Goal: Task Accomplishment & Management: Use online tool/utility

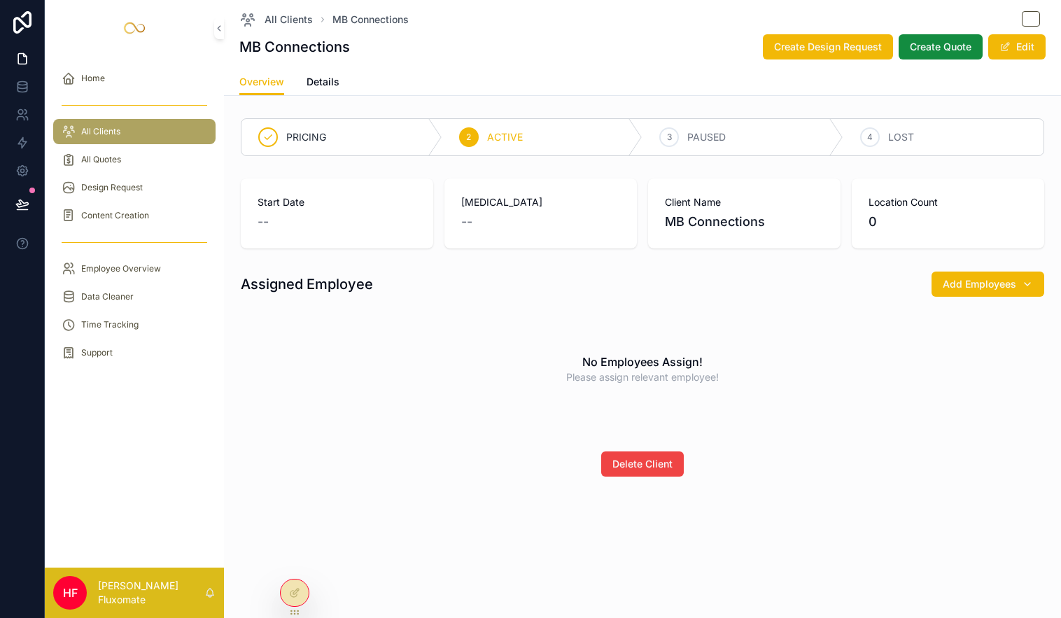
click at [622, 52] on div "MB Connections Create Design Request Create Quote Edit" at bounding box center [642, 47] width 806 height 27
click at [16, 11] on icon at bounding box center [22, 22] width 28 height 22
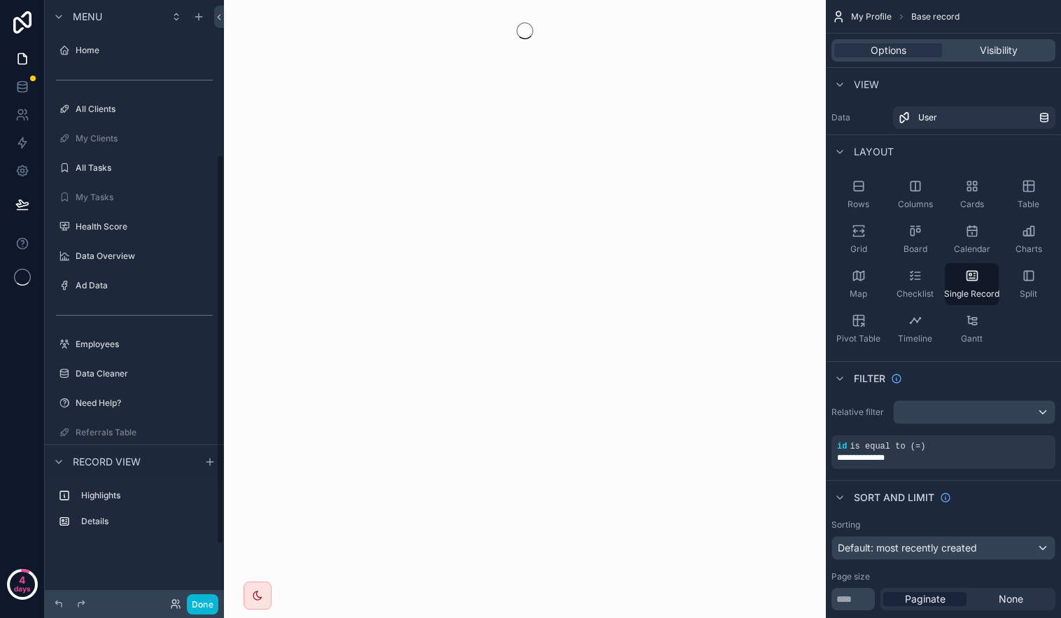
scroll to position [239, 0]
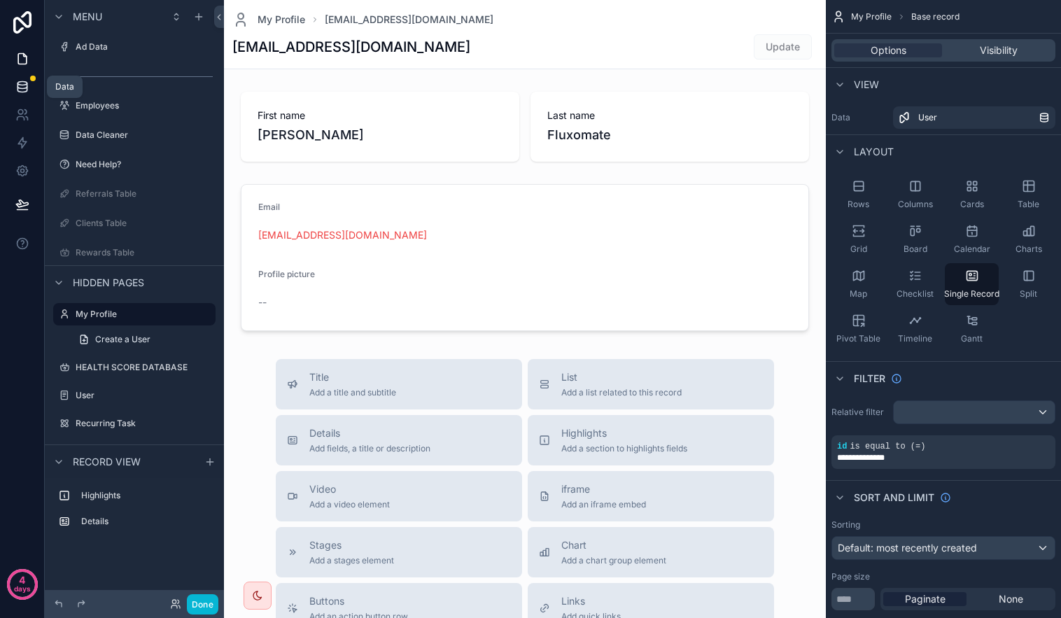
click at [24, 90] on icon at bounding box center [22, 87] width 14 height 14
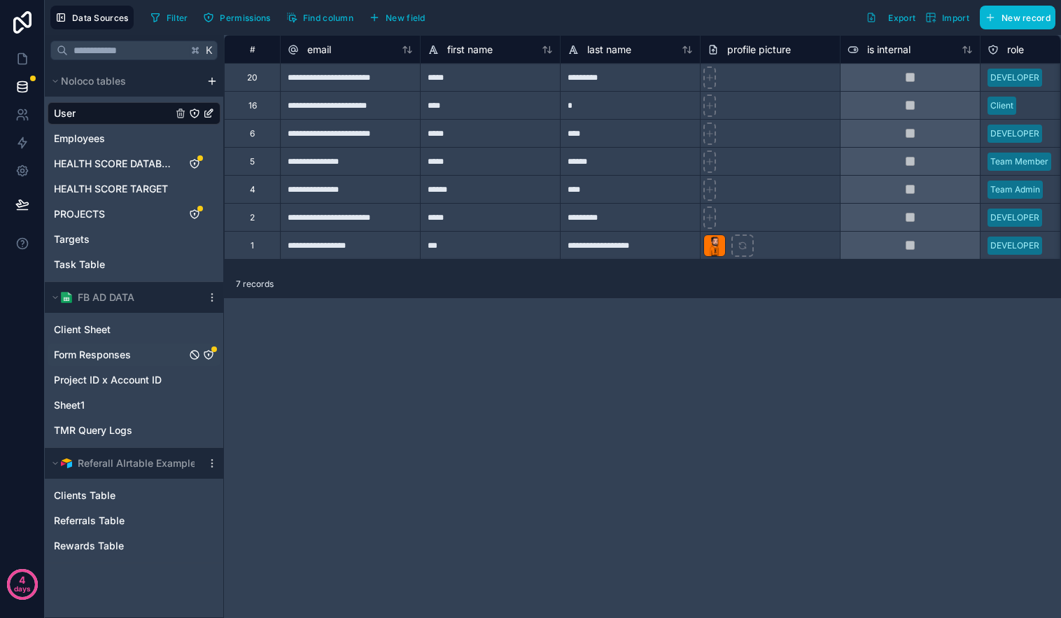
click at [125, 356] on span "Form Responses" at bounding box center [92, 355] width 77 height 14
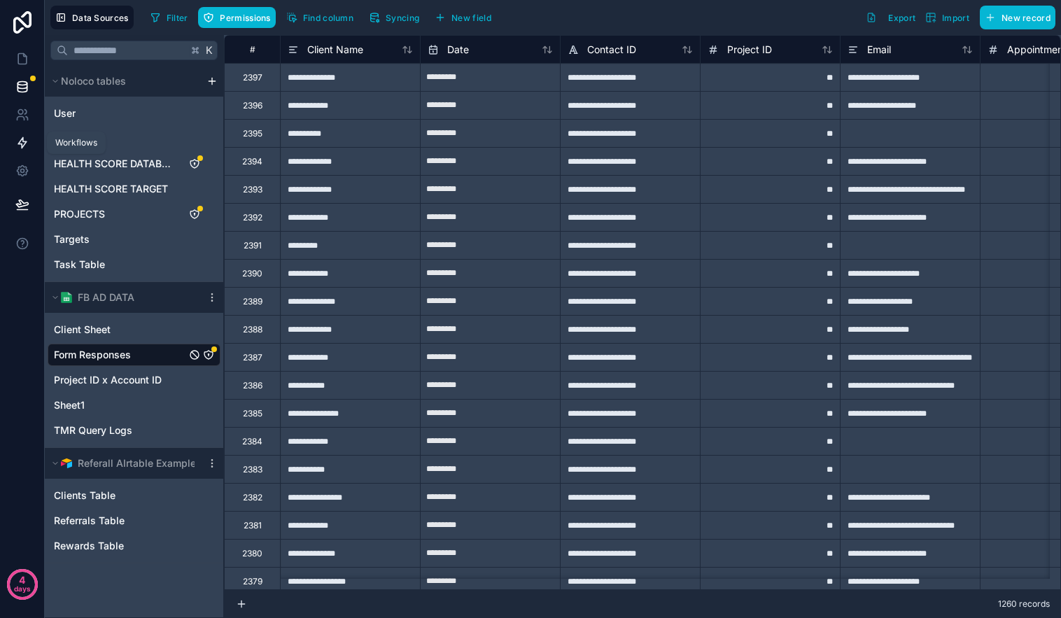
click at [24, 141] on icon at bounding box center [22, 143] width 8 height 10
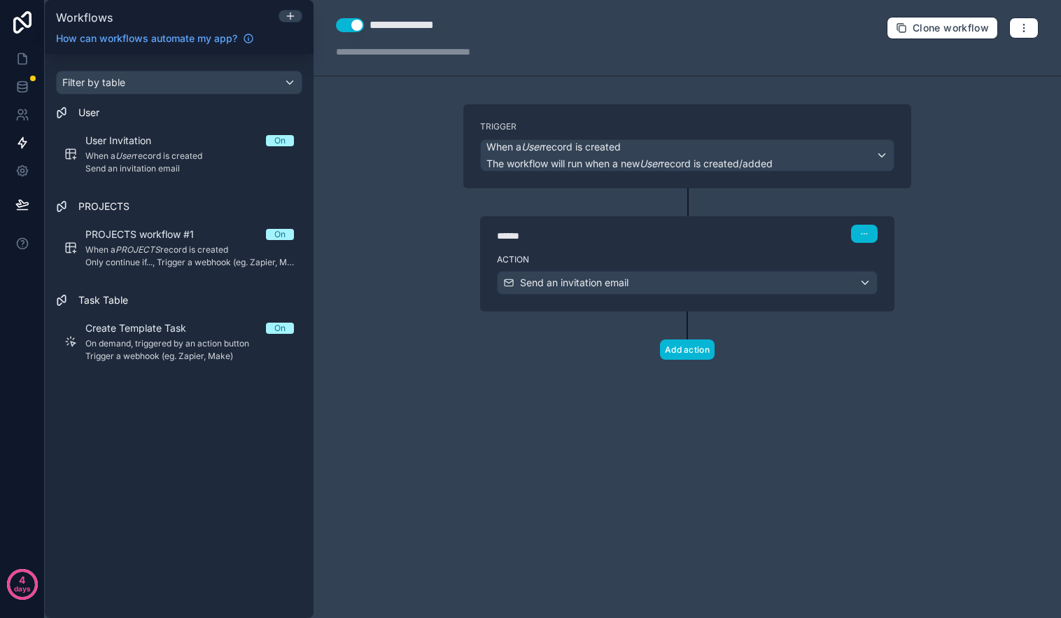
click at [170, 407] on div "Filter by table User User Invitation On When a User record is created Send an i…" at bounding box center [179, 336] width 269 height 564
click at [1028, 29] on icon "button" at bounding box center [1023, 27] width 11 height 11
click at [393, 418] on div "**********" at bounding box center [687, 309] width 747 height 618
click at [293, 17] on icon at bounding box center [290, 15] width 11 height 11
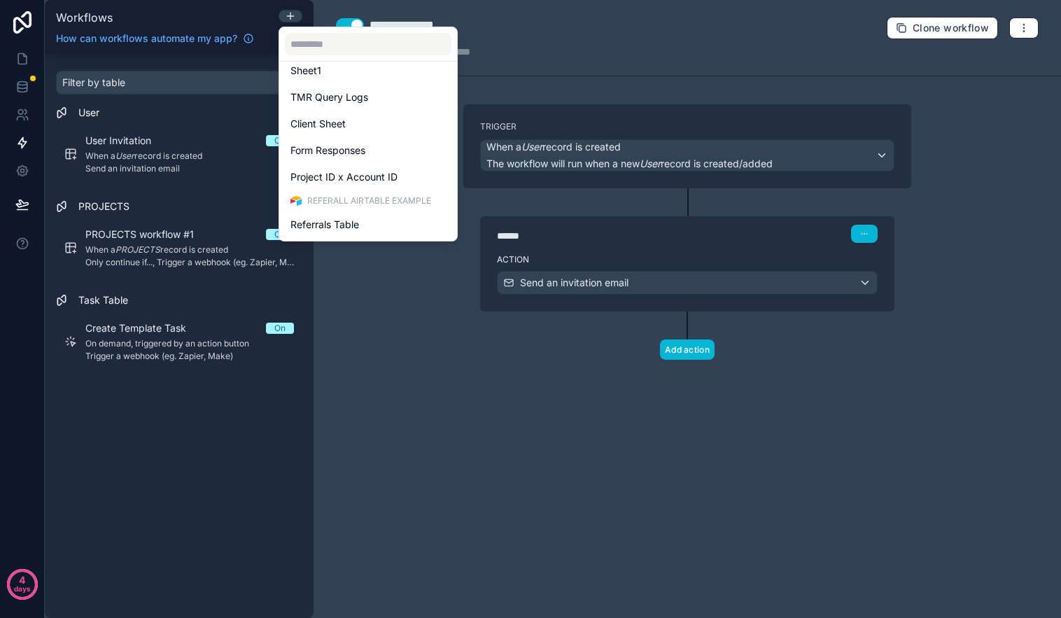
scroll to position [246, 0]
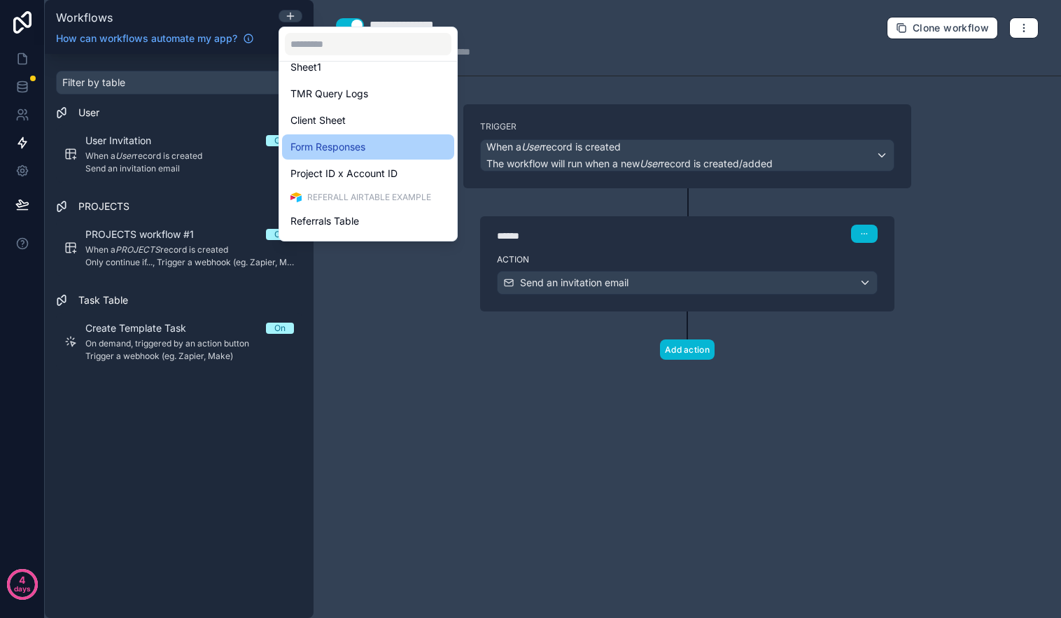
click at [381, 156] on div "Form Responses" at bounding box center [368, 146] width 172 height 25
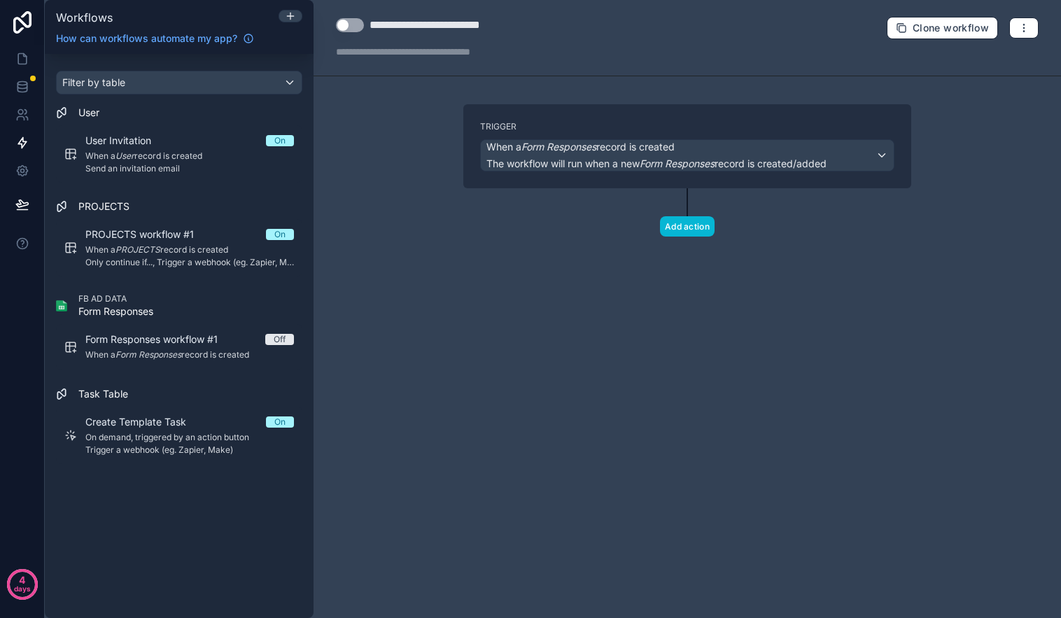
click at [148, 314] on span "Form Responses" at bounding box center [115, 311] width 75 height 14
click at [69, 308] on div "FB AD DATA Form Responses" at bounding box center [179, 305] width 246 height 25
click at [593, 164] on span "The workflow will run when a new Form Responses record is created/added" at bounding box center [656, 163] width 340 height 12
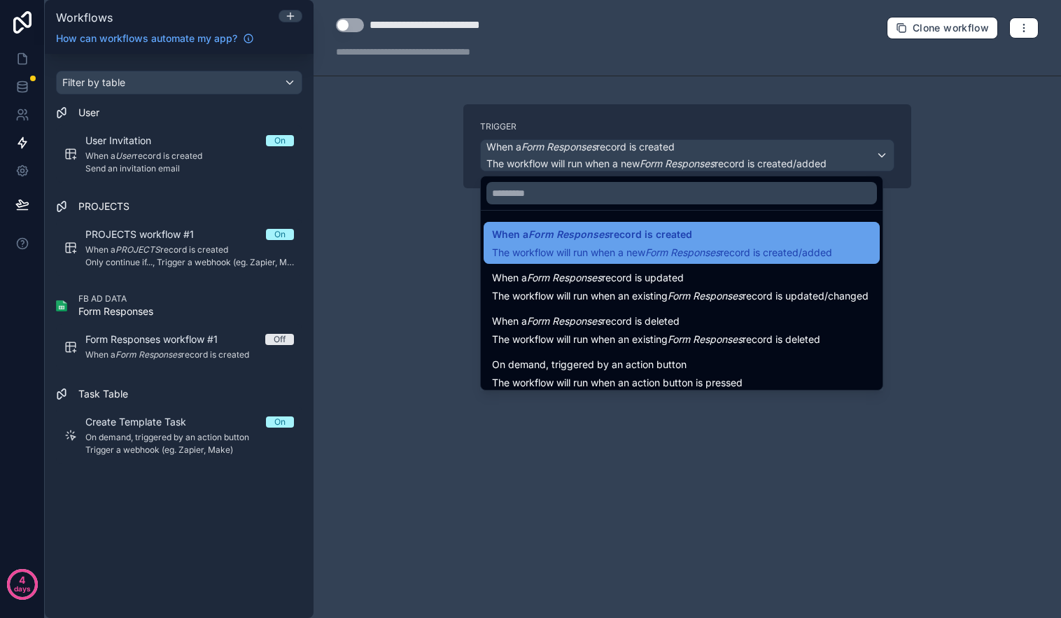
click at [723, 237] on span "When a Form Responses record is created" at bounding box center [662, 234] width 340 height 17
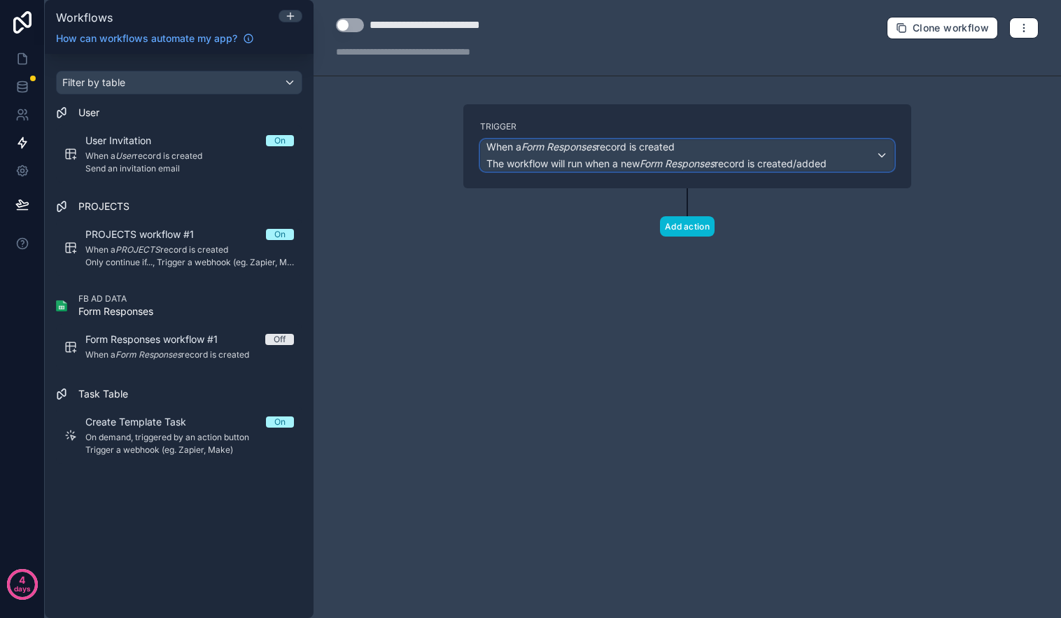
click at [730, 161] on span "The workflow will run when a new Form Responses record is created/added" at bounding box center [656, 163] width 340 height 12
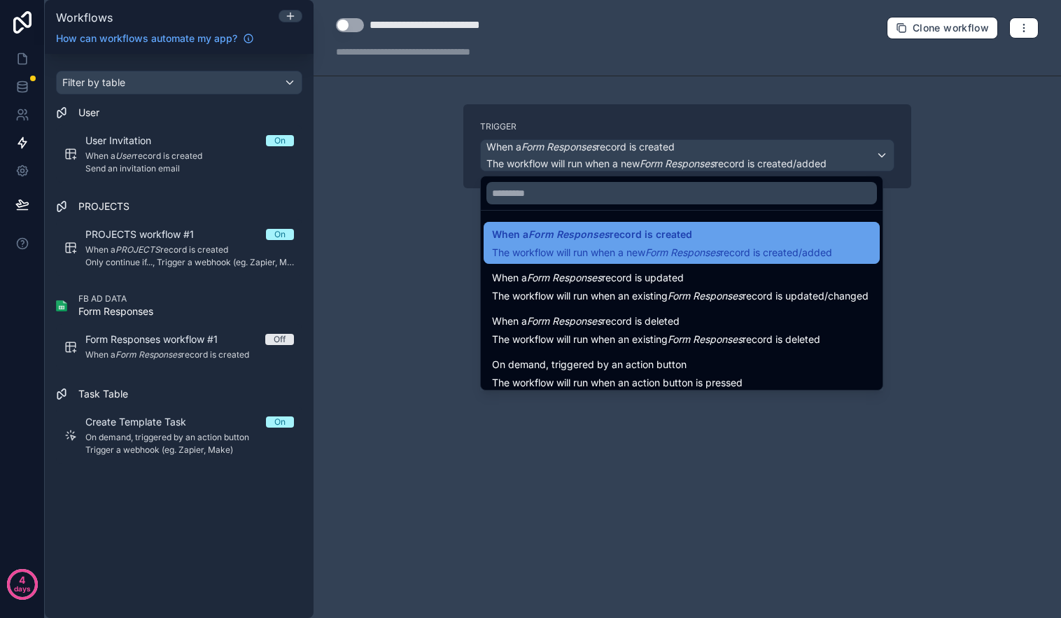
click at [734, 241] on span "When a Form Responses record is created" at bounding box center [662, 234] width 340 height 17
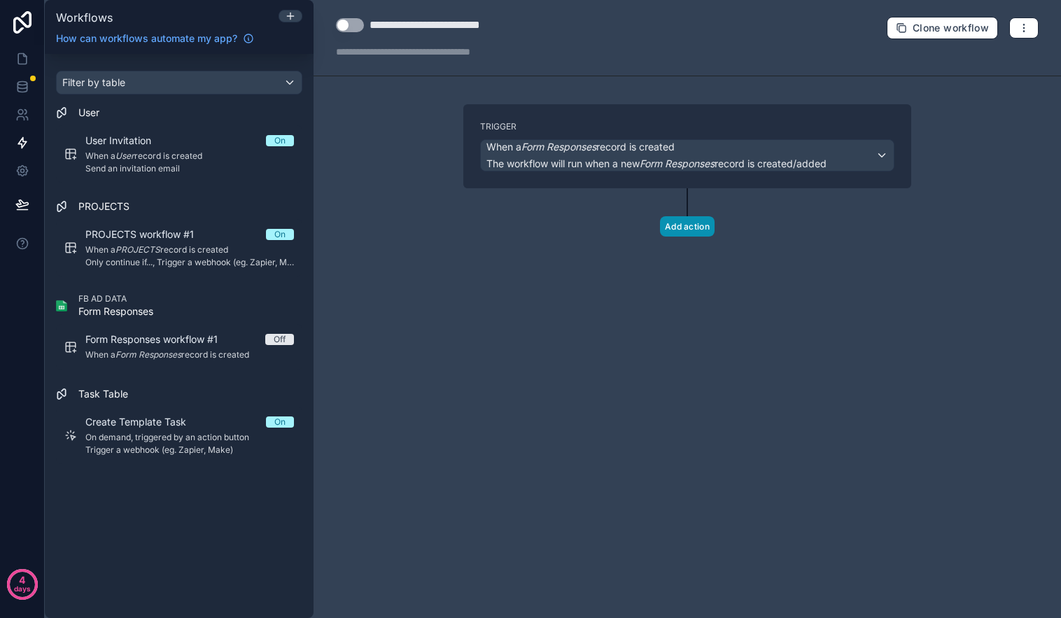
click at [698, 218] on button "Add action" at bounding box center [687, 226] width 55 height 20
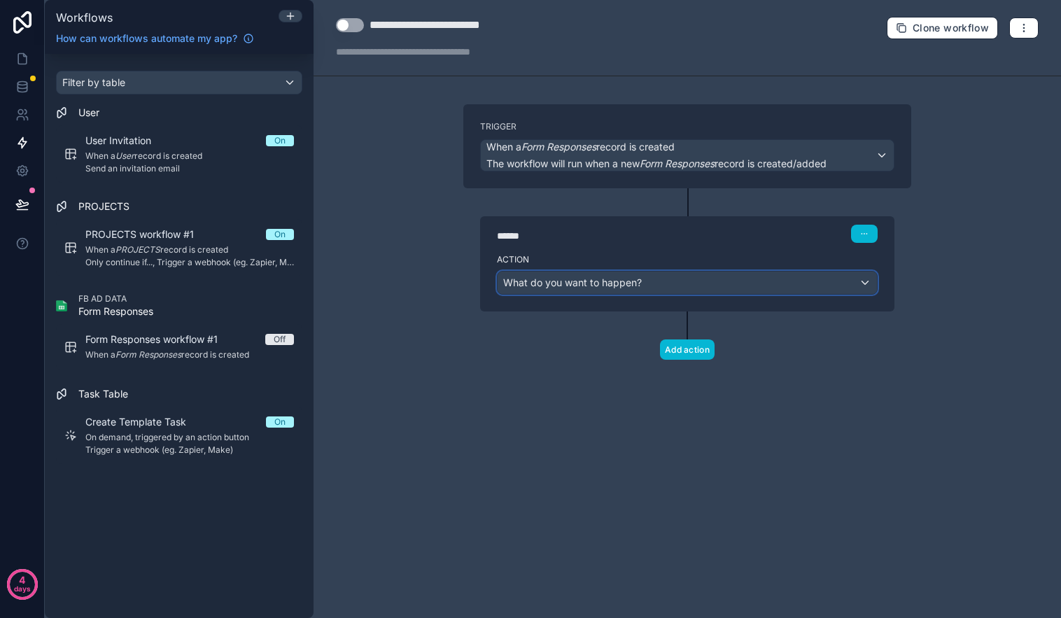
click at [734, 282] on div "What do you want to happen?" at bounding box center [687, 283] width 379 height 22
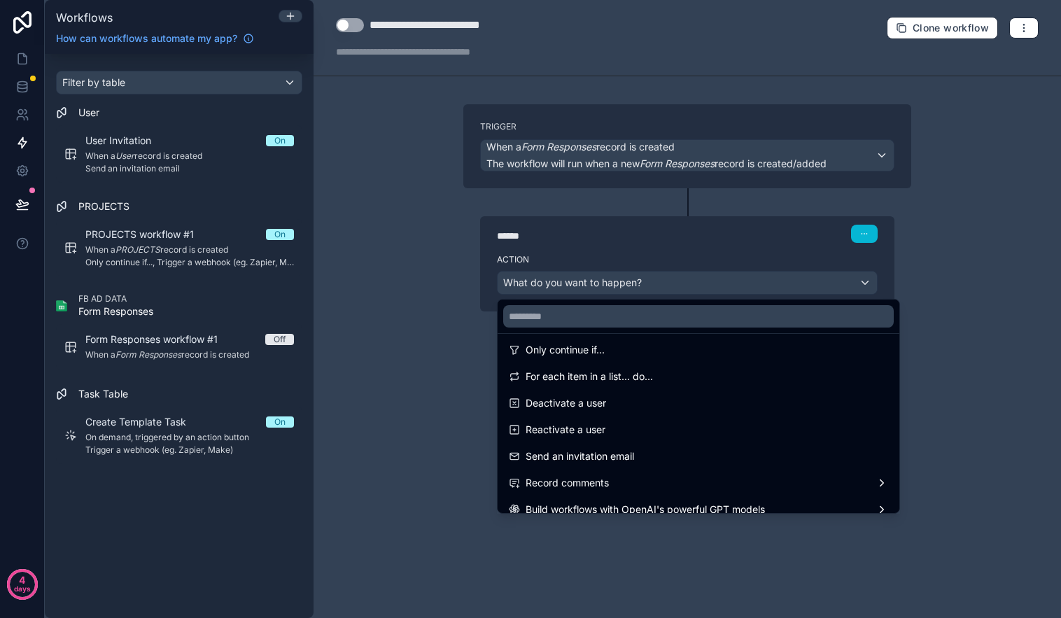
scroll to position [201, 0]
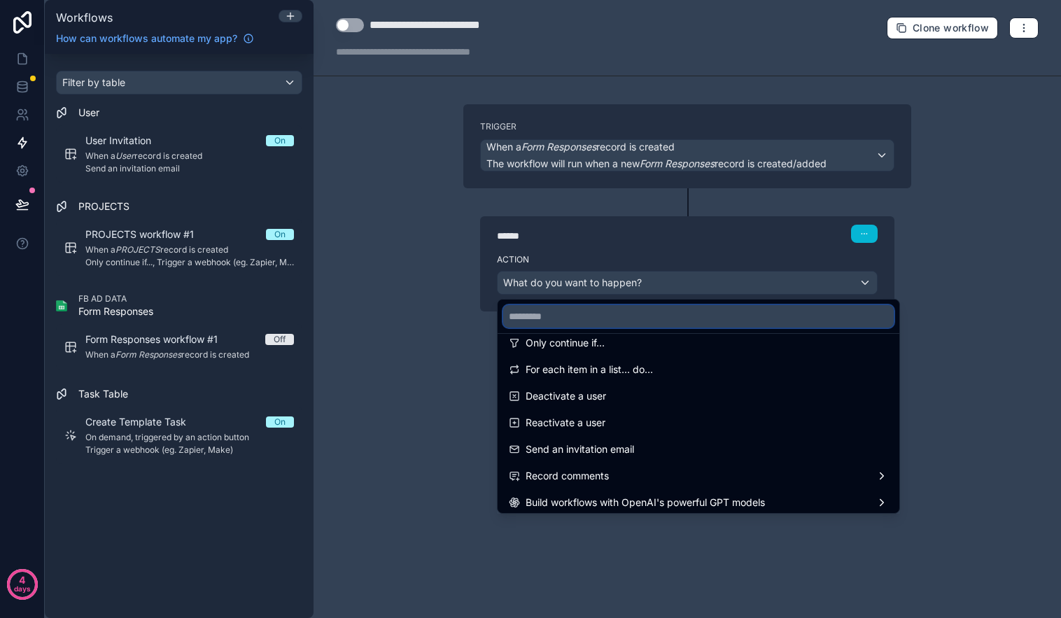
click at [626, 312] on input "text" at bounding box center [698, 316] width 391 height 22
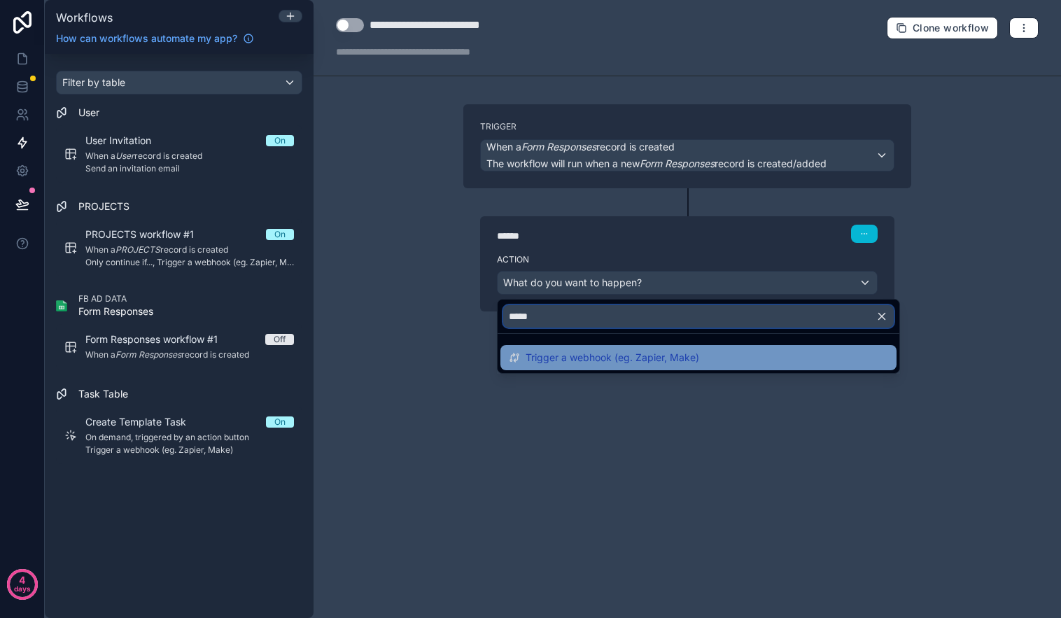
type input "*****"
click at [714, 353] on div "Trigger a webhook (eg. Zapier, Make)" at bounding box center [698, 357] width 379 height 17
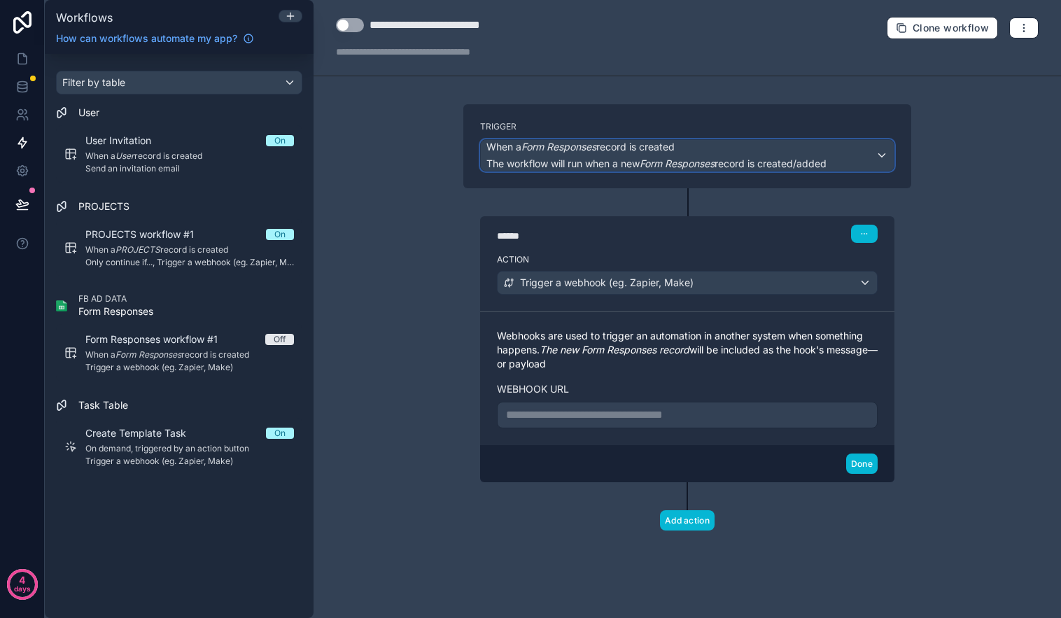
click at [700, 167] on em "Form Responses" at bounding box center [677, 163] width 75 height 12
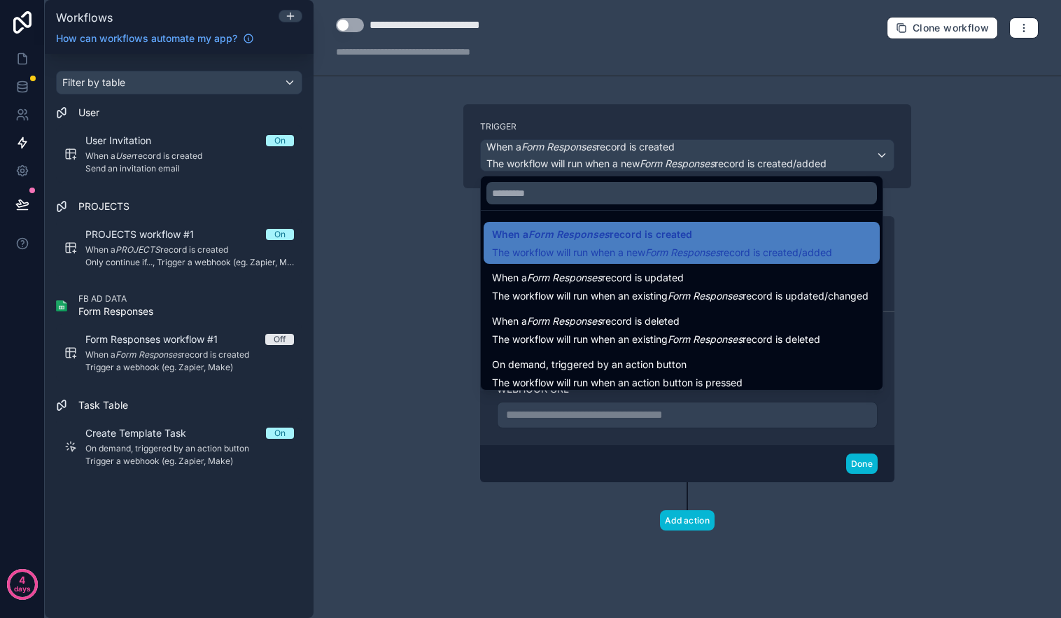
click at [805, 290] on span "The workflow will run when an existing Form Responses record is updated/changed" at bounding box center [680, 296] width 377 height 12
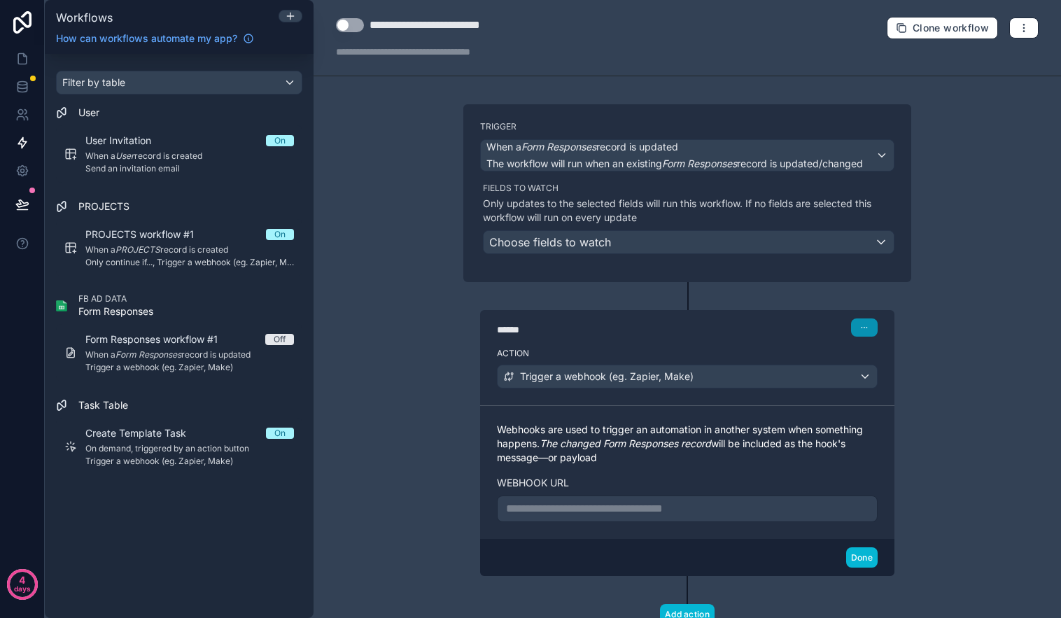
click at [860, 330] on icon "button" at bounding box center [864, 327] width 8 height 8
click at [900, 379] on button "Delete" at bounding box center [893, 381] width 96 height 22
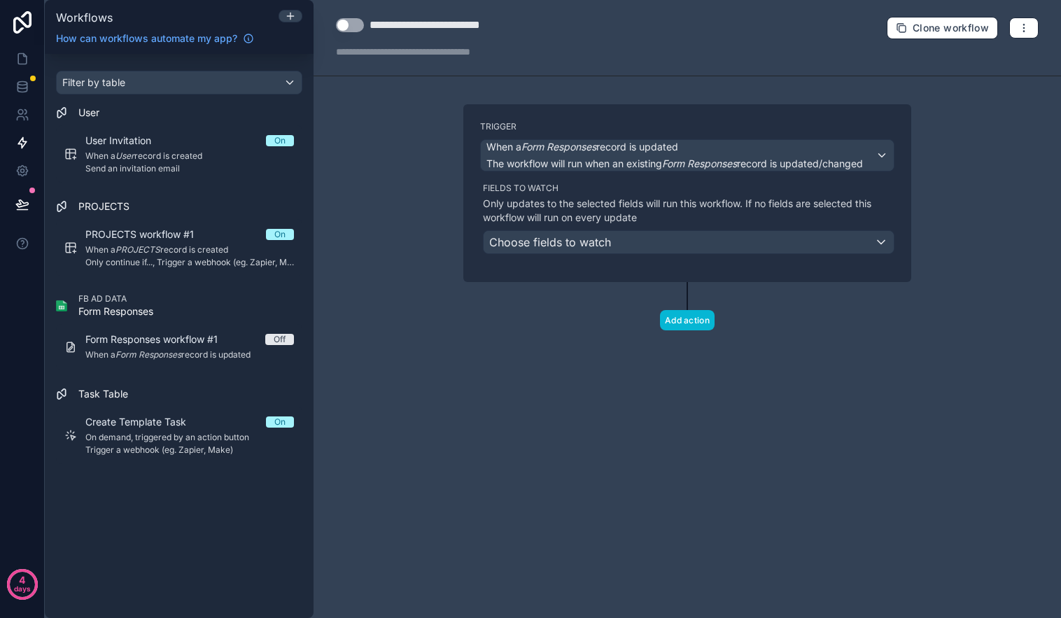
click at [776, 254] on div "Trigger When a Form Responses record is updated The workflow will run when an e…" at bounding box center [687, 193] width 448 height 178
click at [772, 250] on div "Choose fields to watch" at bounding box center [689, 242] width 410 height 22
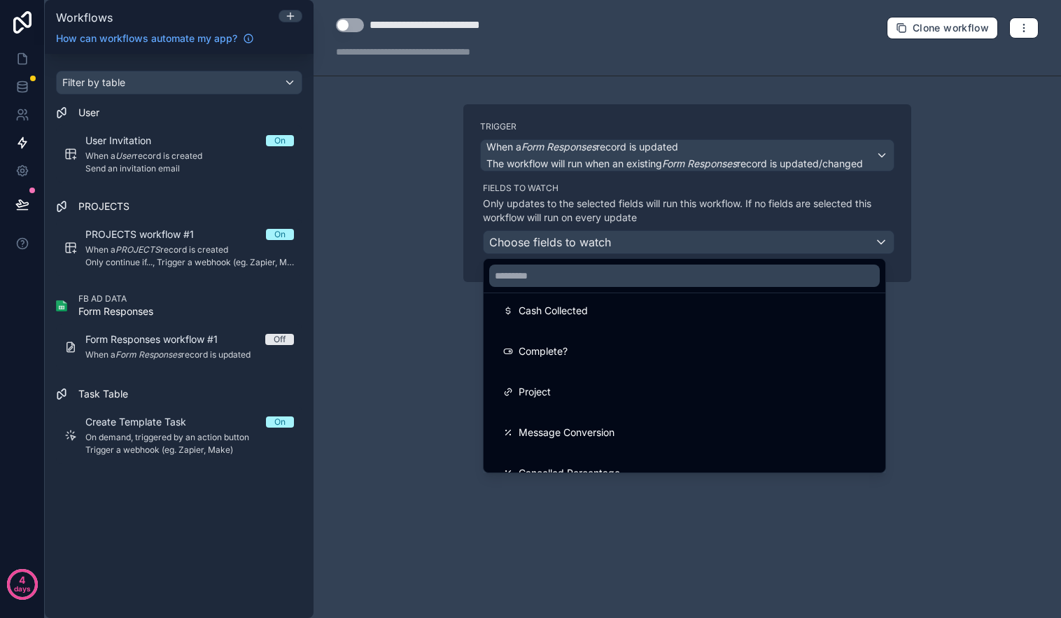
scroll to position [274, 0]
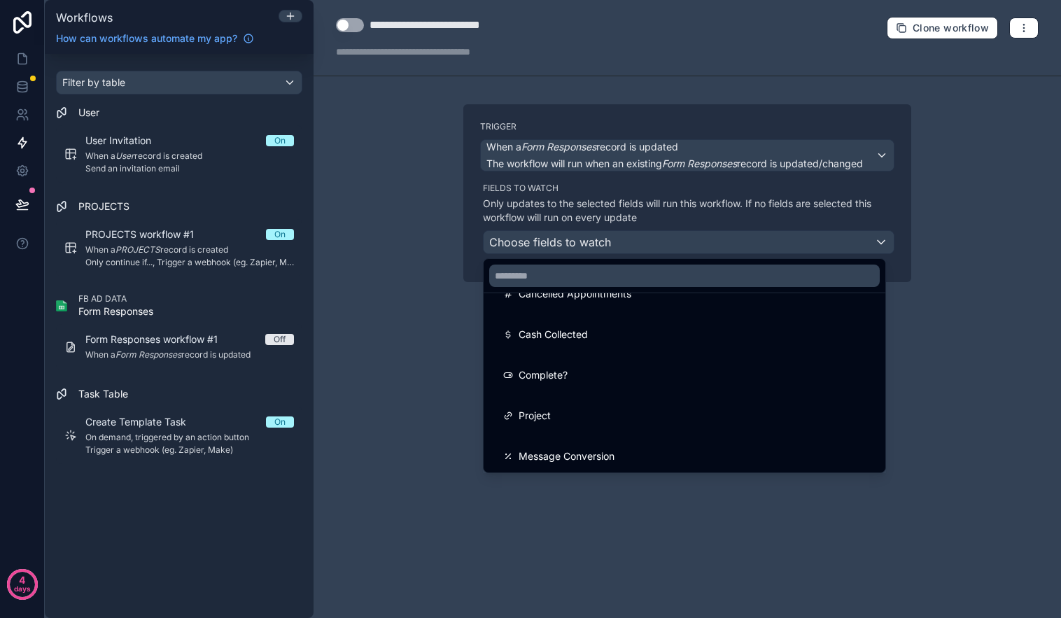
click at [941, 372] on div at bounding box center [530, 309] width 1061 height 618
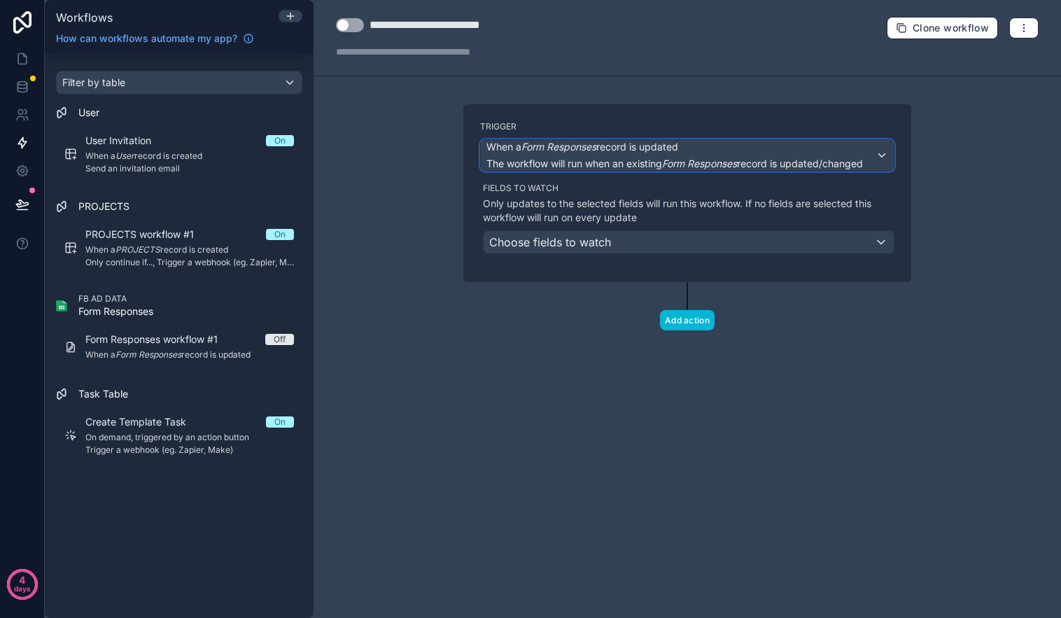
click at [863, 157] on span "The workflow will run when an existing Form Responses record is updated/changed" at bounding box center [674, 163] width 377 height 12
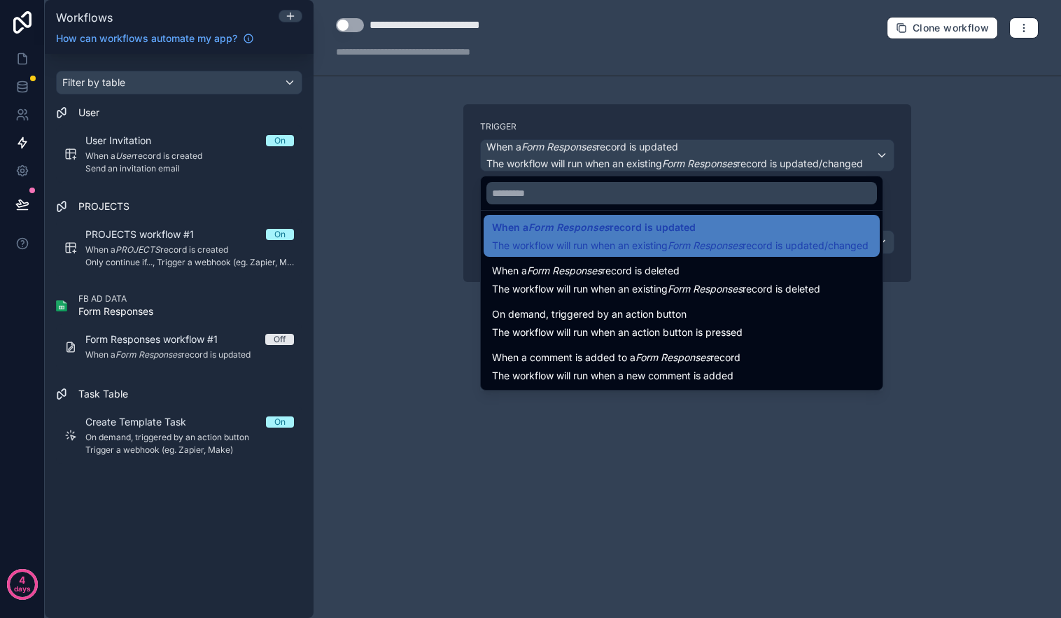
scroll to position [0, 0]
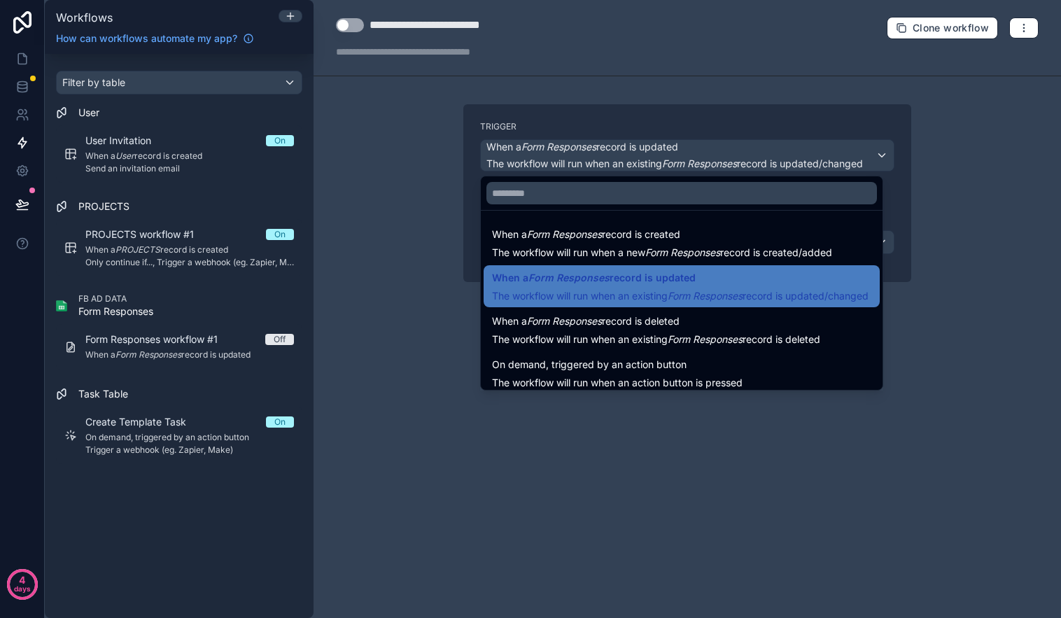
click at [934, 300] on div at bounding box center [530, 309] width 1061 height 618
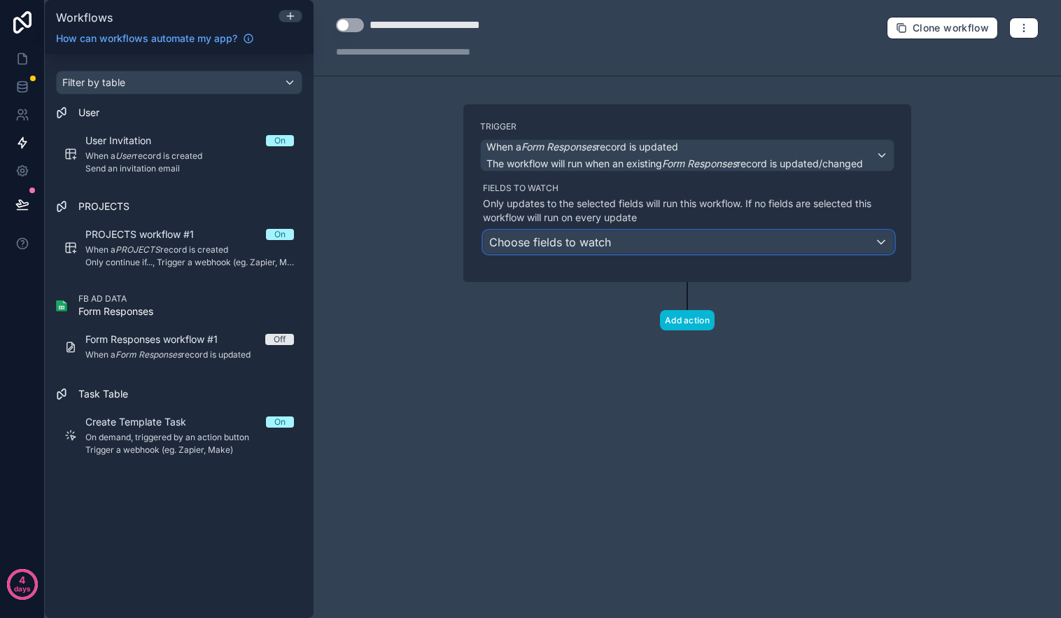
click at [607, 245] on span "Choose fields to watch" at bounding box center [550, 242] width 122 height 14
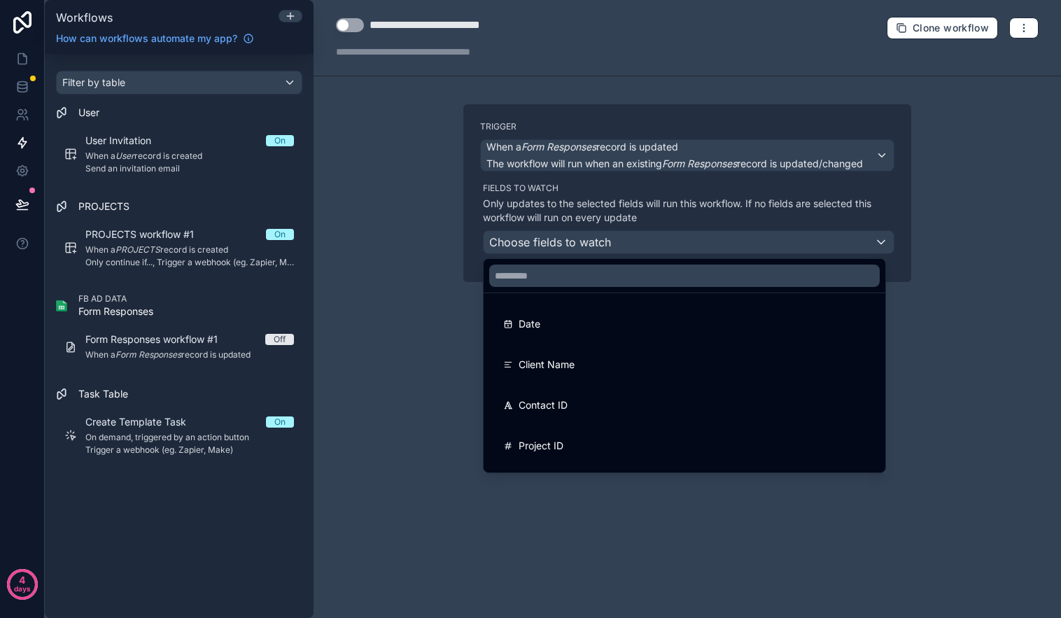
drag, startPoint x: 974, startPoint y: 283, endPoint x: 848, endPoint y: 312, distance: 129.4
click at [974, 282] on div at bounding box center [530, 309] width 1061 height 618
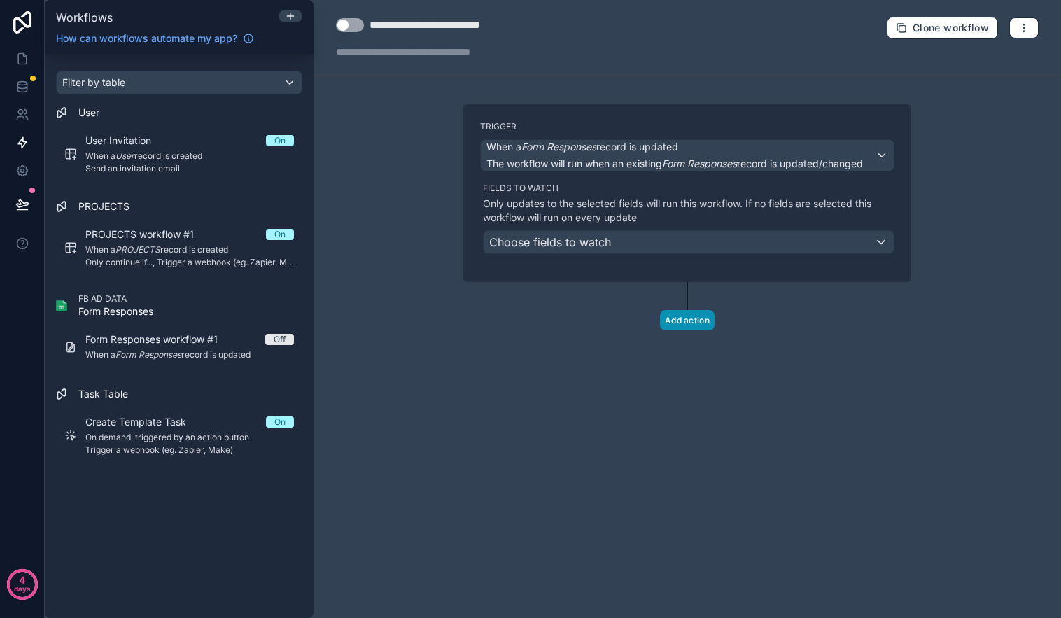
click at [705, 311] on button "Add action" at bounding box center [687, 320] width 55 height 20
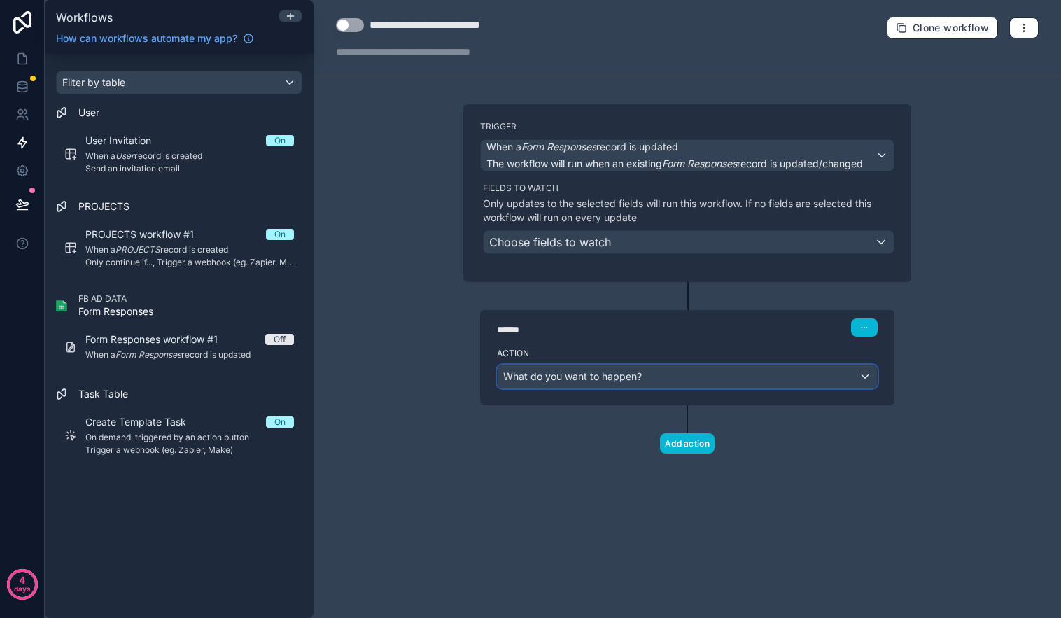
click at [784, 379] on div "What do you want to happen?" at bounding box center [687, 376] width 379 height 22
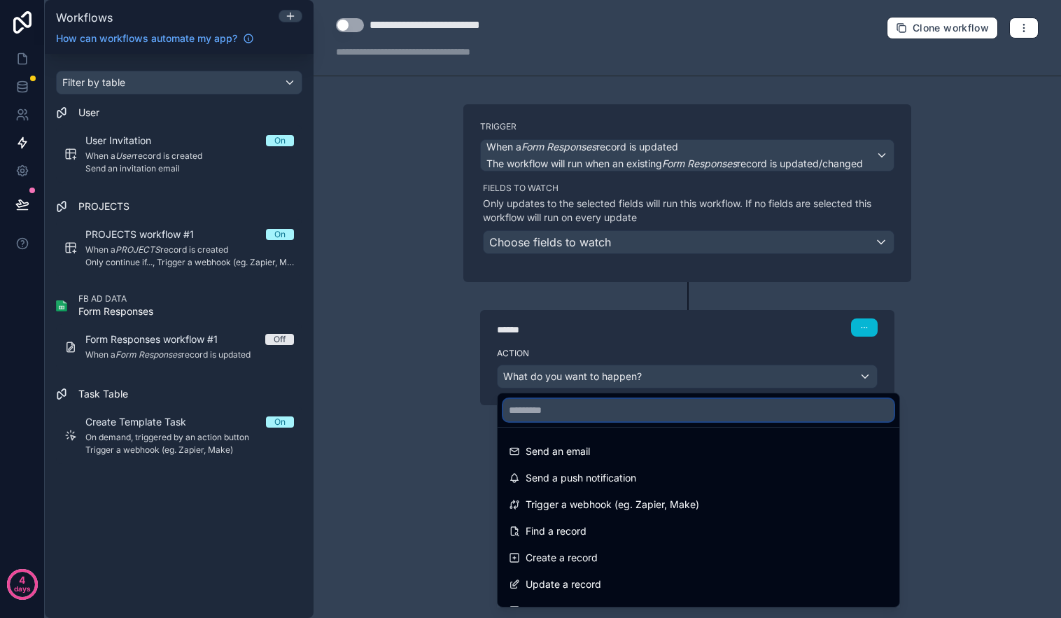
click at [701, 408] on input "text" at bounding box center [698, 410] width 391 height 22
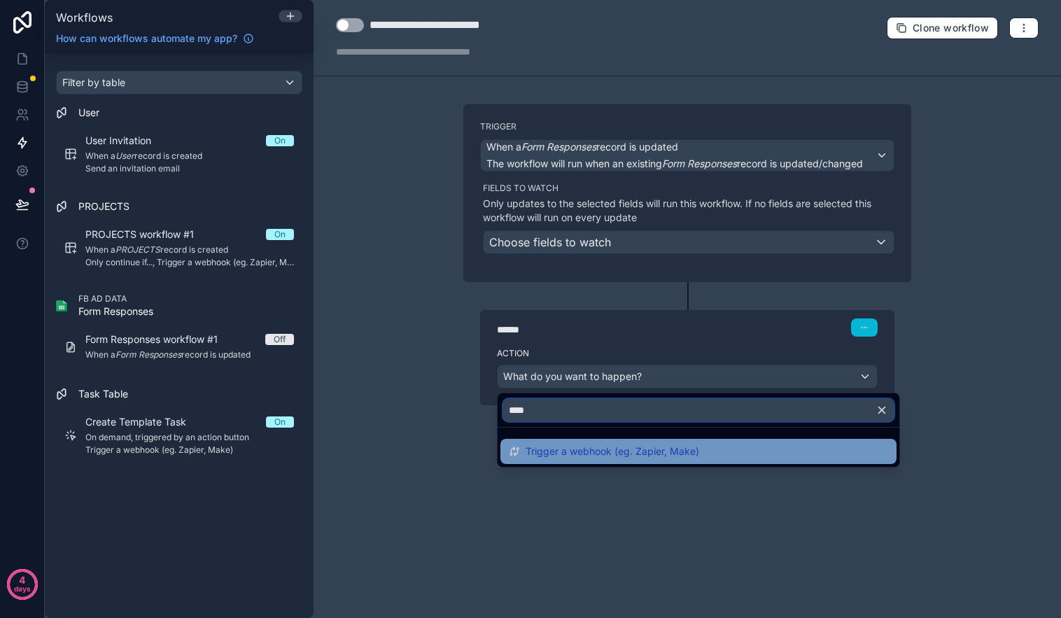
type input "****"
click at [673, 452] on span "Trigger a webhook (eg. Zapier, Make)" at bounding box center [613, 451] width 174 height 17
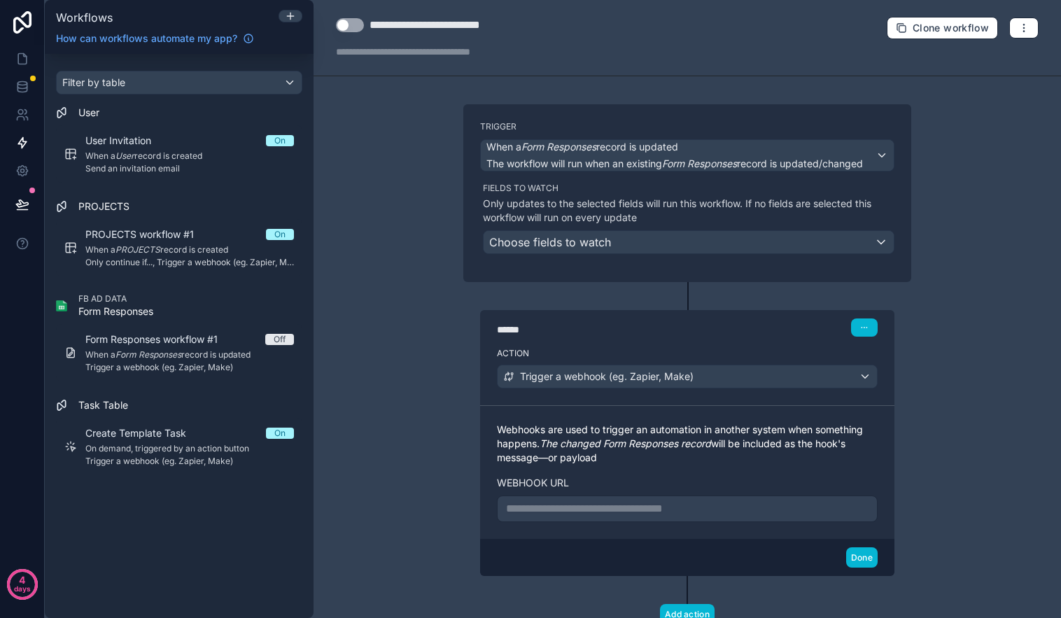
click at [645, 501] on p "**********" at bounding box center [687, 508] width 363 height 17
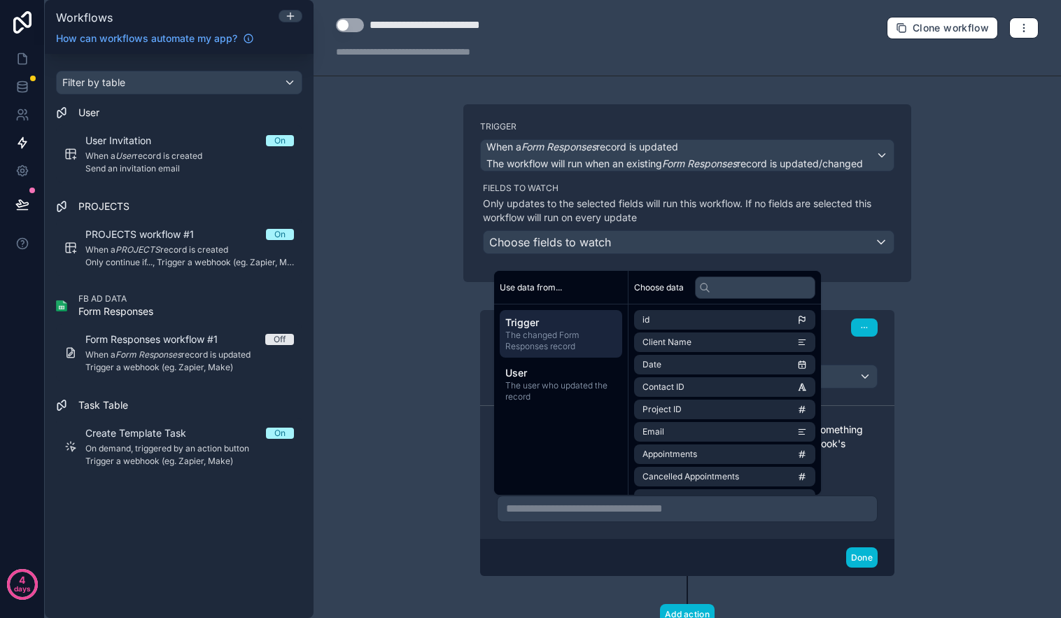
click at [642, 518] on div "**********" at bounding box center [687, 509] width 381 height 27
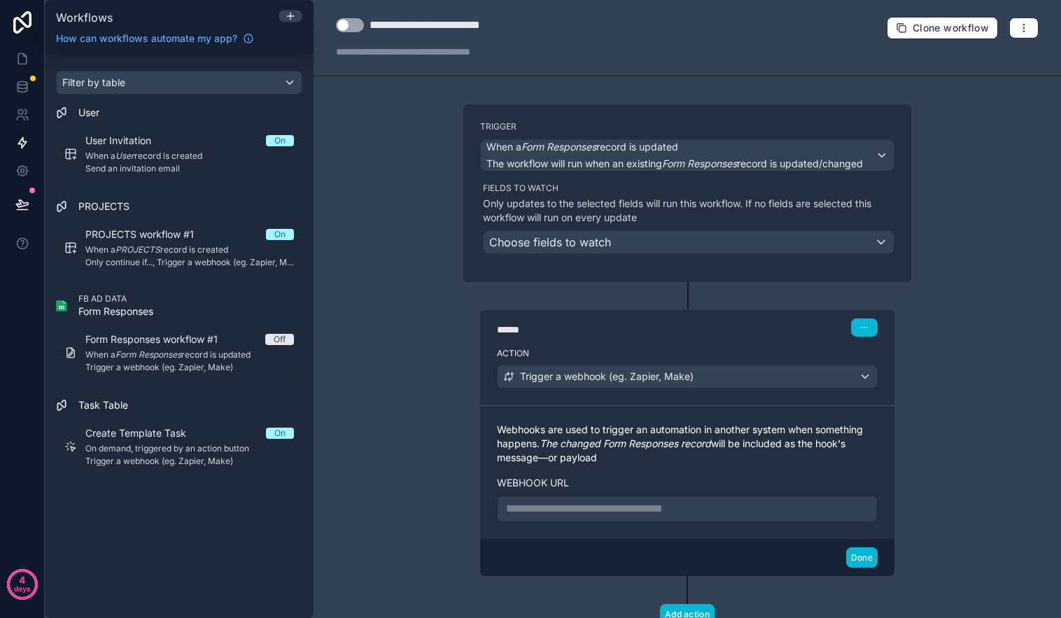
drag, startPoint x: 642, startPoint y: 518, endPoint x: 629, endPoint y: 507, distance: 16.4
click at [629, 507] on p "**********" at bounding box center [687, 508] width 363 height 17
drag, startPoint x: 629, startPoint y: 507, endPoint x: 853, endPoint y: 558, distance: 229.6
click at [853, 558] on button "Done" at bounding box center [861, 557] width 31 height 20
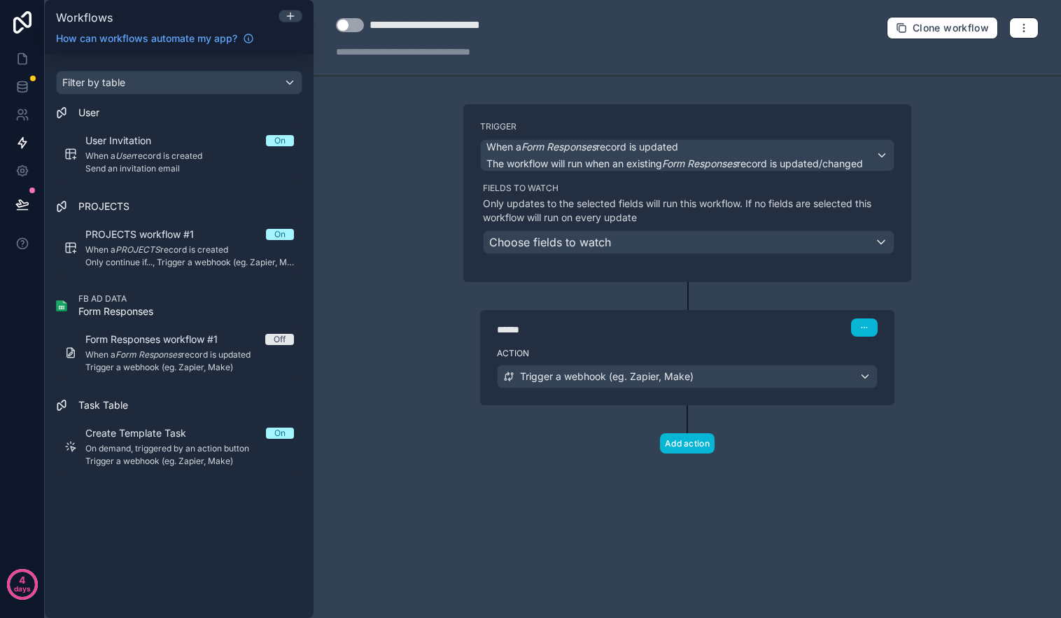
drag, startPoint x: 853, startPoint y: 558, endPoint x: 829, endPoint y: 381, distance: 178.7
drag, startPoint x: 829, startPoint y: 381, endPoint x: 1017, endPoint y: 32, distance: 395.8
click at [1017, 32] on button "button" at bounding box center [1023, 27] width 29 height 21
click at [1000, 59] on span "Test workflow" at bounding box center [986, 60] width 67 height 11
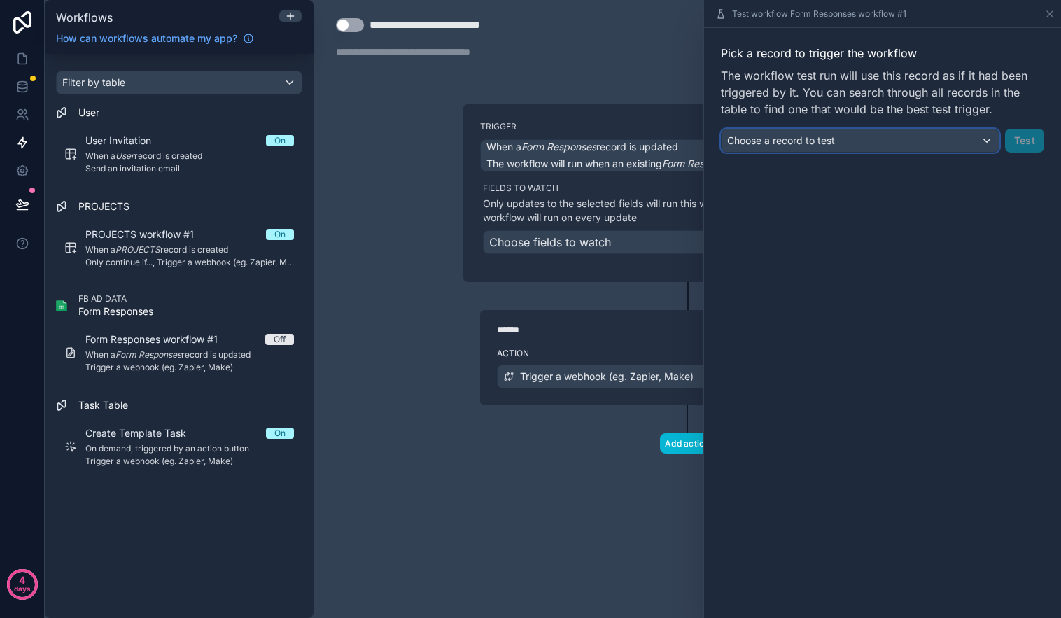
click at [926, 149] on div "Choose a record to test" at bounding box center [860, 140] width 277 height 22
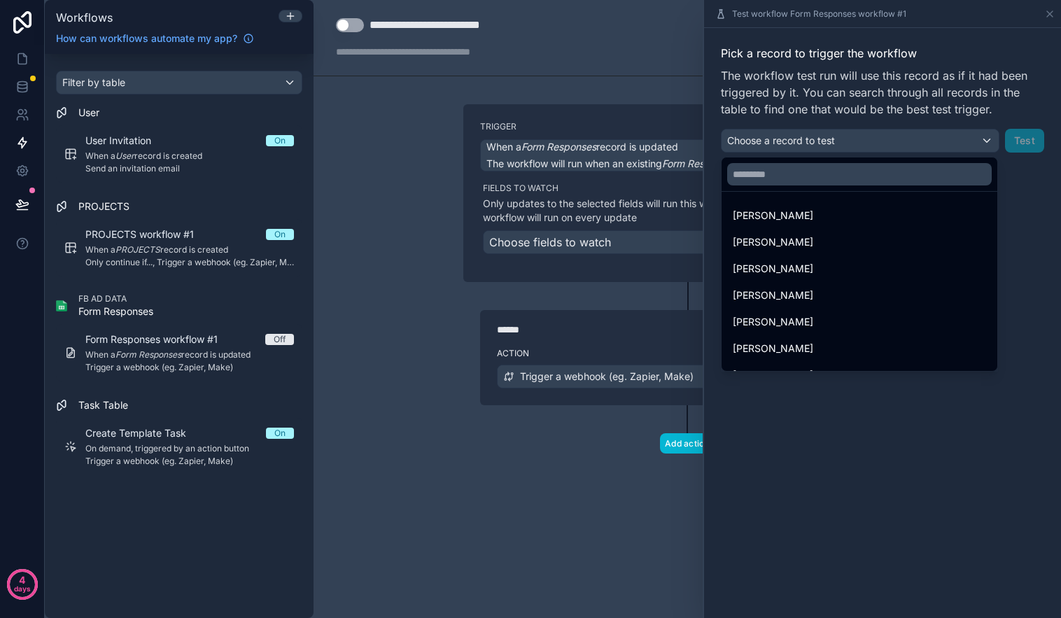
click at [1020, 198] on div at bounding box center [882, 309] width 357 height 618
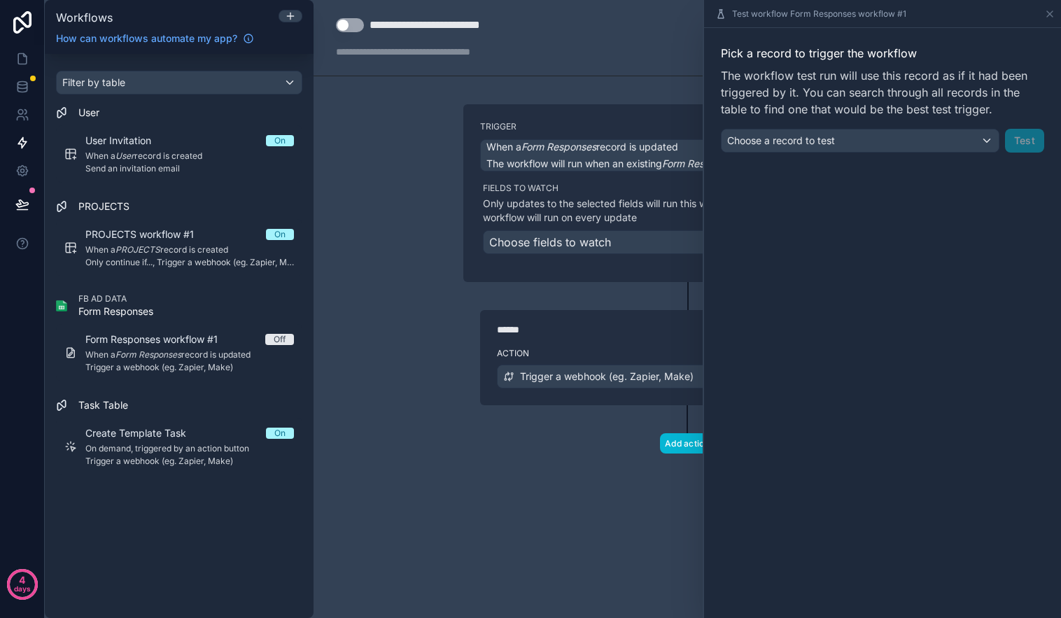
click at [1051, 13] on icon at bounding box center [1049, 13] width 11 height 11
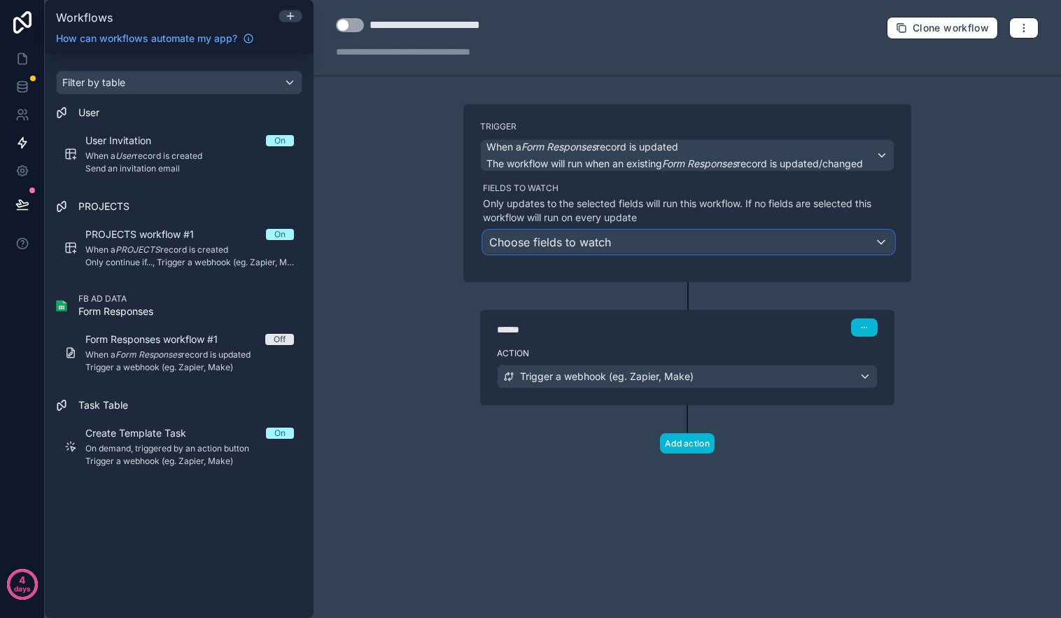
drag, startPoint x: 1017, startPoint y: 32, endPoint x: 632, endPoint y: 244, distance: 439.5
click at [632, 244] on div "Choose fields to watch" at bounding box center [689, 242] width 410 height 22
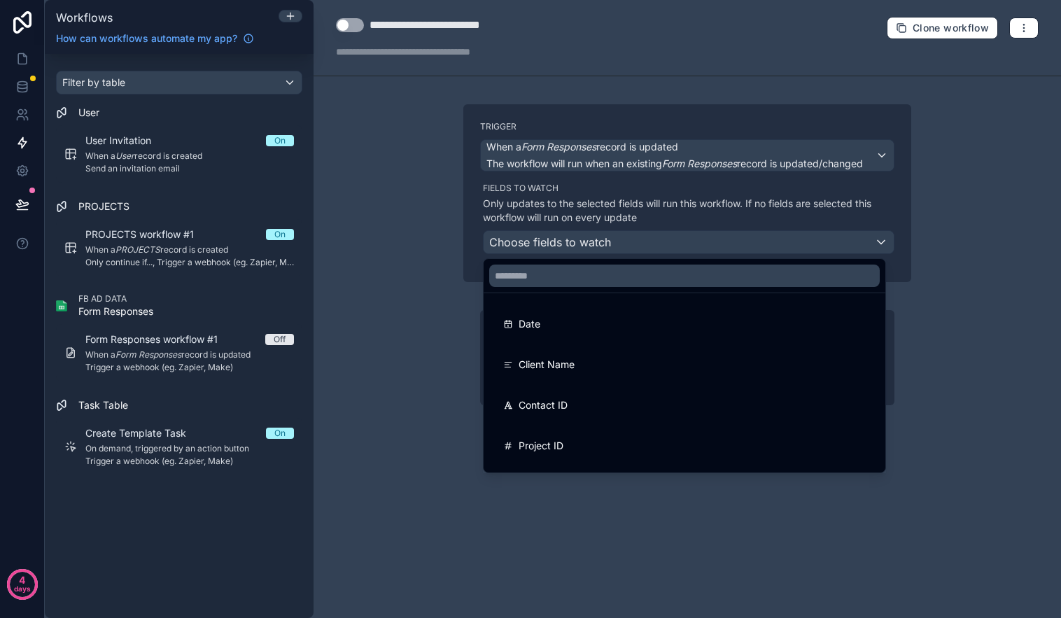
drag, startPoint x: 632, startPoint y: 244, endPoint x: 953, endPoint y: 340, distance: 335.2
click at [953, 340] on div at bounding box center [530, 309] width 1061 height 618
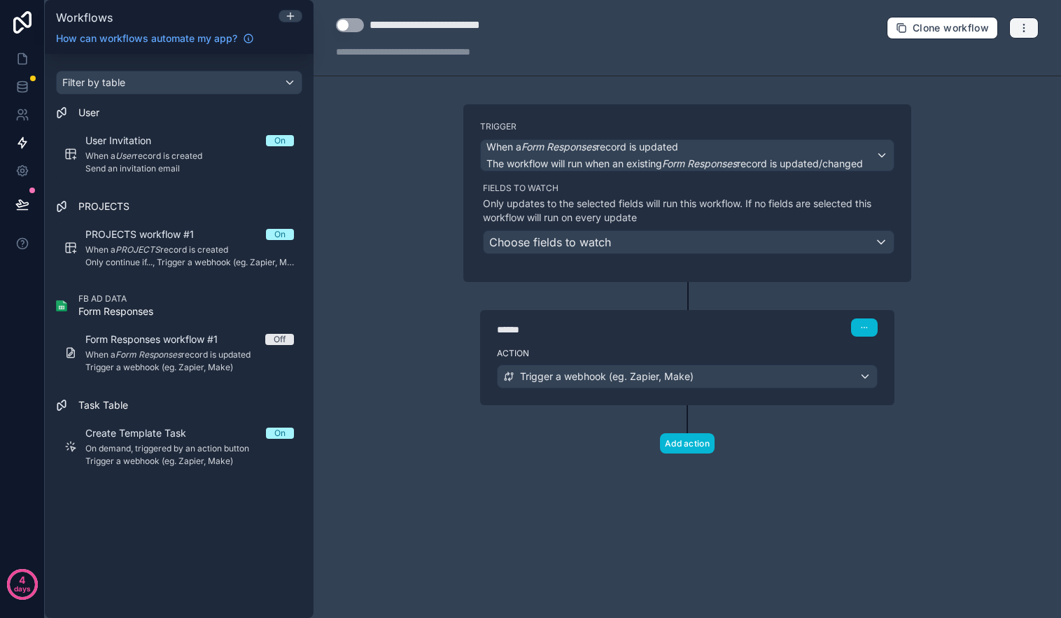
drag, startPoint x: 1027, startPoint y: 28, endPoint x: 1032, endPoint y: 36, distance: 9.7
click at [1028, 28] on icon "button" at bounding box center [1023, 27] width 11 height 11
click at [997, 62] on span "Test workflow" at bounding box center [986, 60] width 67 height 11
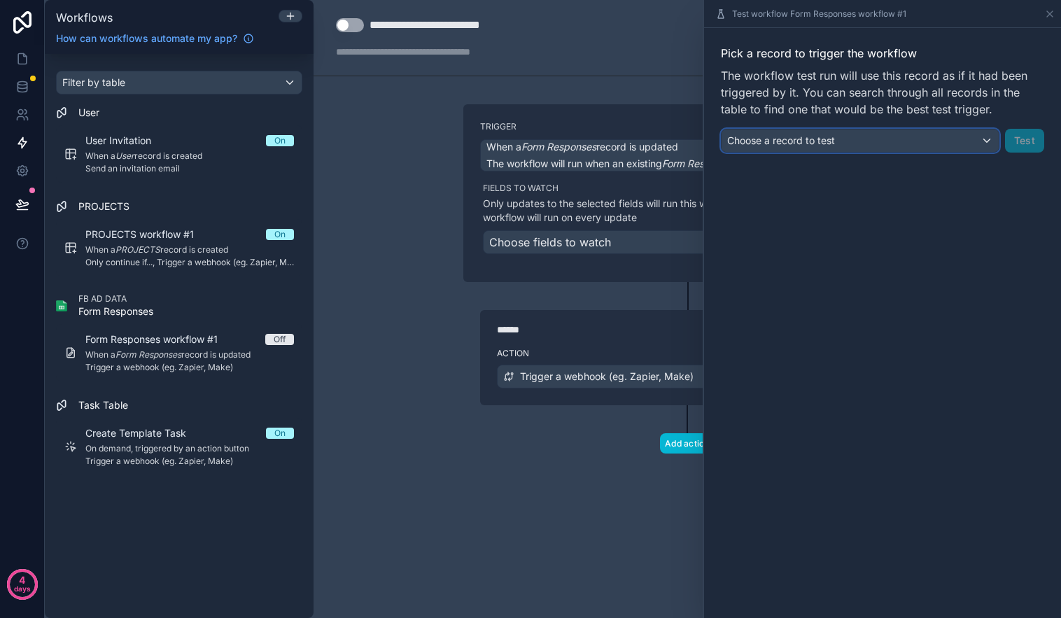
click at [922, 141] on div "Choose a record to test" at bounding box center [860, 140] width 277 height 22
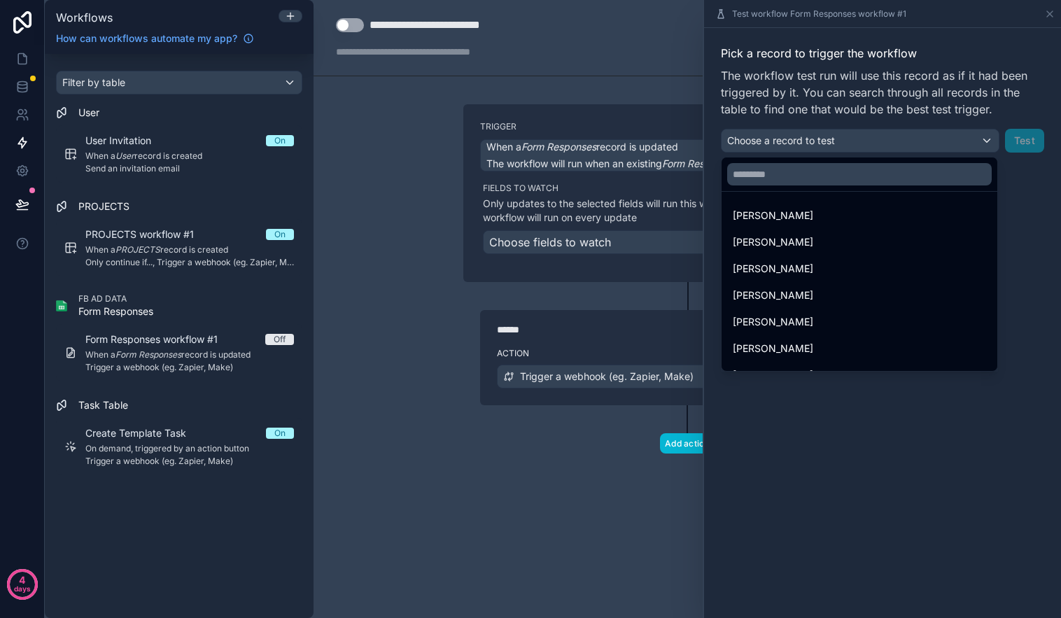
drag, startPoint x: 892, startPoint y: 213, endPoint x: 947, endPoint y: 190, distance: 59.3
click at [892, 213] on div "Bethany Falter" at bounding box center [859, 215] width 253 height 17
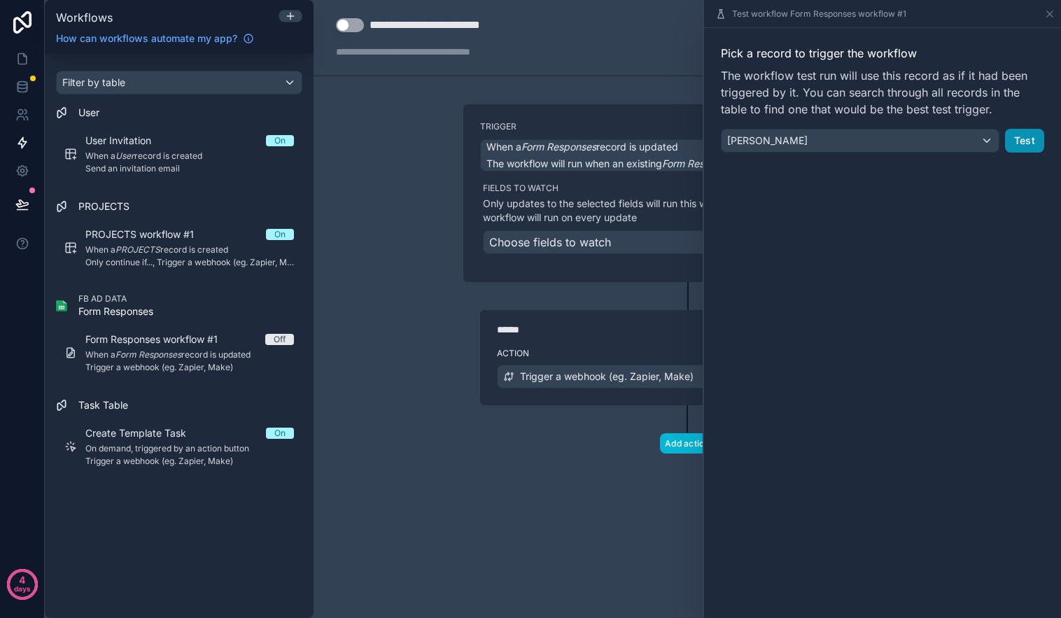
click at [1034, 137] on button "Test" at bounding box center [1024, 141] width 39 height 24
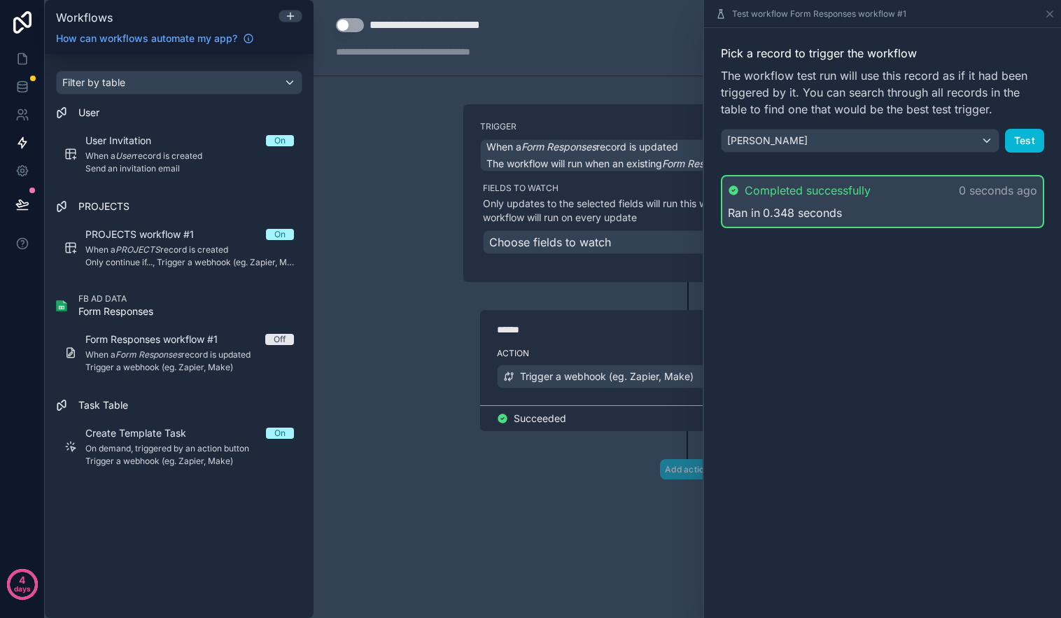
click at [893, 204] on div "Ran in 0.348 seconds" at bounding box center [882, 212] width 309 height 17
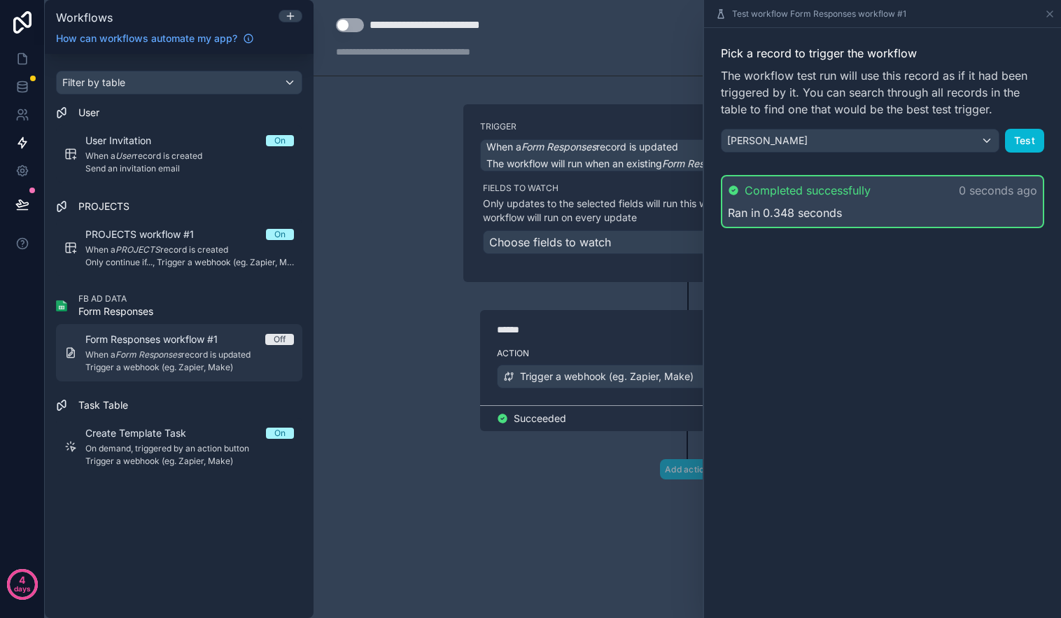
click at [206, 327] on link "Form Responses workflow #1 Off When a Form Responses record is updated Trigger …" at bounding box center [179, 352] width 246 height 57
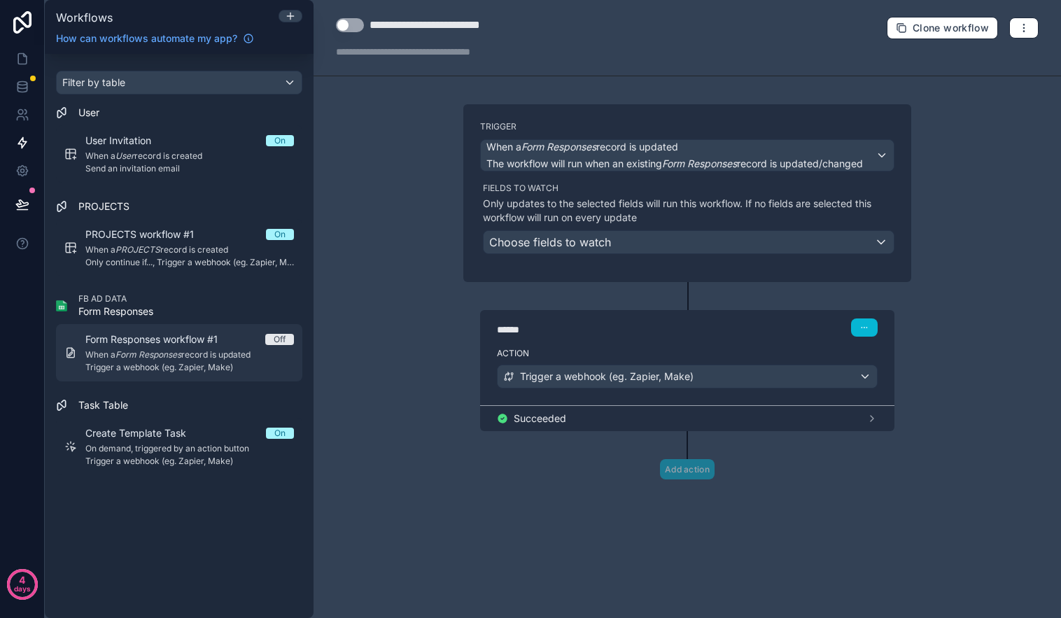
click at [207, 335] on span "Form Responses workflow #1" at bounding box center [159, 339] width 149 height 14
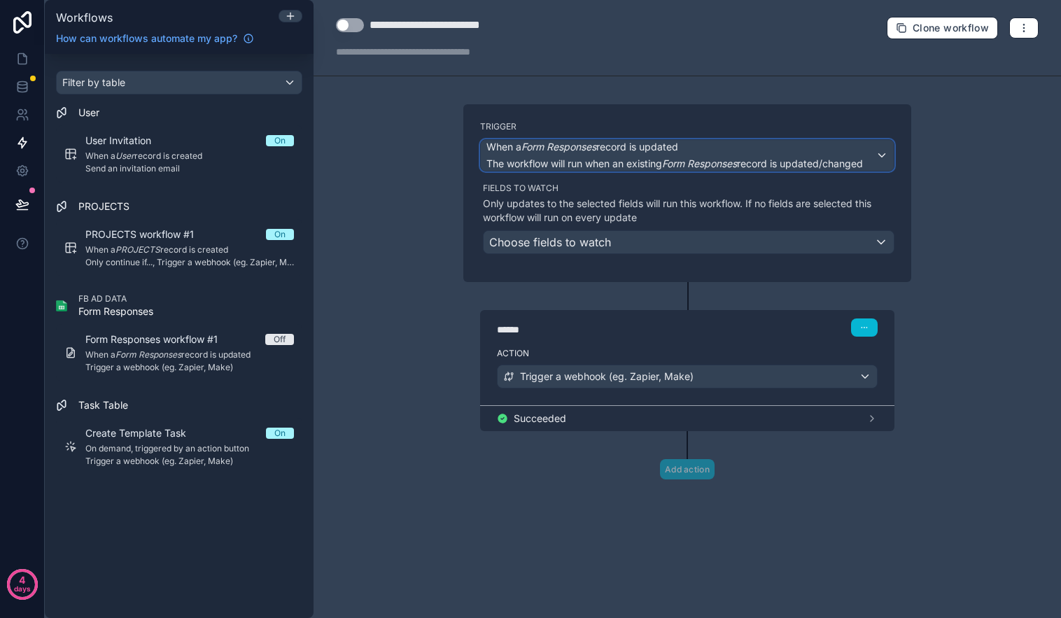
click at [883, 151] on div "When a Form Responses record is updated The workflow will run when an existing …" at bounding box center [687, 155] width 413 height 31
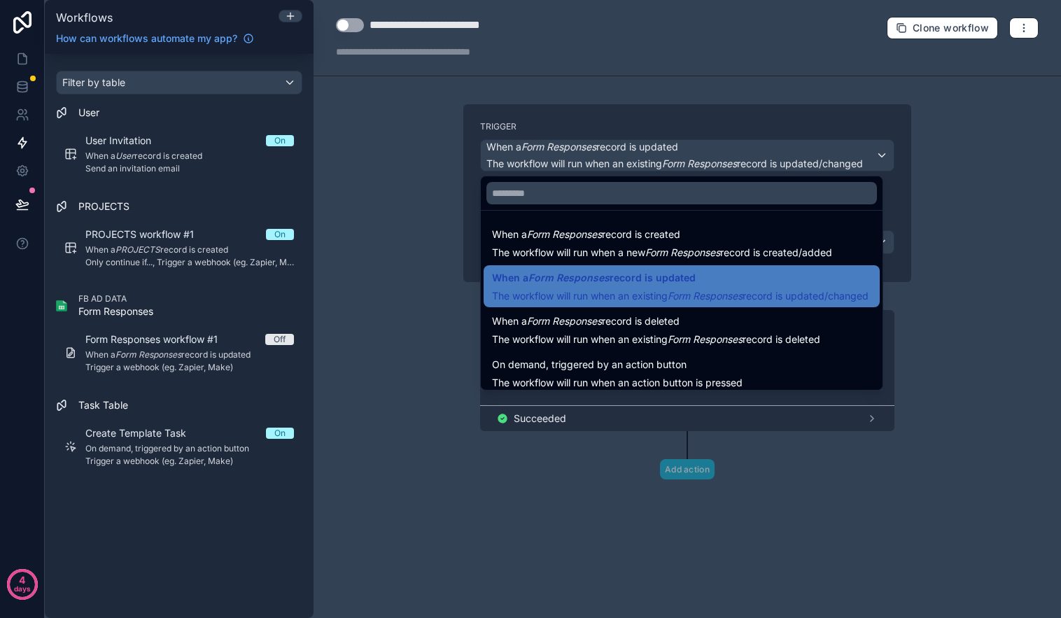
click at [957, 186] on div at bounding box center [530, 309] width 1061 height 618
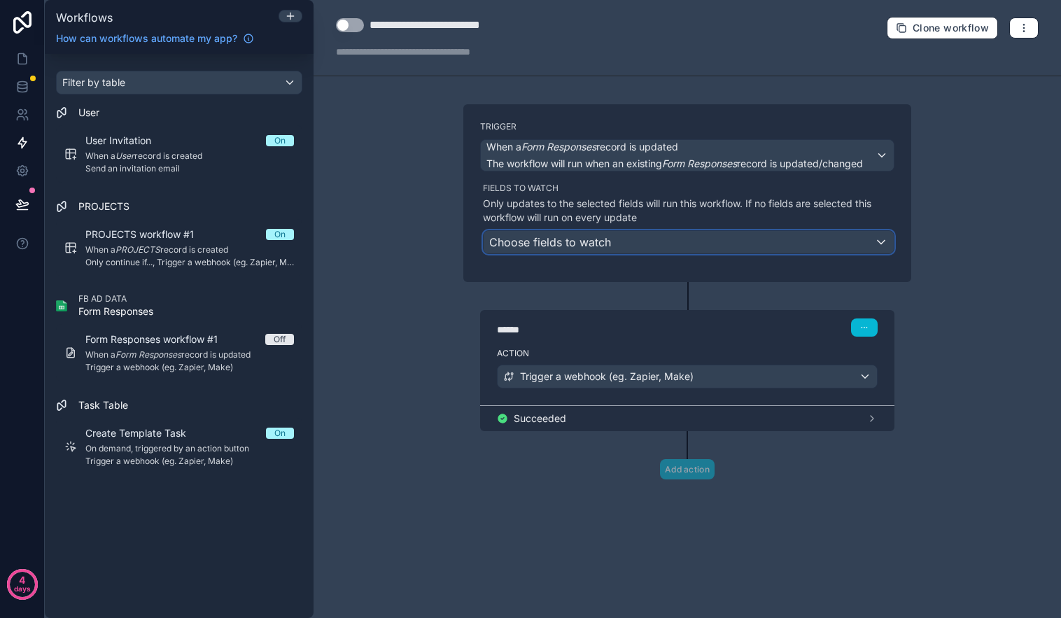
click at [810, 245] on div "Choose fields to watch" at bounding box center [689, 242] width 410 height 22
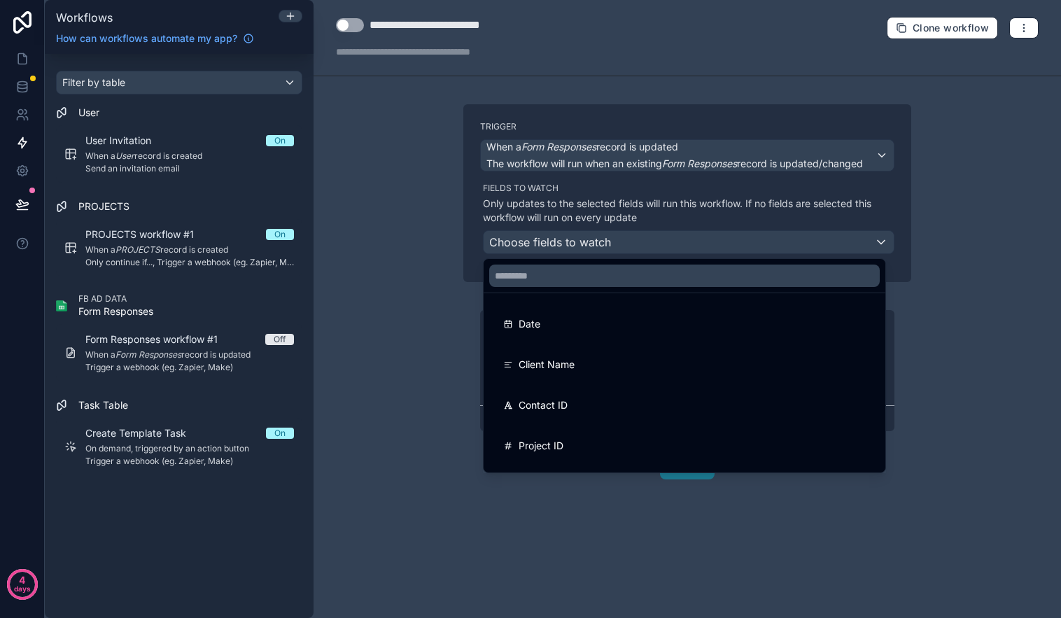
click at [911, 304] on div at bounding box center [530, 309] width 1061 height 618
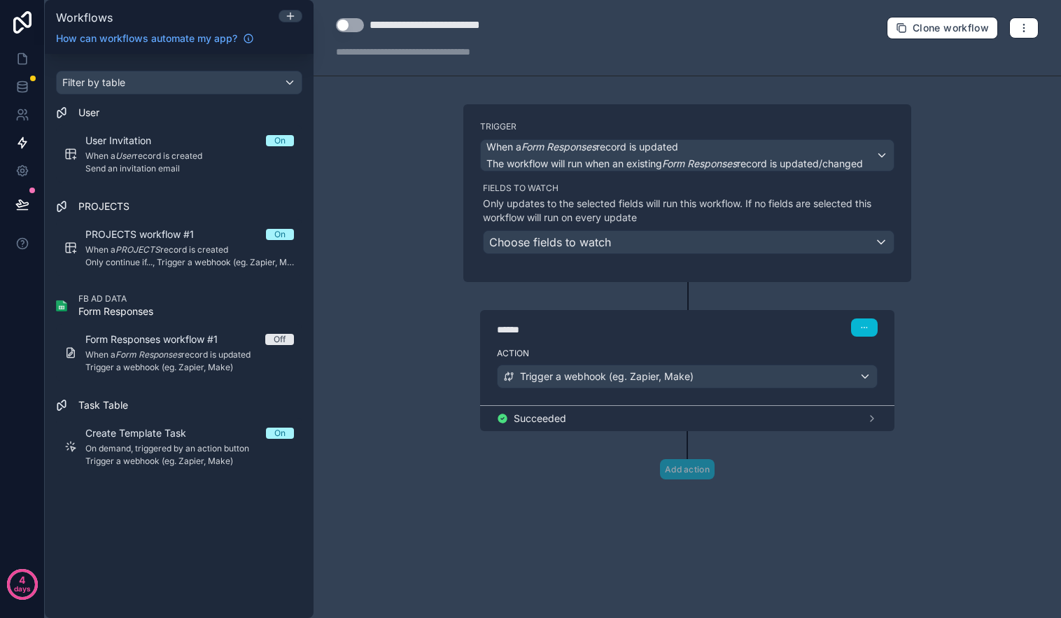
click at [235, 311] on div "FB AD DATA Form Responses" at bounding box center [179, 305] width 246 height 25
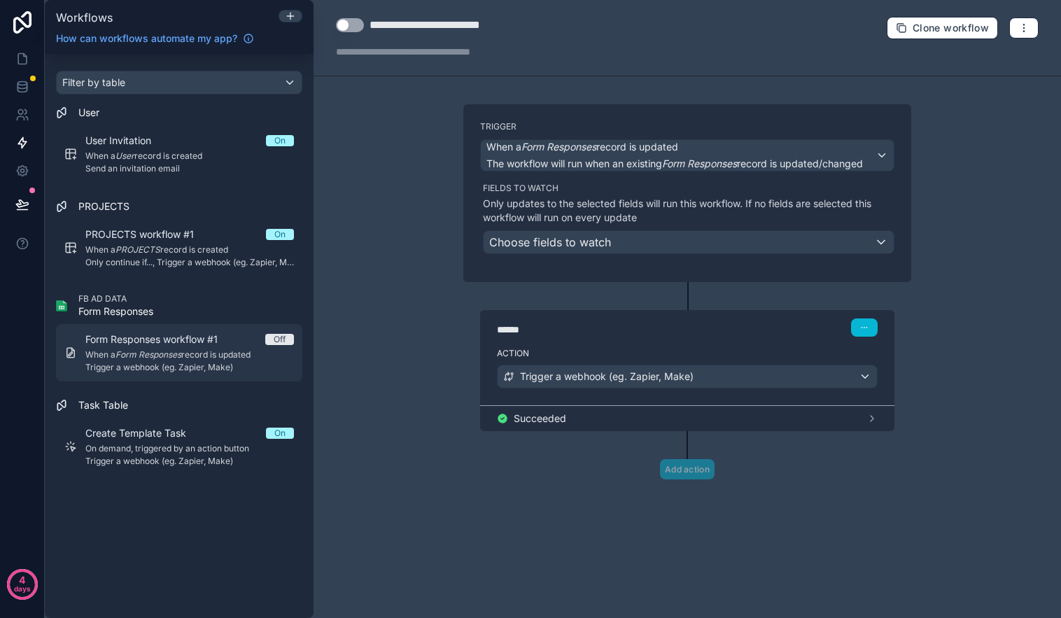
click at [231, 346] on div "Form Responses workflow #1 Off When a Form Responses record is updated Trigger …" at bounding box center [189, 352] width 209 height 41
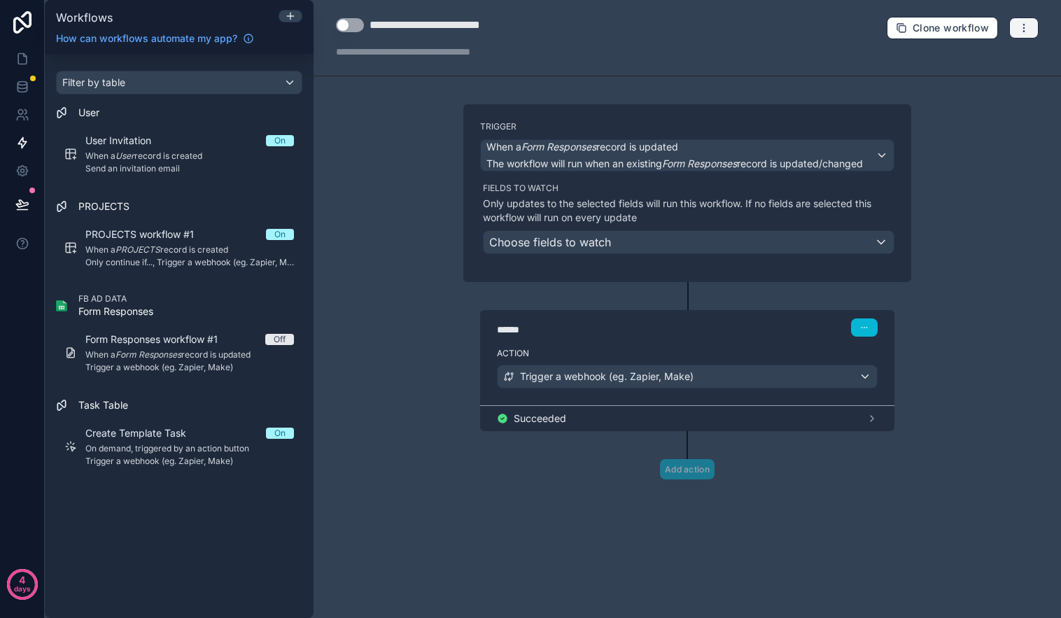
click at [1021, 27] on icon "button" at bounding box center [1023, 27] width 11 height 11
click at [978, 104] on span "Delete workflow" at bounding box center [986, 105] width 67 height 11
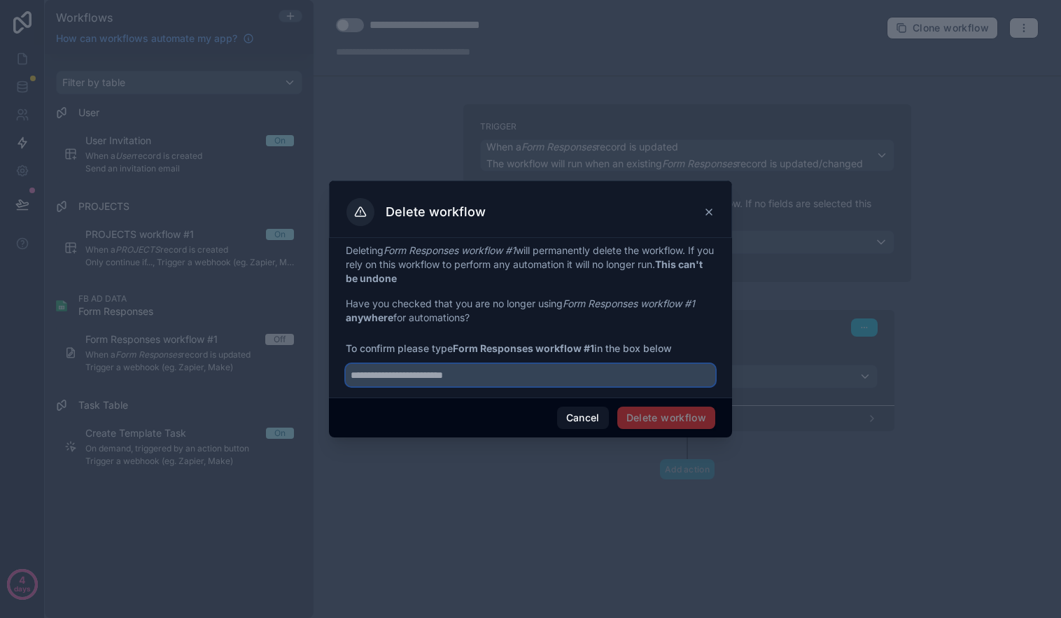
click at [558, 377] on input "text" at bounding box center [531, 375] width 370 height 22
drag, startPoint x: 458, startPoint y: 349, endPoint x: 570, endPoint y: 360, distance: 111.8
click at [594, 350] on strong "Form Responses workflow #1" at bounding box center [523, 348] width 141 height 12
copy strong "Form Responses workflow #1"
click at [517, 380] on input "text" at bounding box center [531, 375] width 370 height 22
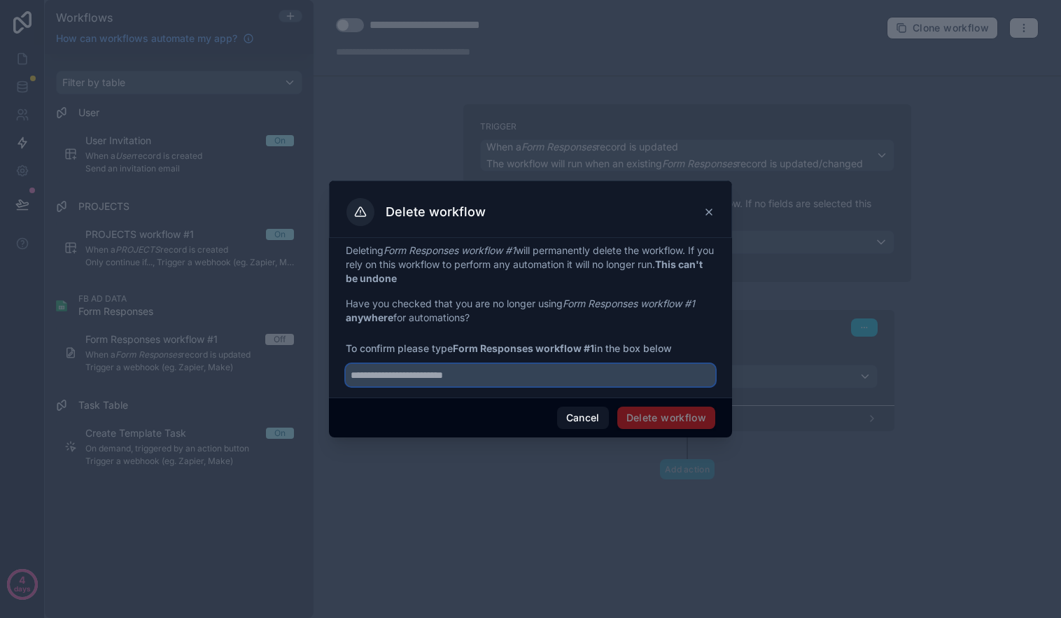
paste input "**********"
type input "**********"
click at [673, 420] on button "Delete workflow" at bounding box center [666, 418] width 98 height 22
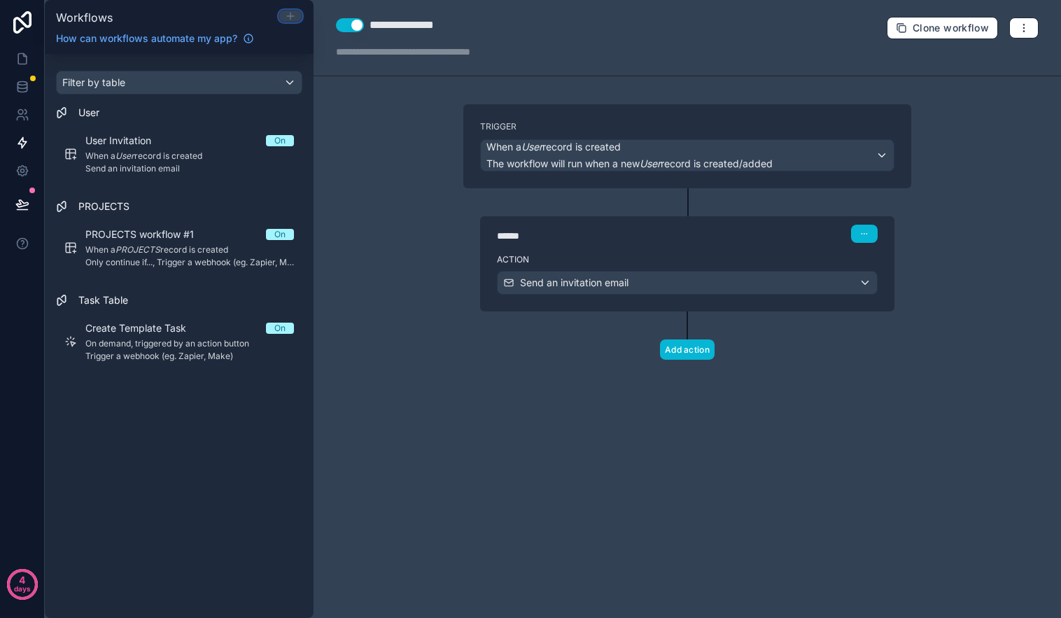
click at [289, 20] on icon at bounding box center [290, 15] width 11 height 11
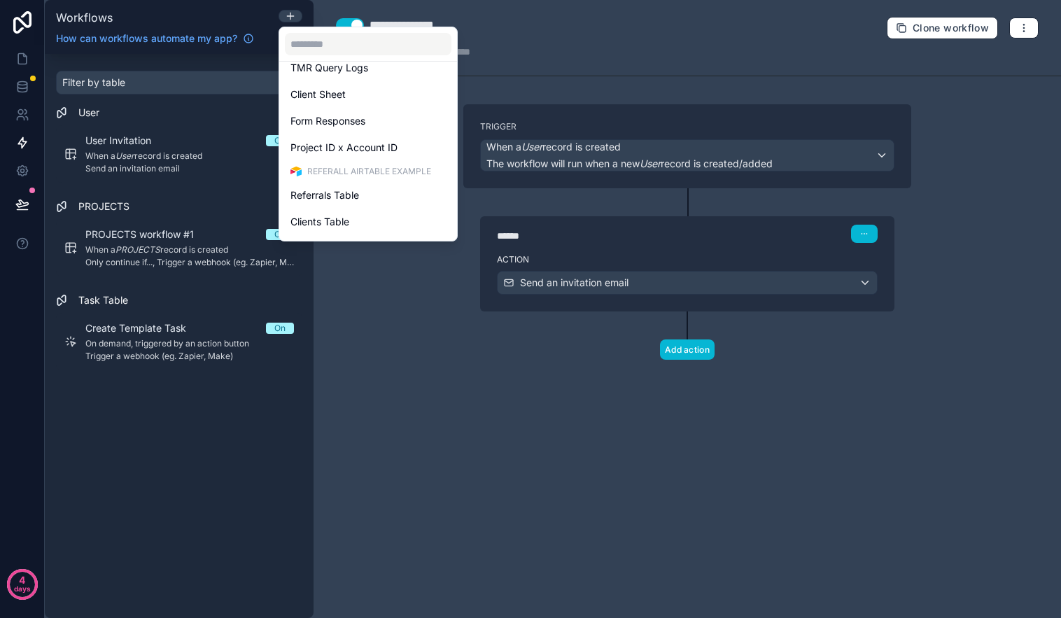
scroll to position [295, 0]
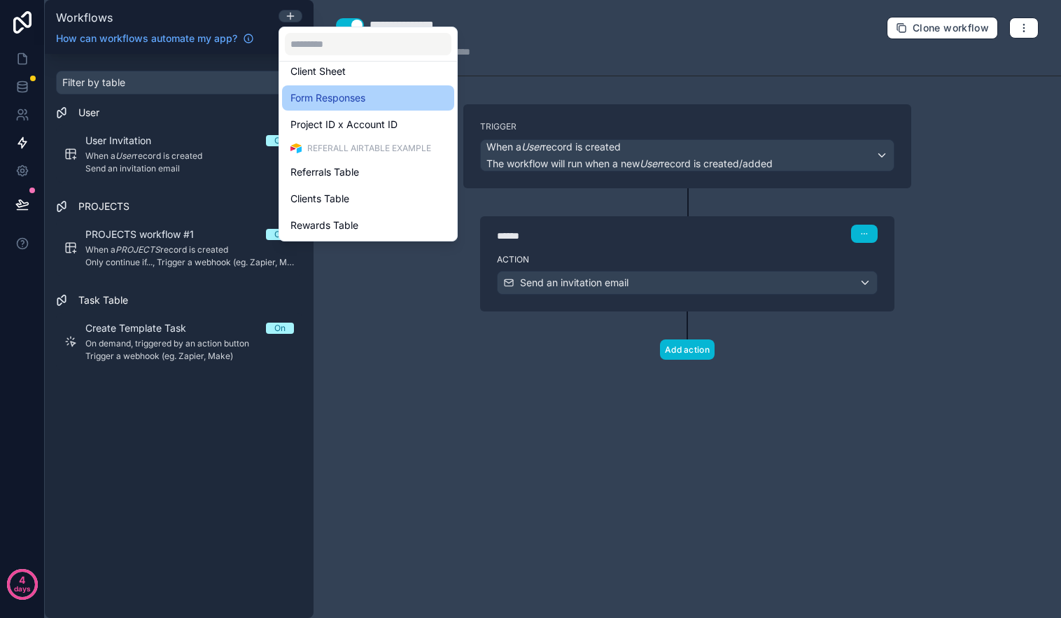
click at [334, 102] on span "Form Responses" at bounding box center [327, 98] width 75 height 17
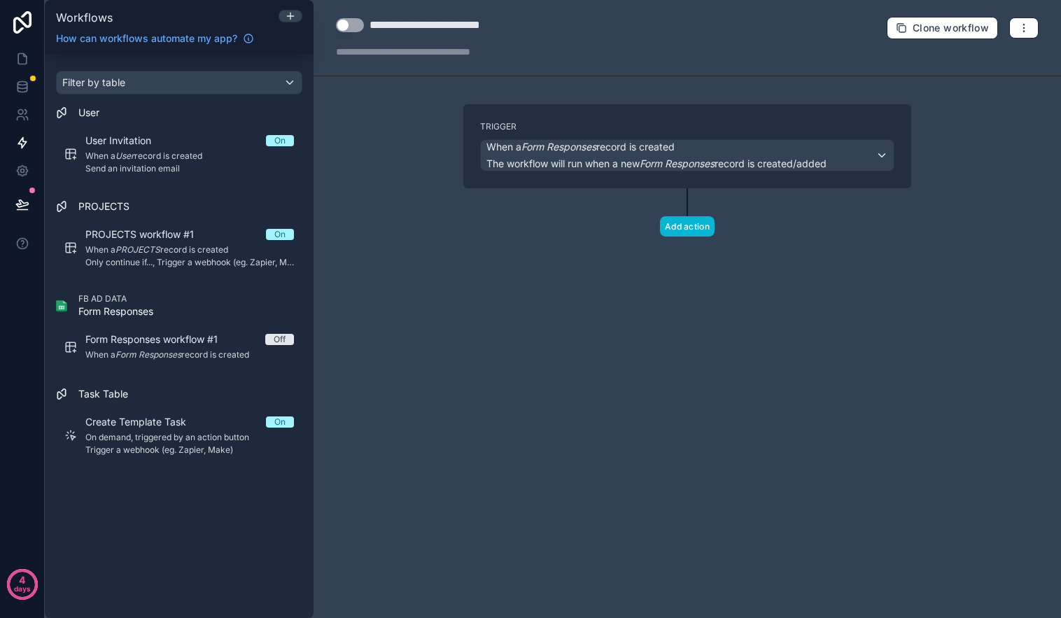
click at [211, 304] on div "FB AD DATA Form Responses" at bounding box center [179, 305] width 246 height 25
click at [805, 160] on span "The workflow will run when a new Form Responses record is created/added" at bounding box center [656, 163] width 340 height 12
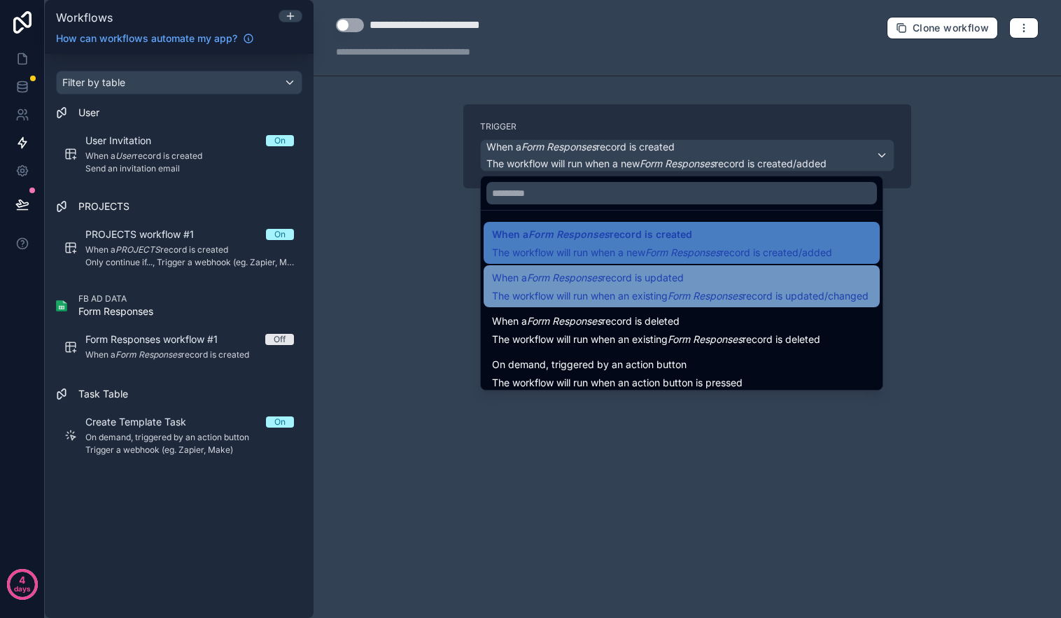
click at [758, 269] on span "When a Form Responses record is updated" at bounding box center [680, 277] width 377 height 17
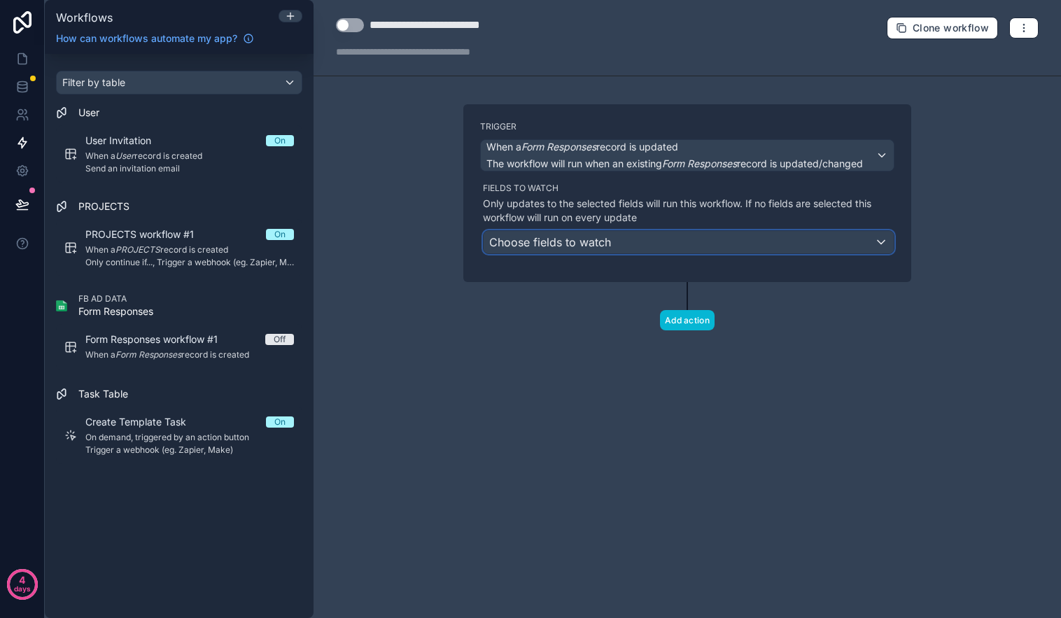
click at [769, 241] on div "Choose fields to watch" at bounding box center [689, 242] width 410 height 22
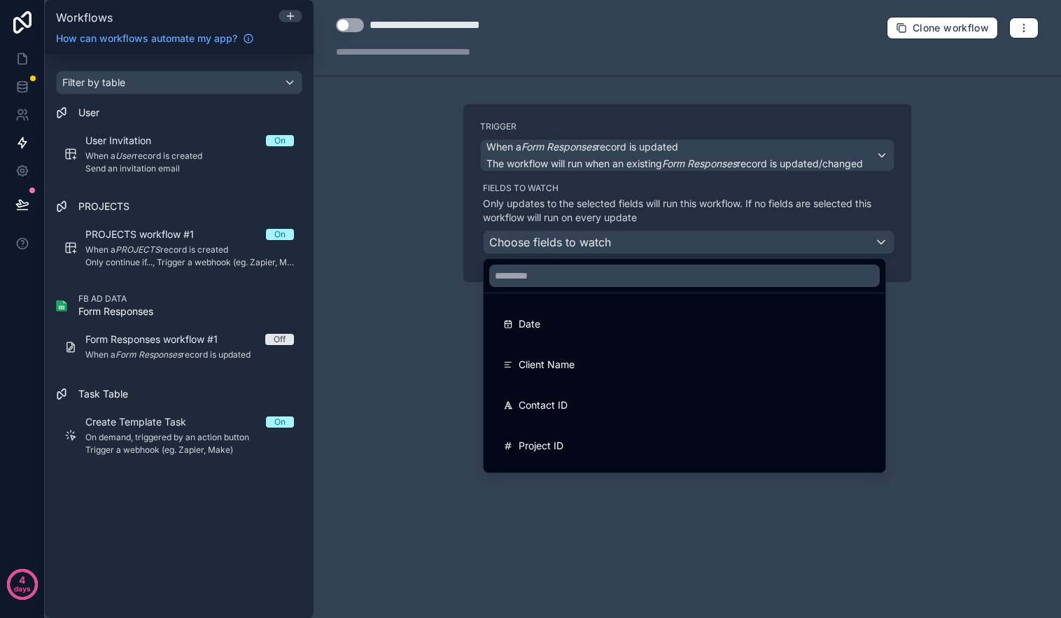
drag, startPoint x: 969, startPoint y: 366, endPoint x: 950, endPoint y: 362, distance: 18.7
click at [966, 366] on div at bounding box center [530, 309] width 1061 height 618
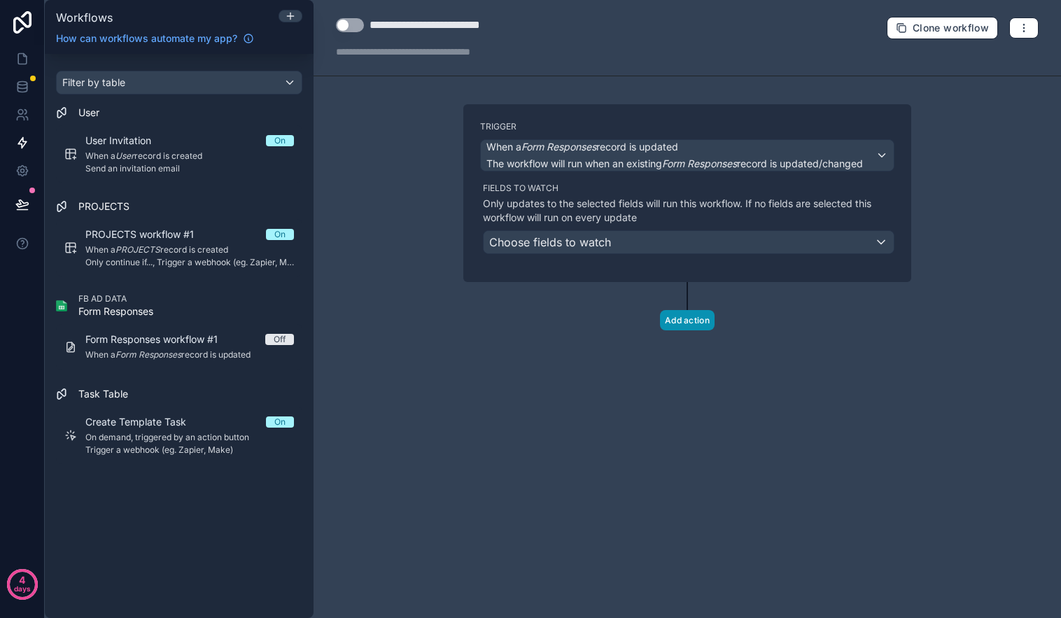
click at [690, 318] on button "Add action" at bounding box center [687, 320] width 55 height 20
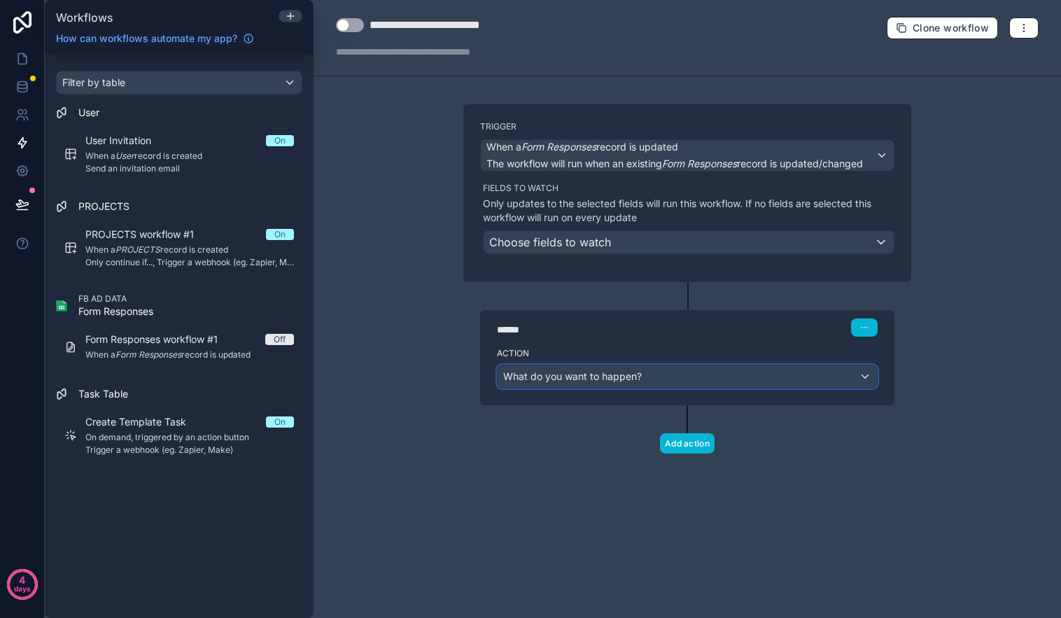
click at [696, 372] on div "What do you want to happen?" at bounding box center [687, 376] width 379 height 22
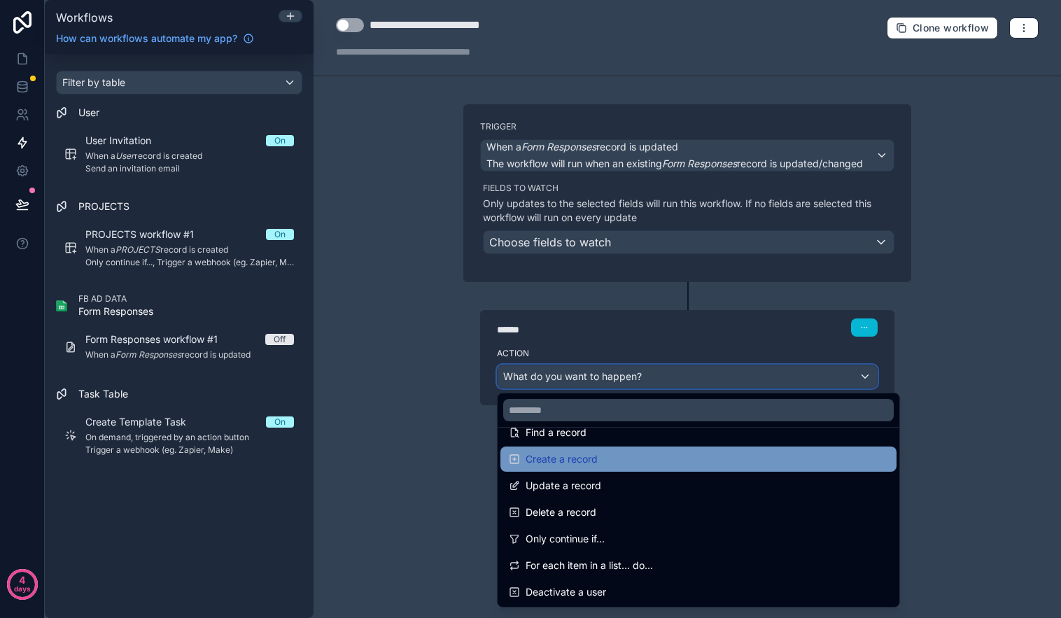
scroll to position [113, 0]
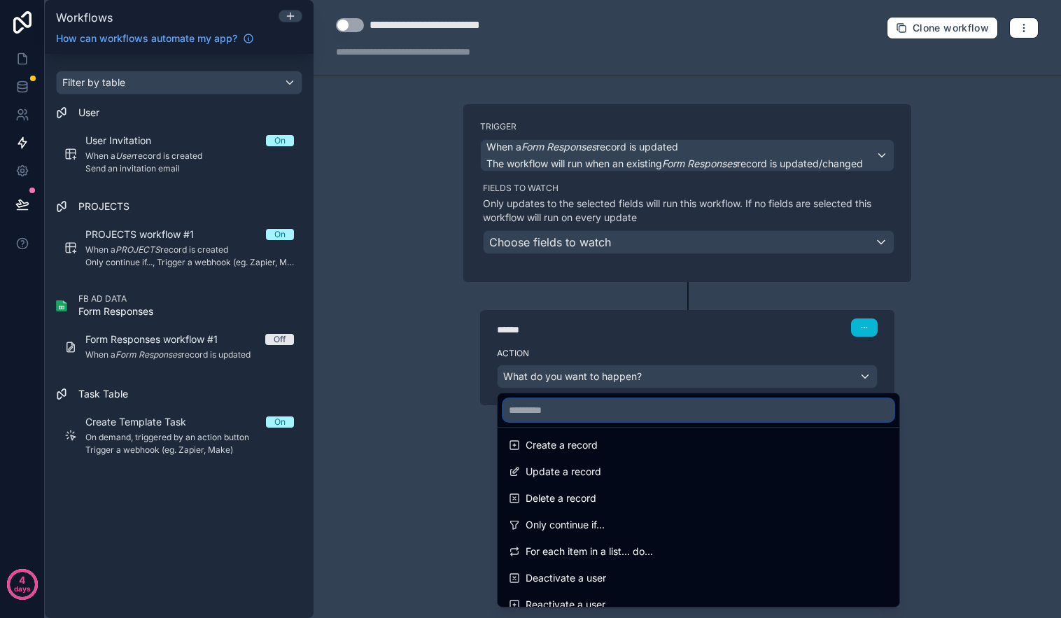
click at [621, 410] on input "text" at bounding box center [698, 410] width 391 height 22
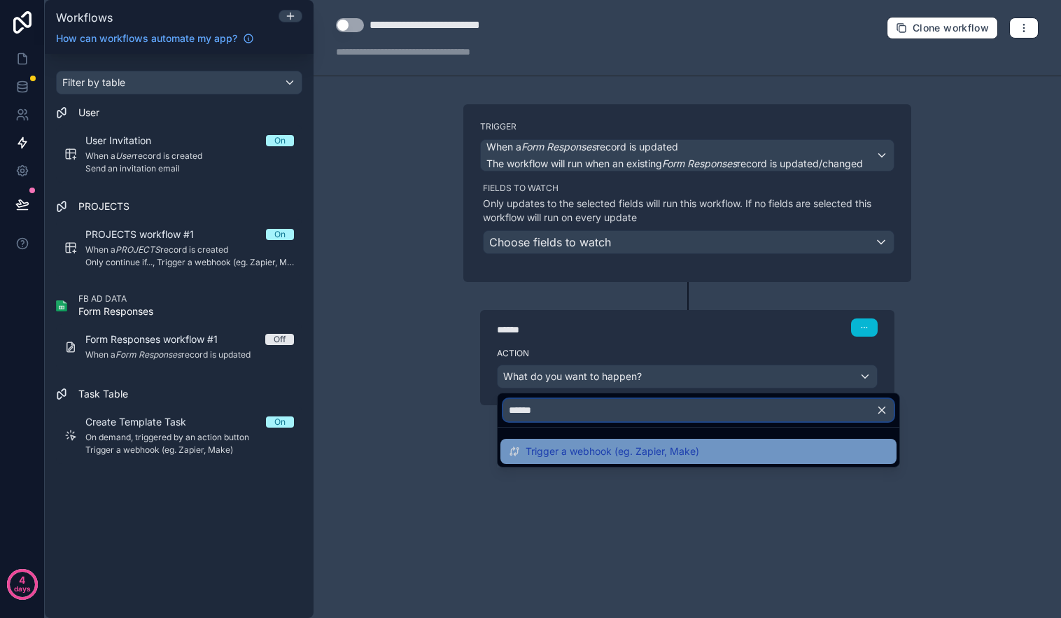
type input "******"
click at [623, 445] on span "Trigger a webhook (eg. Zapier, Make)" at bounding box center [613, 451] width 174 height 17
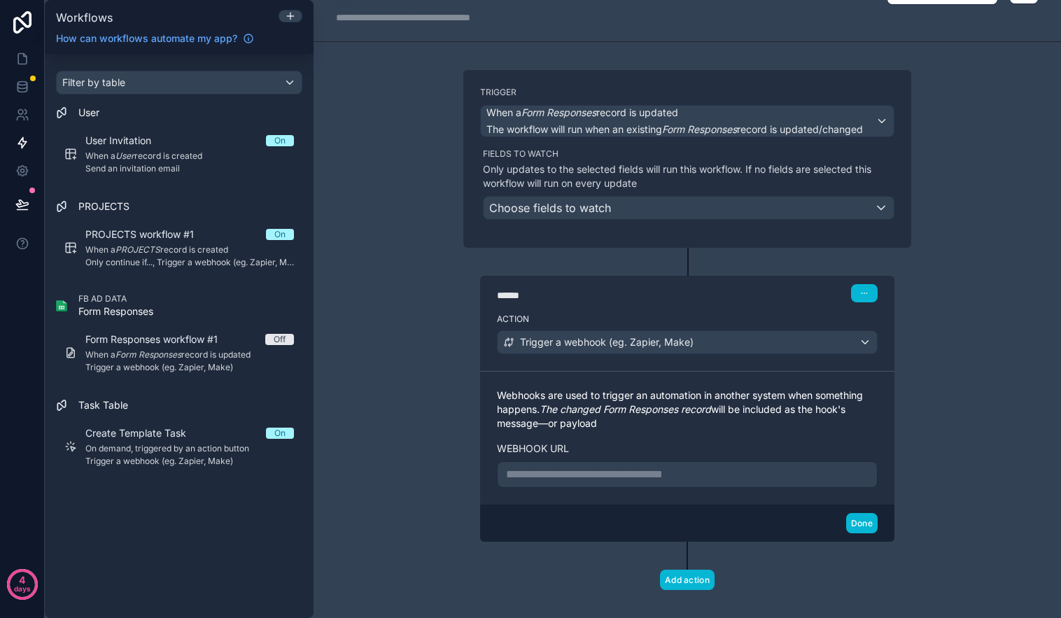
scroll to position [37, 0]
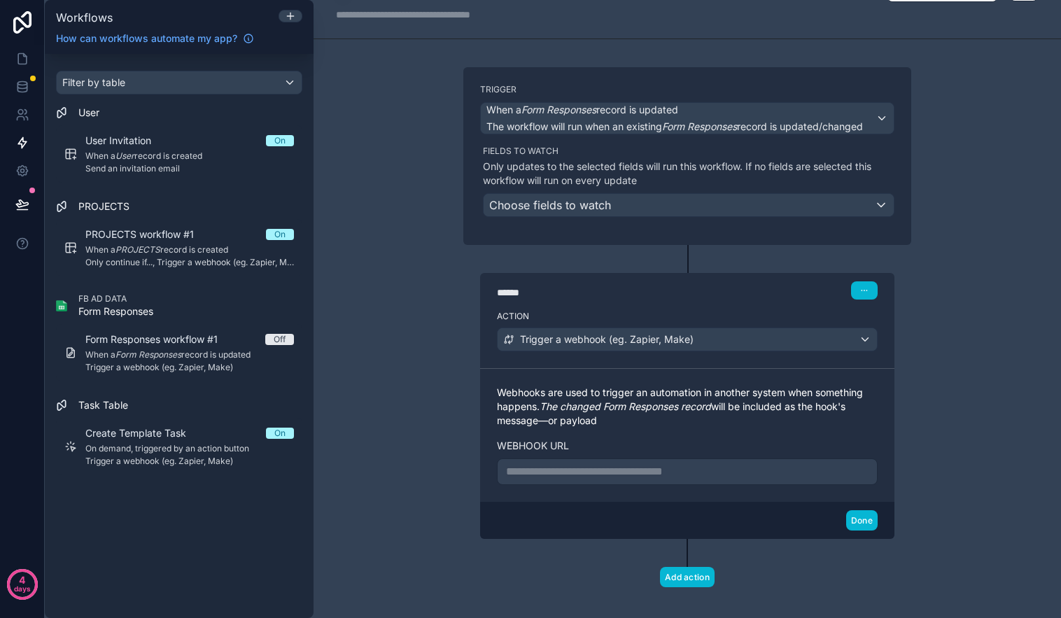
click at [677, 469] on p "**********" at bounding box center [687, 471] width 363 height 17
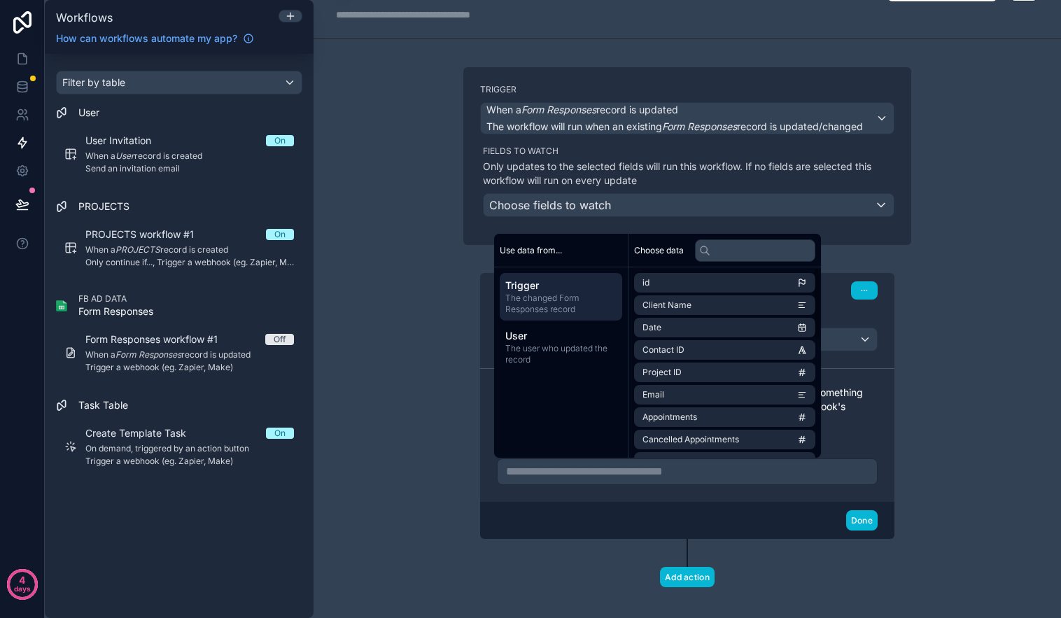
click at [353, 391] on div "**********" at bounding box center [687, 309] width 747 height 618
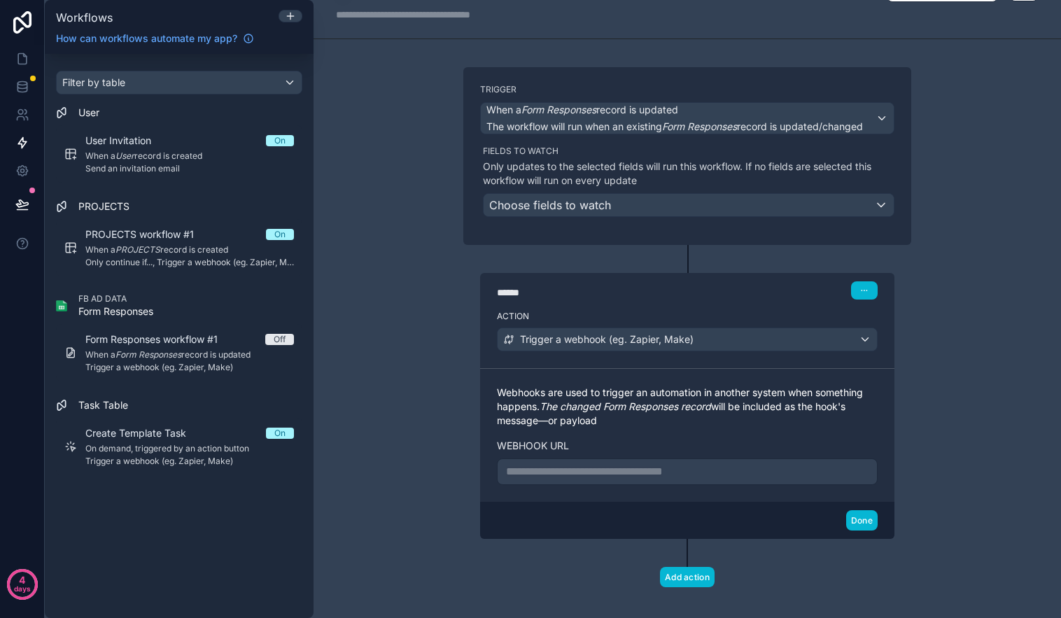
click at [635, 470] on p "**********" at bounding box center [687, 471] width 363 height 17
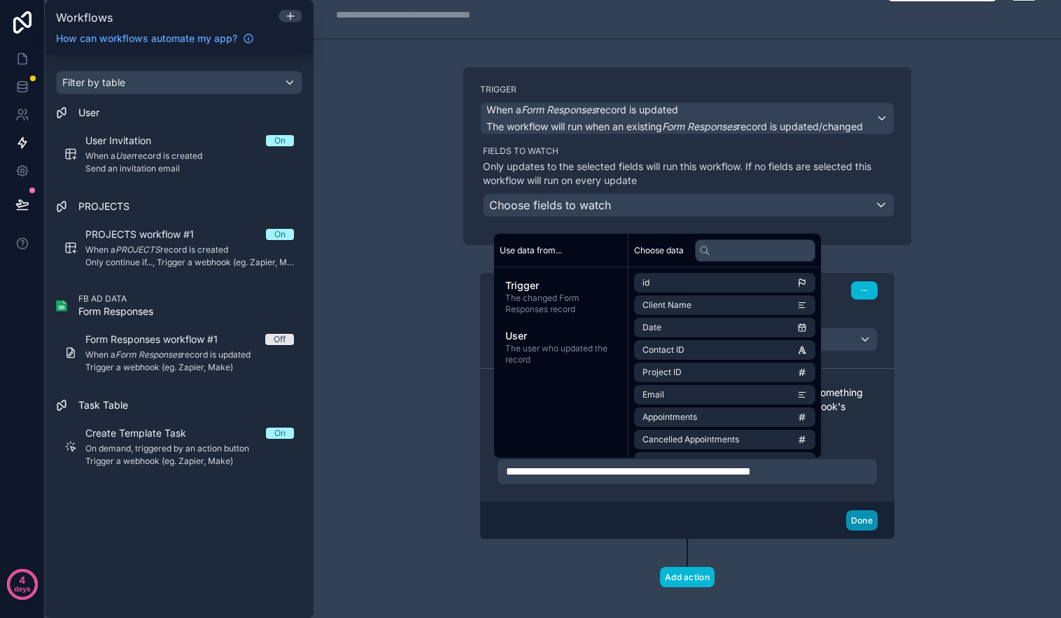
click at [857, 517] on button "Done" at bounding box center [861, 520] width 31 height 20
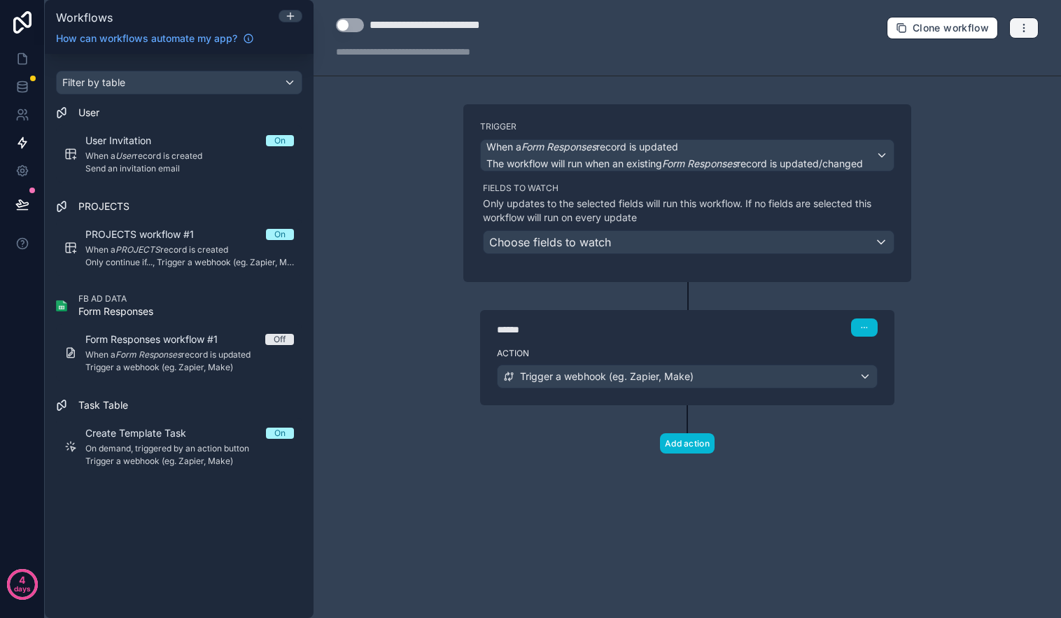
click at [1020, 26] on icon "button" at bounding box center [1023, 27] width 11 height 11
click at [995, 59] on span "Test workflow" at bounding box center [986, 60] width 67 height 11
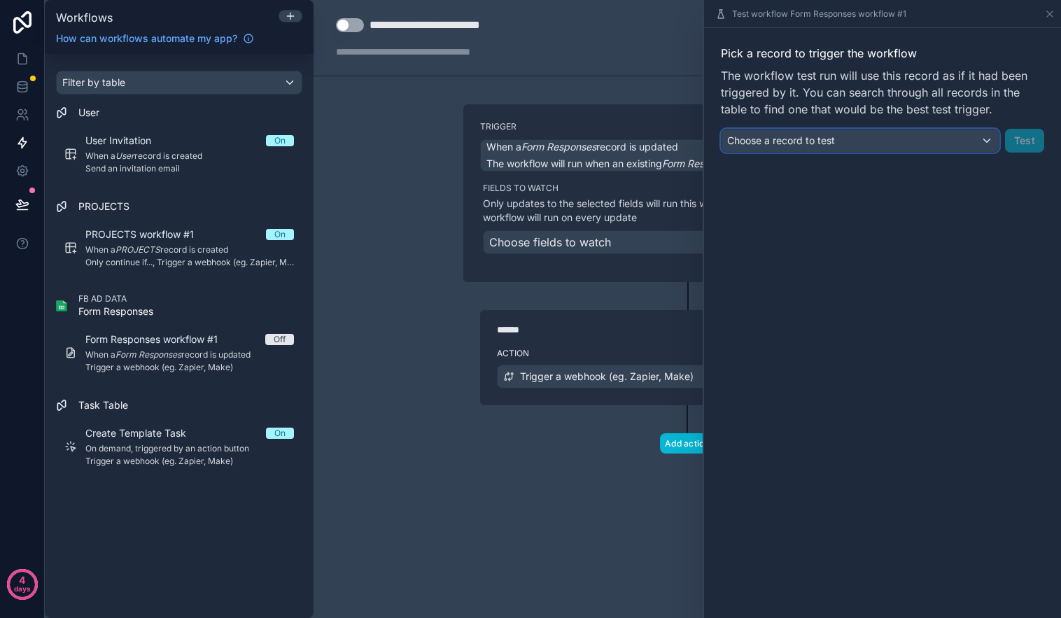
click at [959, 132] on div "Choose a record to test" at bounding box center [860, 140] width 277 height 22
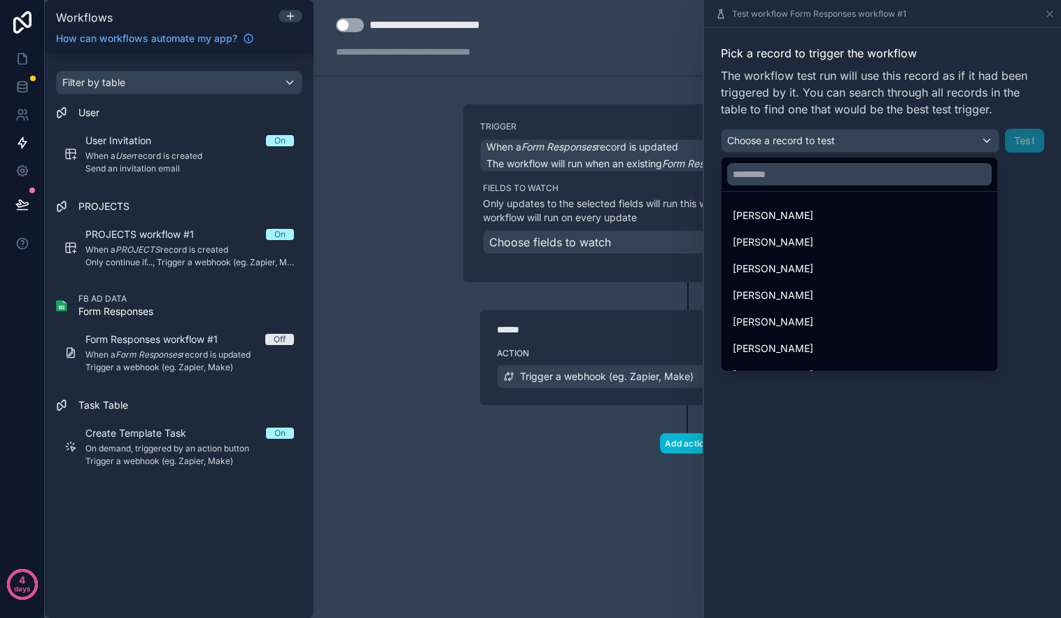
click at [895, 204] on div "Bethany Falter" at bounding box center [859, 215] width 270 height 25
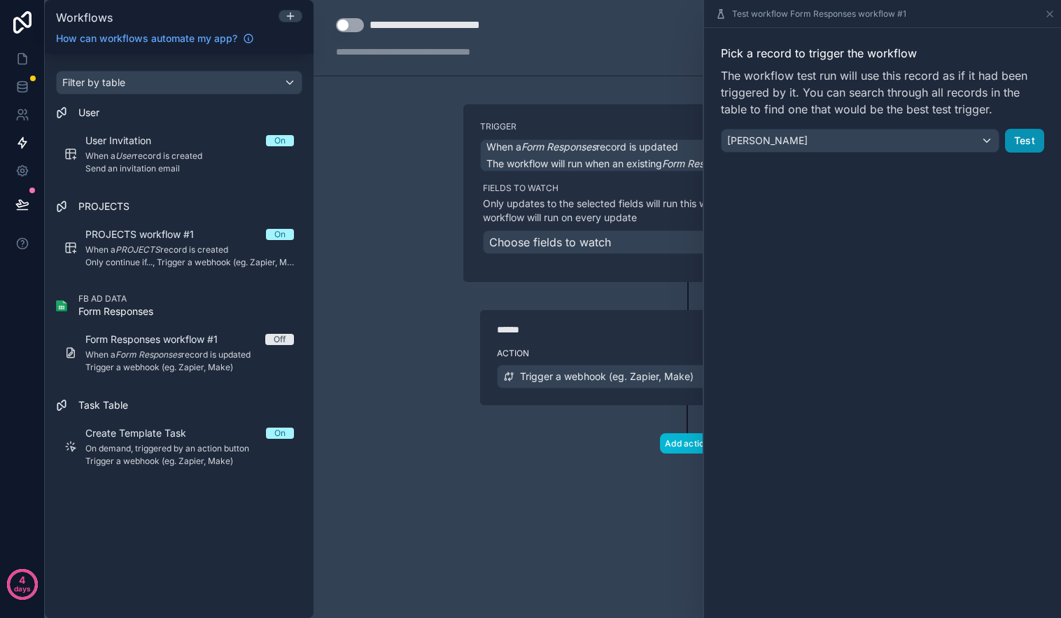
click at [1022, 139] on button "Test" at bounding box center [1024, 141] width 39 height 24
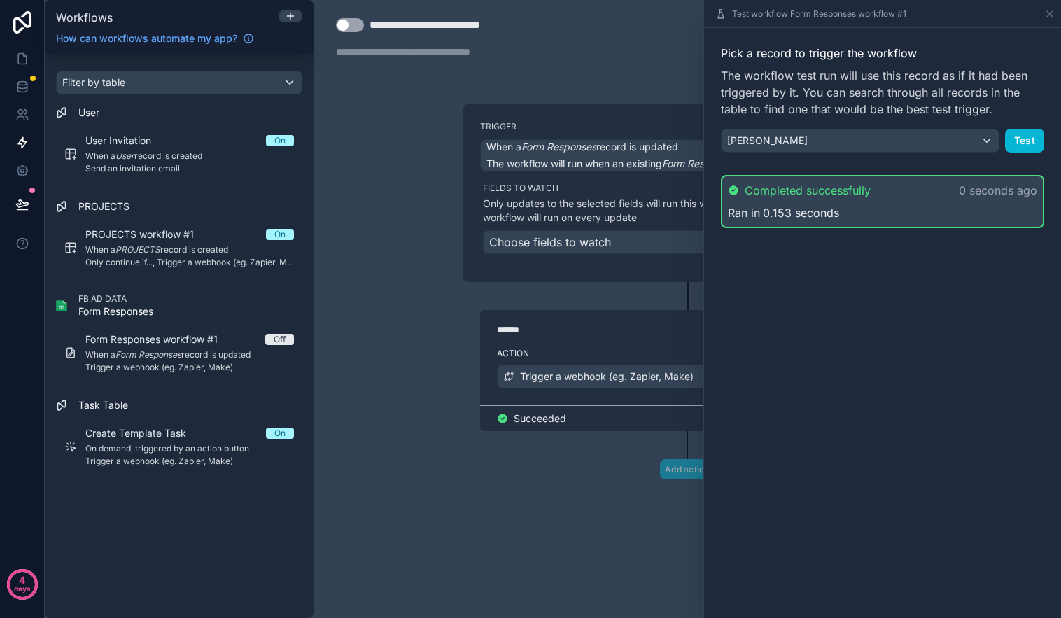
click at [973, 208] on div "Ran in 0.153 seconds" at bounding box center [882, 212] width 309 height 17
click at [603, 467] on div "Add action" at bounding box center [687, 455] width 448 height 48
click at [417, 151] on div "**********" at bounding box center [687, 309] width 747 height 618
click at [1031, 137] on button "Test" at bounding box center [1024, 141] width 39 height 24
click at [648, 98] on div "**********" at bounding box center [687, 309] width 747 height 618
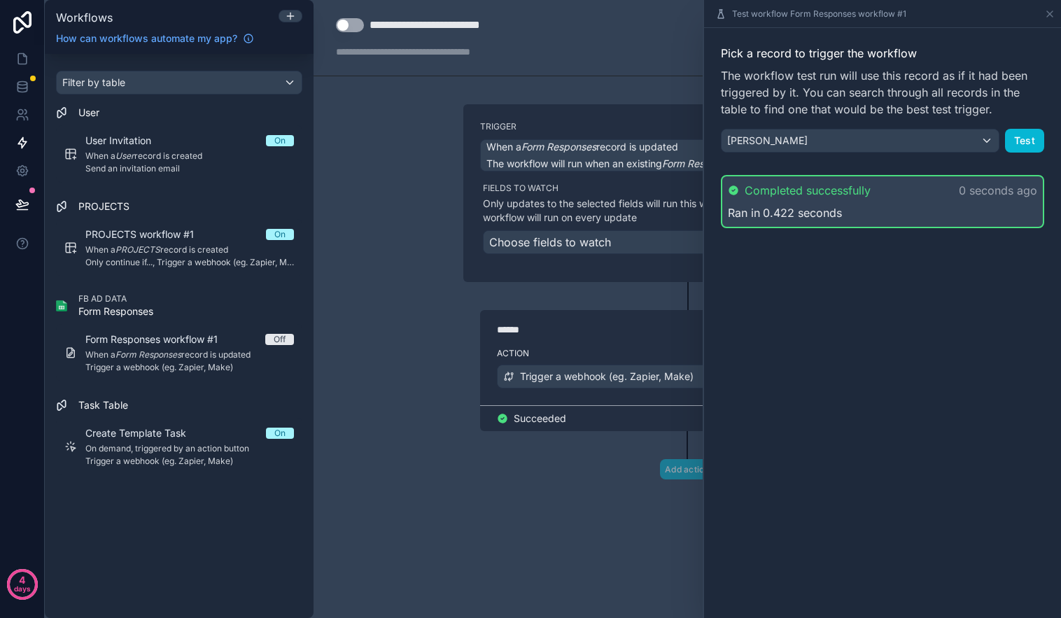
click at [649, 99] on div "**********" at bounding box center [687, 309] width 747 height 618
click at [1048, 10] on icon at bounding box center [1049, 13] width 11 height 11
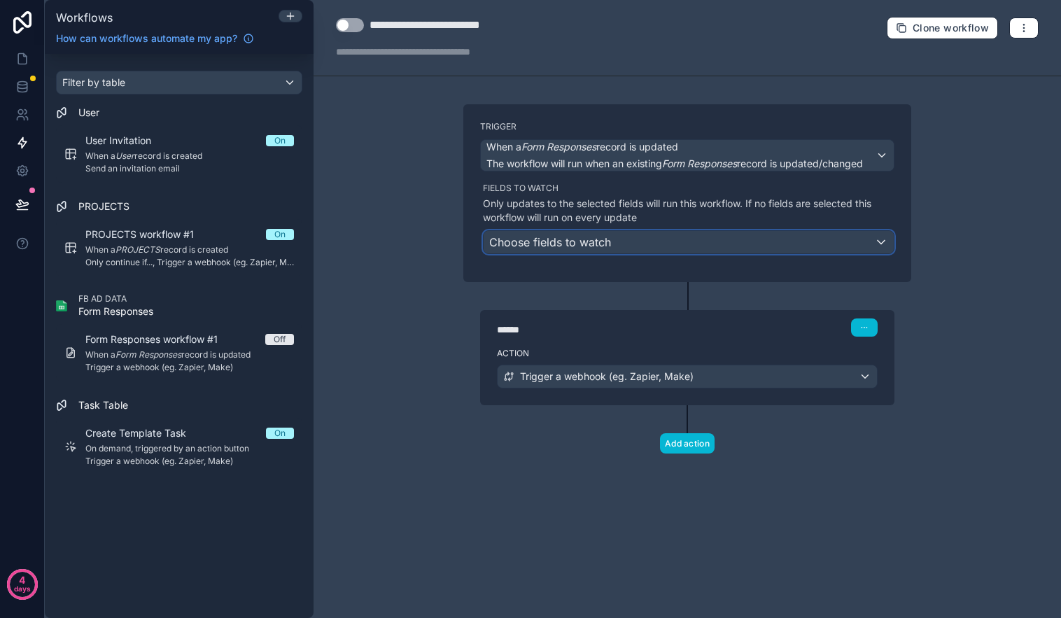
click at [703, 240] on div "Choose fields to watch" at bounding box center [689, 242] width 410 height 22
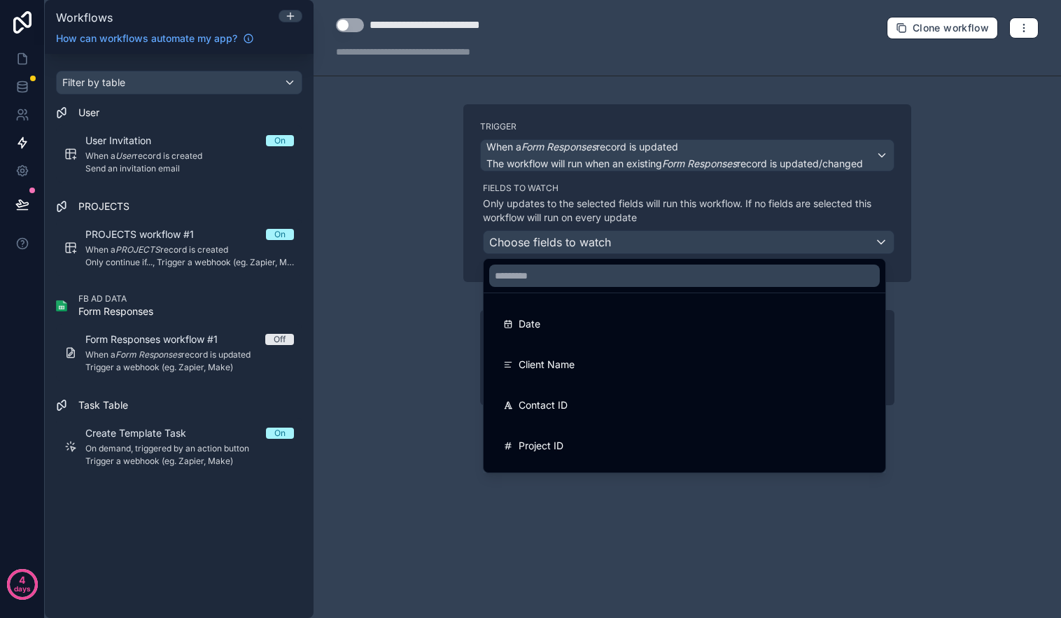
click at [953, 273] on div at bounding box center [530, 309] width 1061 height 618
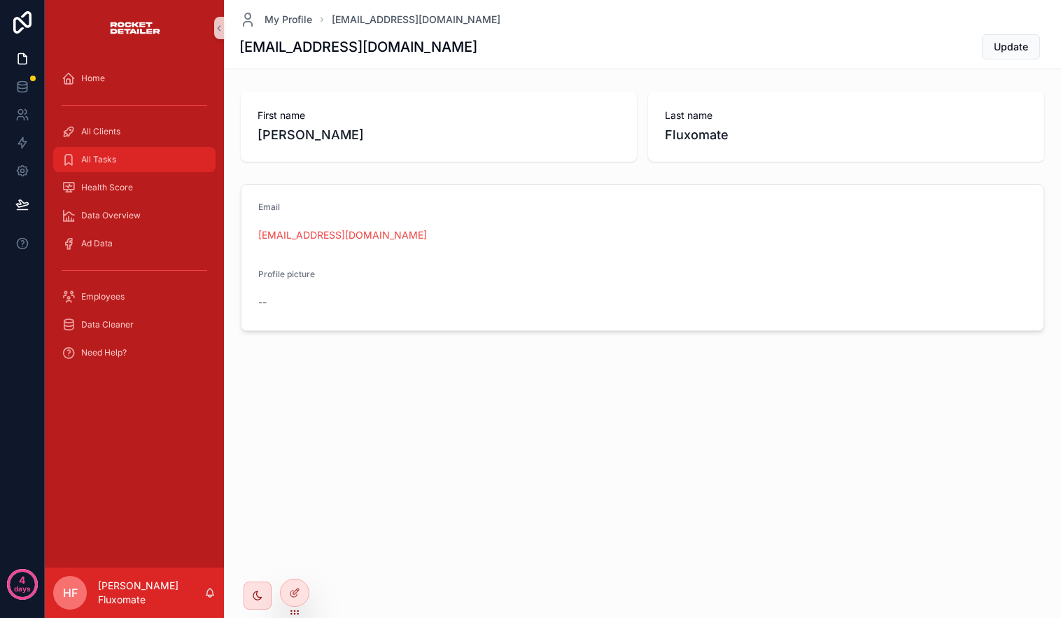
click at [121, 153] on div "All Tasks" at bounding box center [135, 159] width 146 height 22
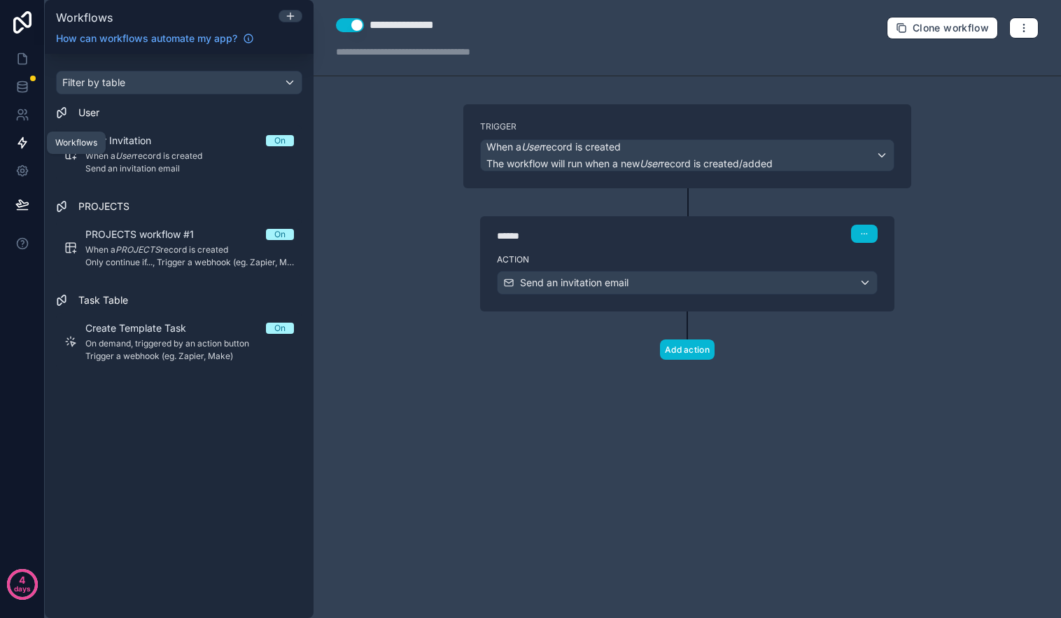
click at [22, 146] on icon at bounding box center [22, 143] width 8 height 10
click at [645, 158] on span "The workflow will run when a new User record is created/added" at bounding box center [629, 163] width 286 height 12
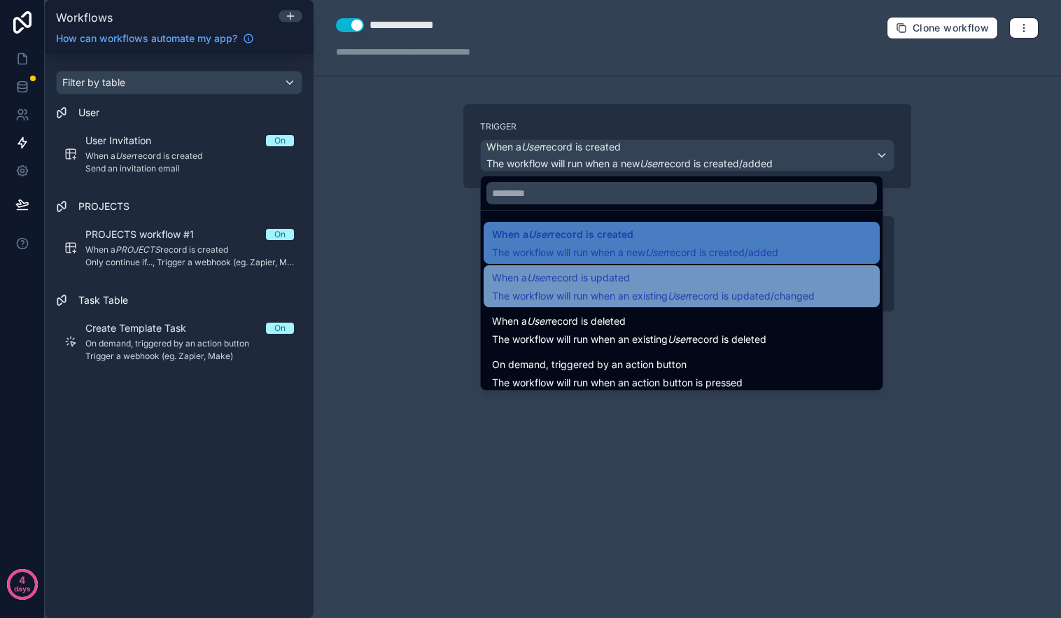
click at [782, 283] on span "When a User record is updated" at bounding box center [653, 277] width 323 height 17
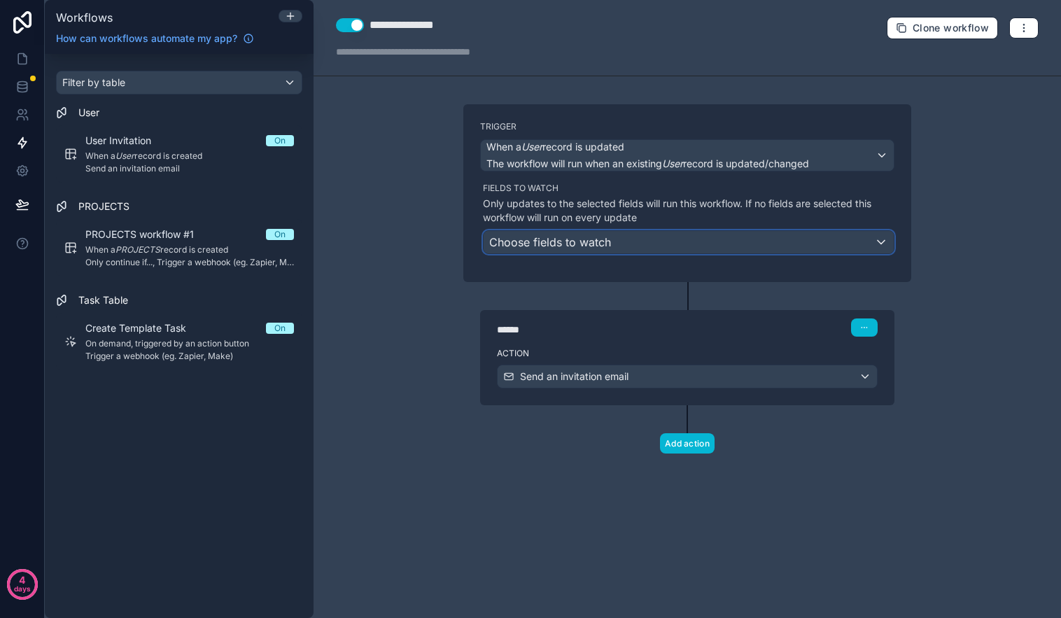
click at [659, 239] on div "Choose fields to watch" at bounding box center [689, 242] width 410 height 22
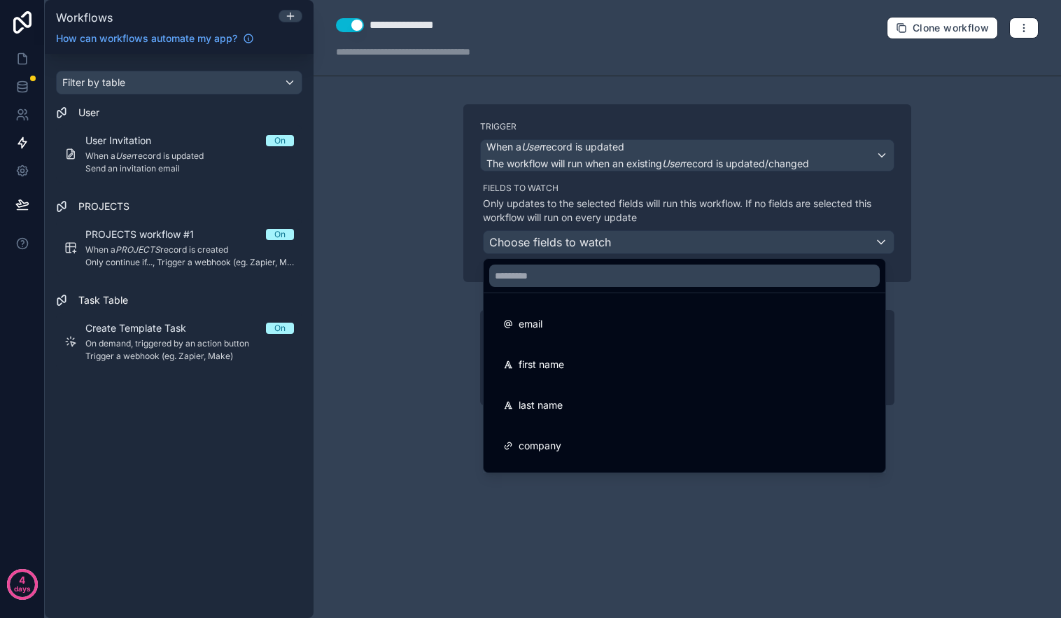
click at [934, 371] on div at bounding box center [530, 309] width 1061 height 618
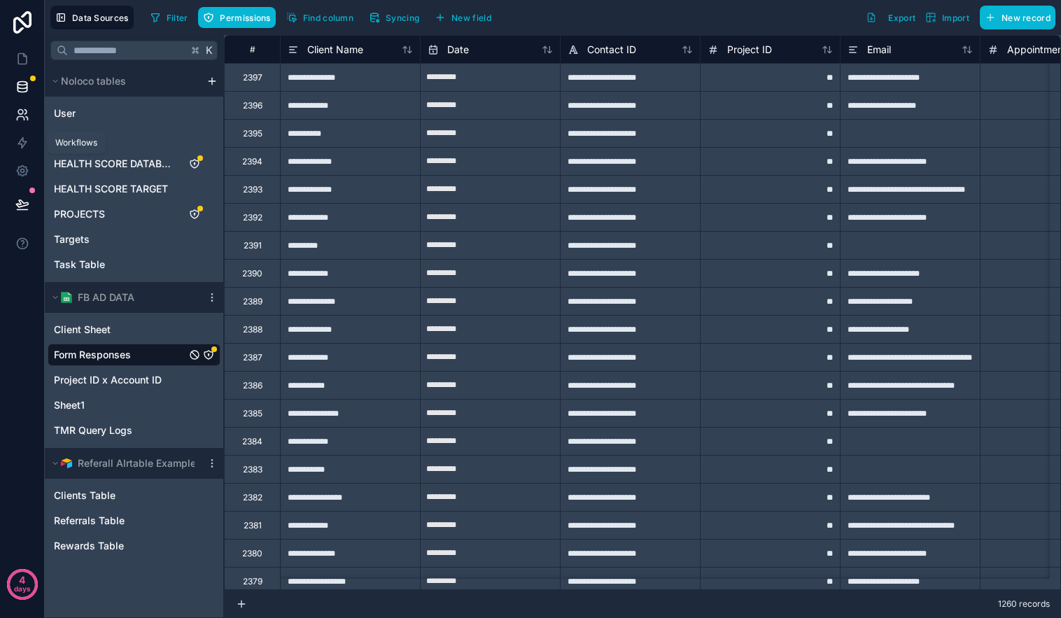
click at [22, 118] on icon at bounding box center [22, 115] width 14 height 14
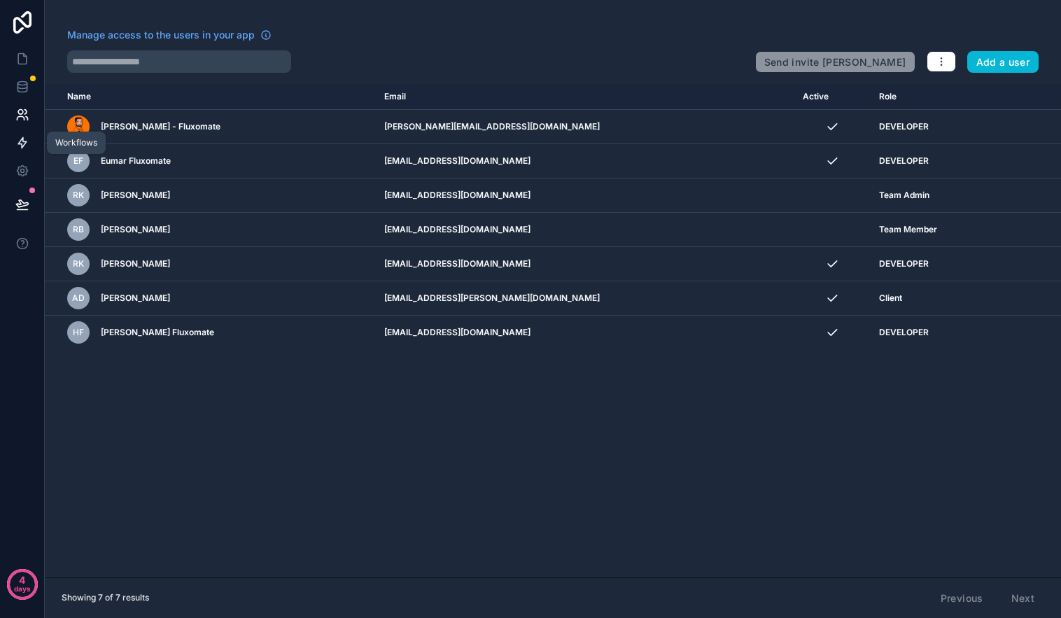
click at [22, 139] on icon at bounding box center [22, 143] width 14 height 14
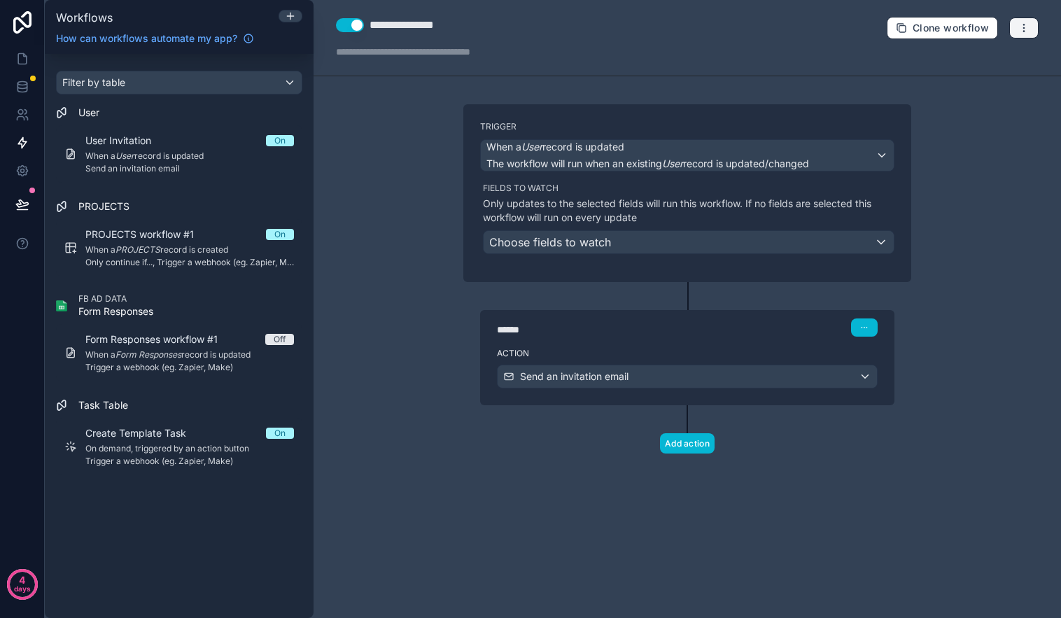
click at [1024, 28] on icon "button" at bounding box center [1023, 27] width 1 height 1
click at [995, 61] on span "Test workflow" at bounding box center [986, 60] width 67 height 11
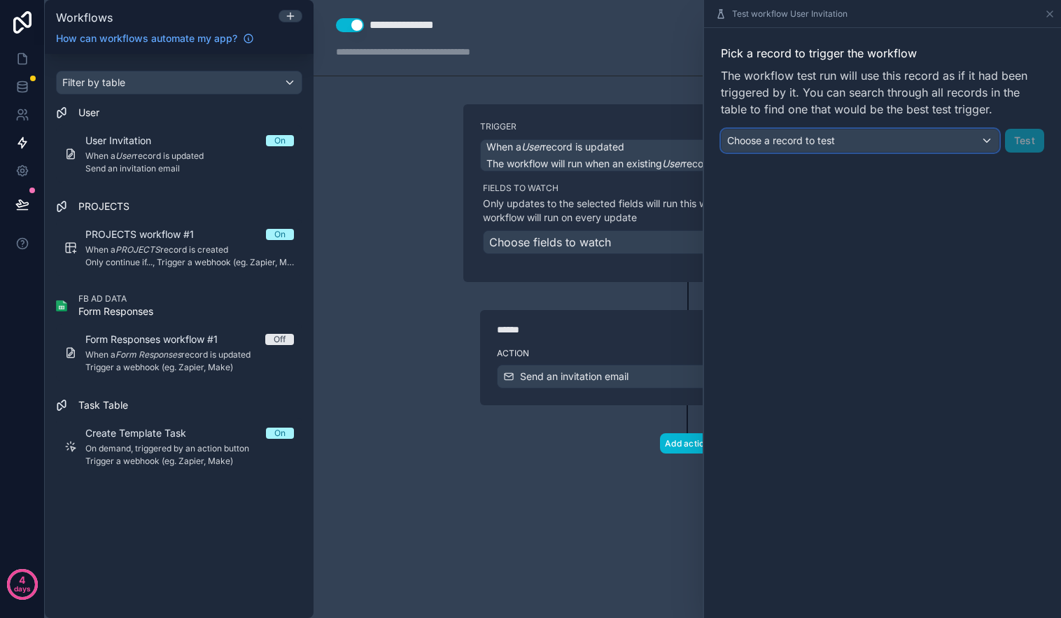
click at [915, 138] on div "Choose a record to test" at bounding box center [860, 140] width 277 height 22
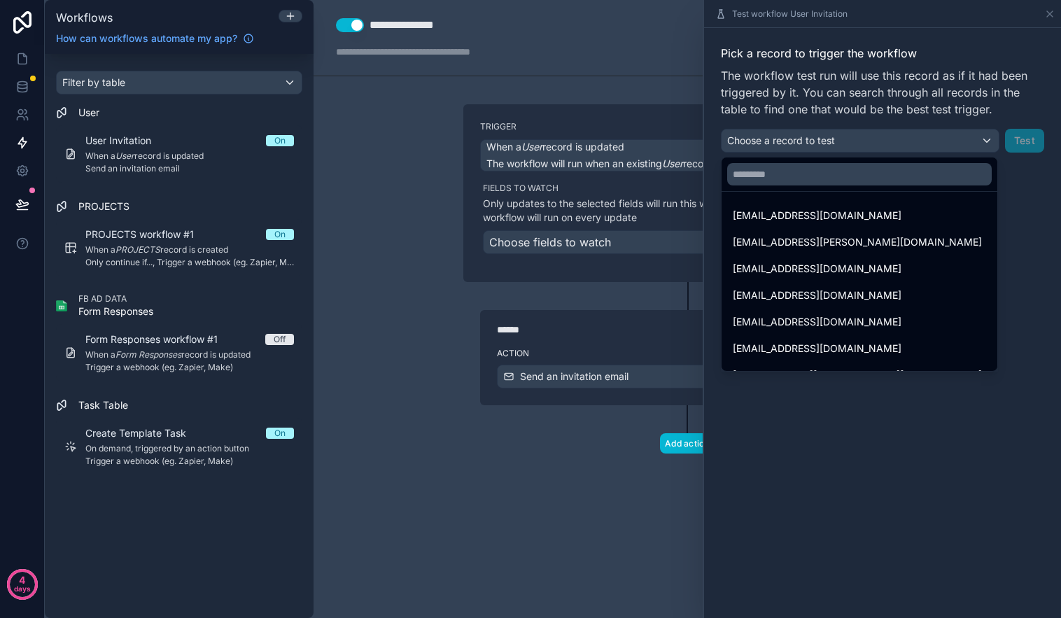
click at [1013, 184] on div at bounding box center [882, 309] width 357 height 618
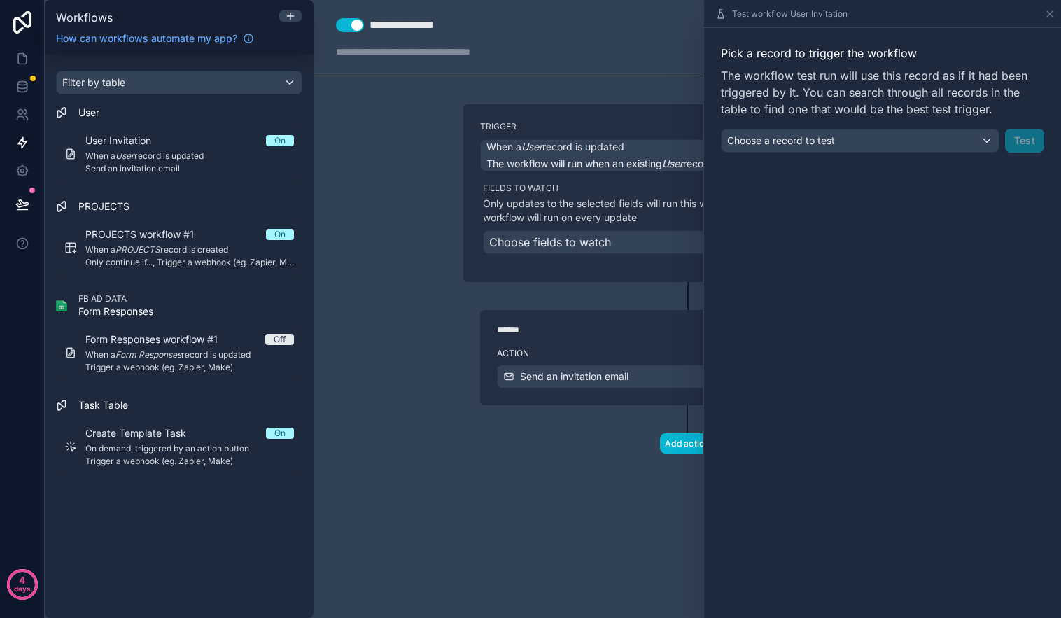
click at [377, 339] on div "**********" at bounding box center [687, 309] width 747 height 618
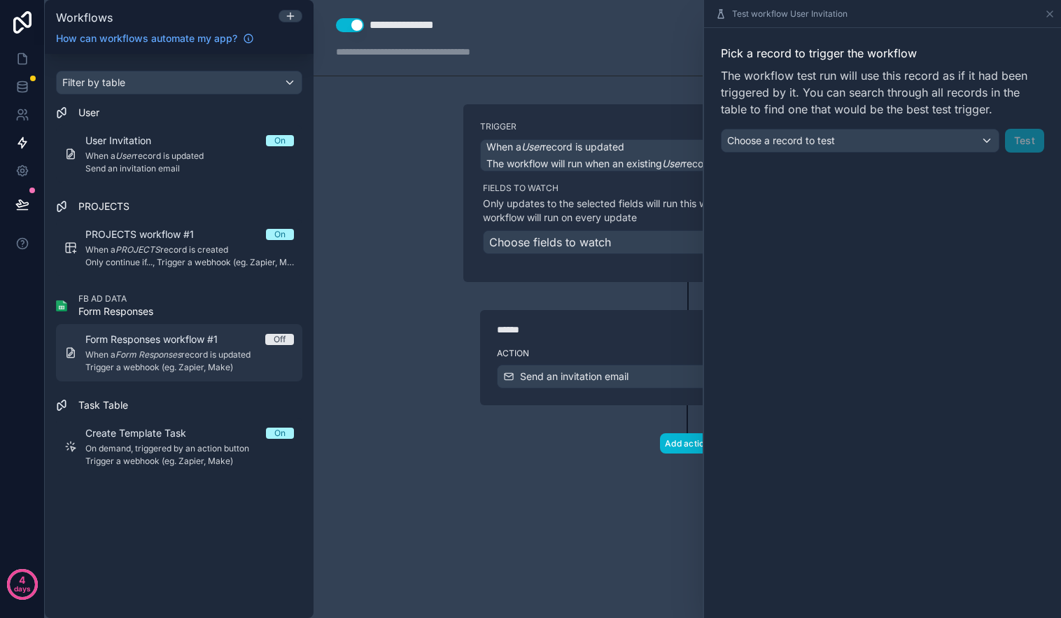
click at [195, 339] on span "Form Responses workflow #1" at bounding box center [159, 339] width 149 height 14
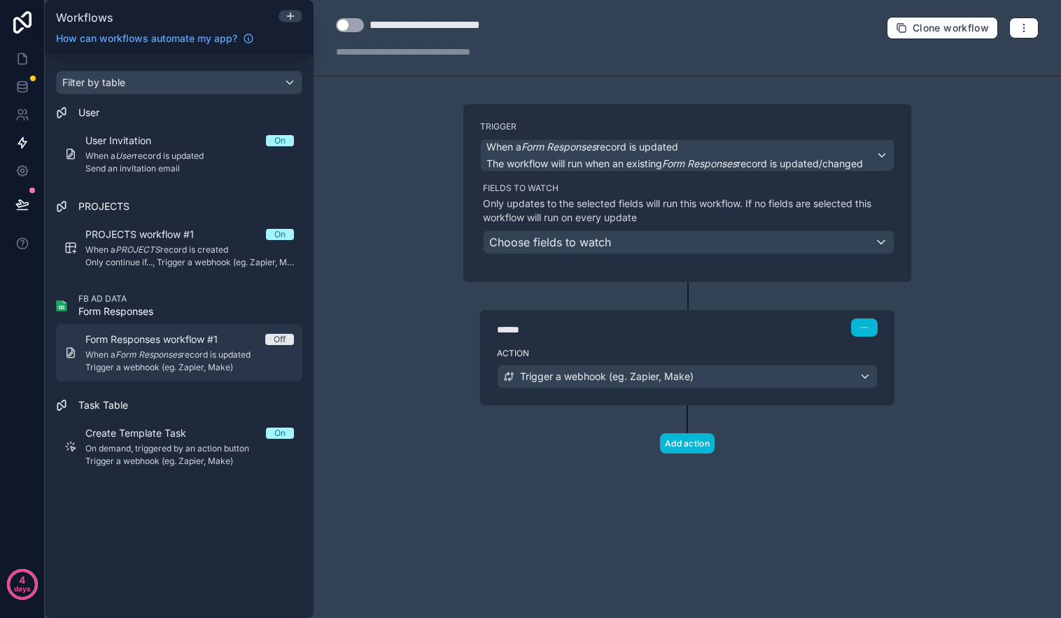
click at [197, 340] on span "Form Responses workflow #1" at bounding box center [159, 339] width 149 height 14
click at [210, 337] on span "Form Responses workflow #1" at bounding box center [159, 339] width 149 height 14
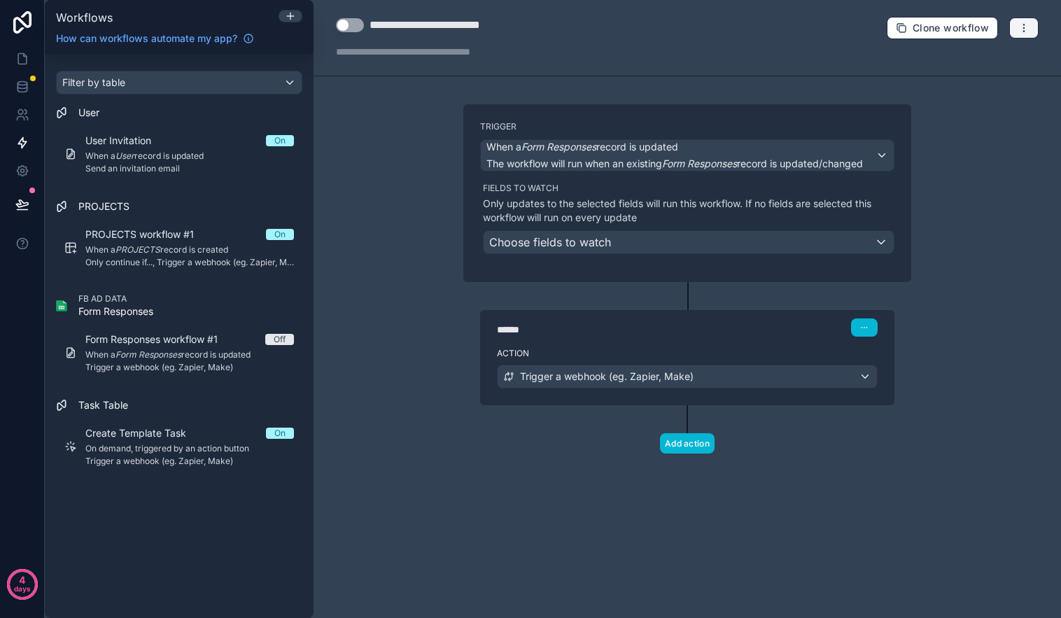
click at [1033, 30] on button "button" at bounding box center [1023, 27] width 29 height 21
click at [992, 62] on span "Test workflow" at bounding box center [986, 60] width 67 height 11
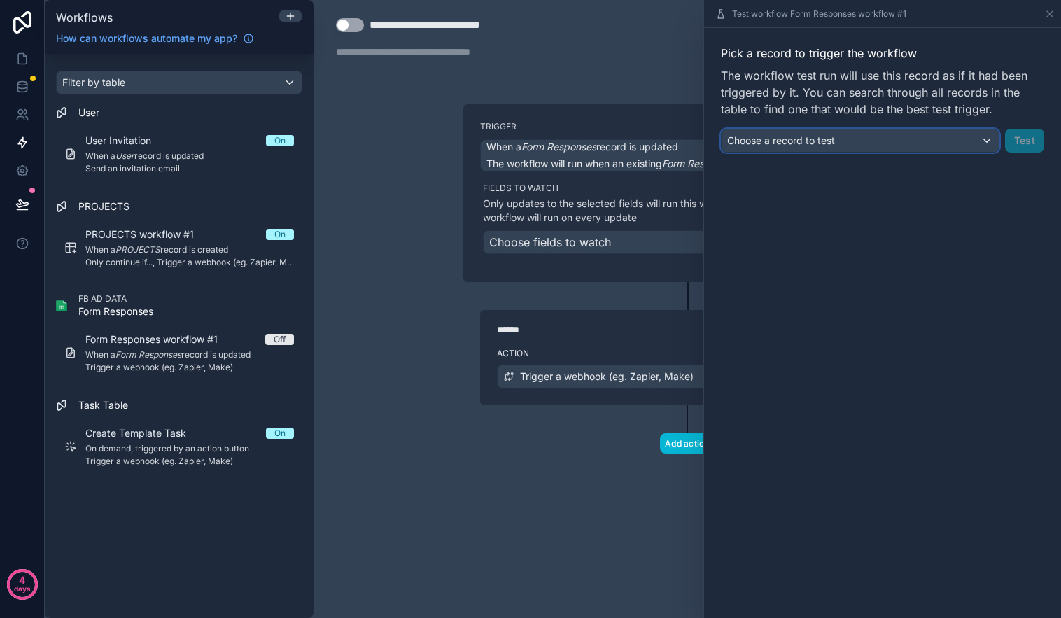
click at [946, 137] on div "Choose a record to test" at bounding box center [860, 140] width 277 height 22
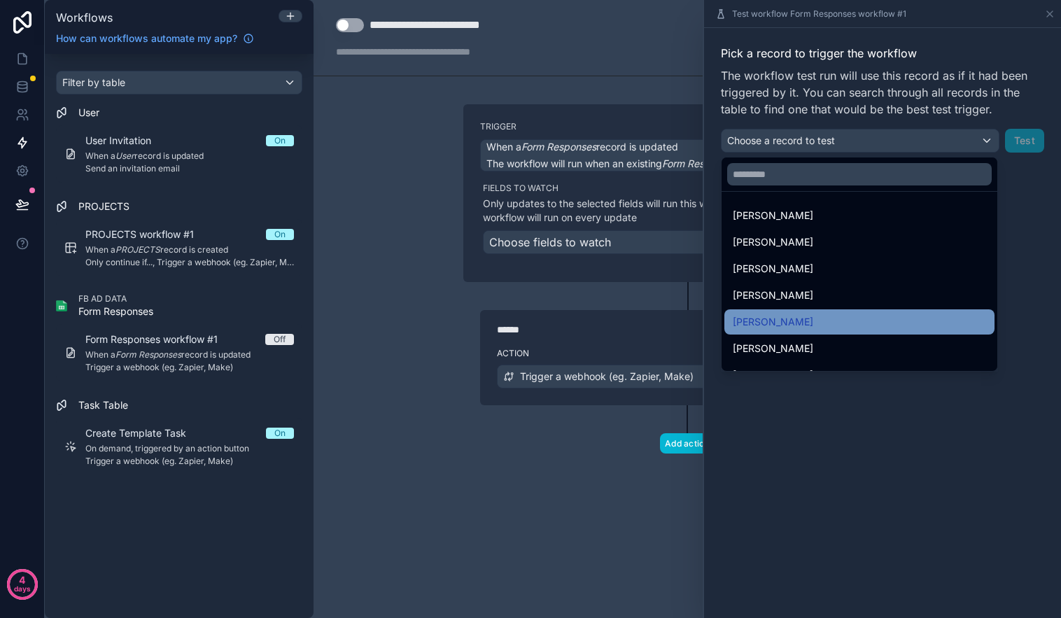
drag, startPoint x: 895, startPoint y: 307, endPoint x: 885, endPoint y: 317, distance: 14.4
click at [887, 316] on ul "Bethany Falter Owen Stimets Kade Myers Andier Arenas Kevin Alvarez Chad Tennent…" at bounding box center [860, 281] width 276 height 179
click at [875, 318] on div "Kevin Alvarez" at bounding box center [859, 322] width 253 height 17
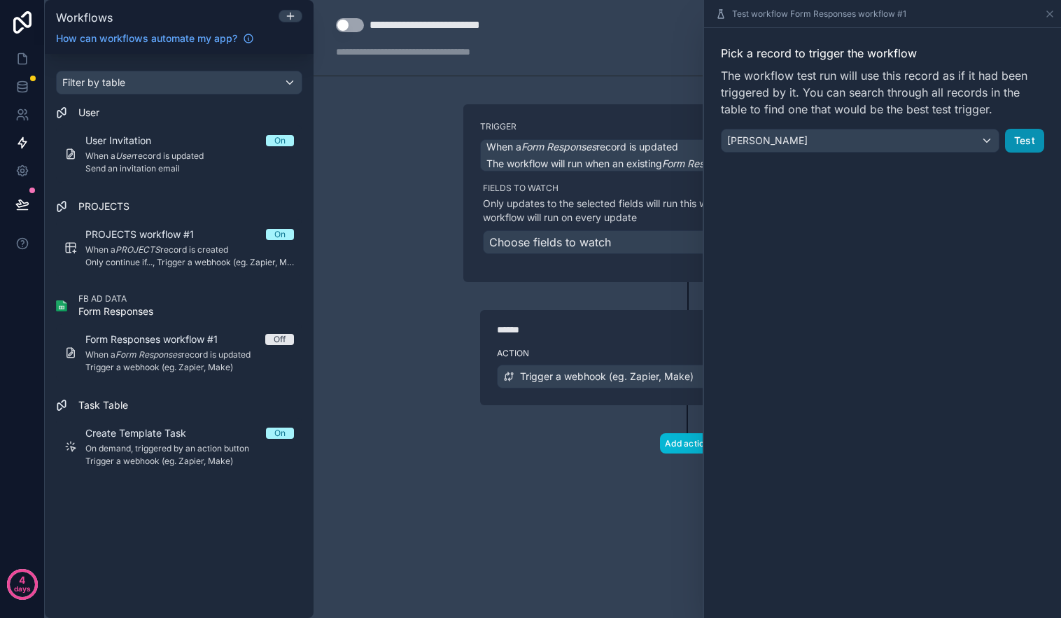
click at [1033, 142] on button "Test" at bounding box center [1024, 141] width 39 height 24
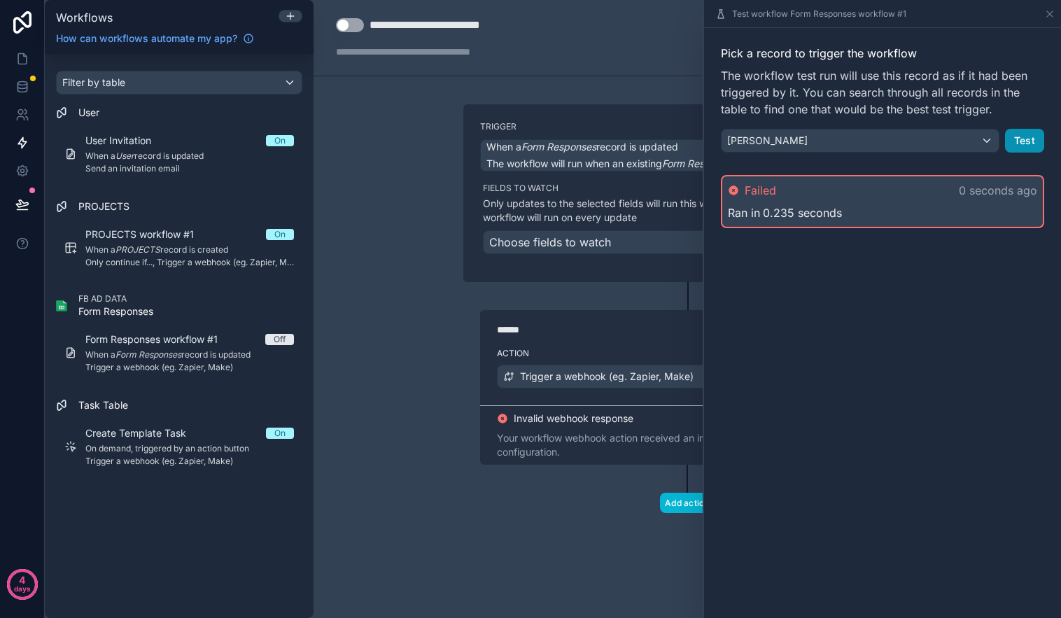
click at [1030, 139] on button "Test" at bounding box center [1024, 141] width 39 height 24
click at [361, 214] on div "**********" at bounding box center [687, 309] width 747 height 618
drag, startPoint x: 370, startPoint y: 206, endPoint x: 349, endPoint y: 202, distance: 21.4
click at [356, 196] on div "**********" at bounding box center [687, 309] width 747 height 618
click at [286, 8] on div "Workflows" at bounding box center [179, 16] width 258 height 17
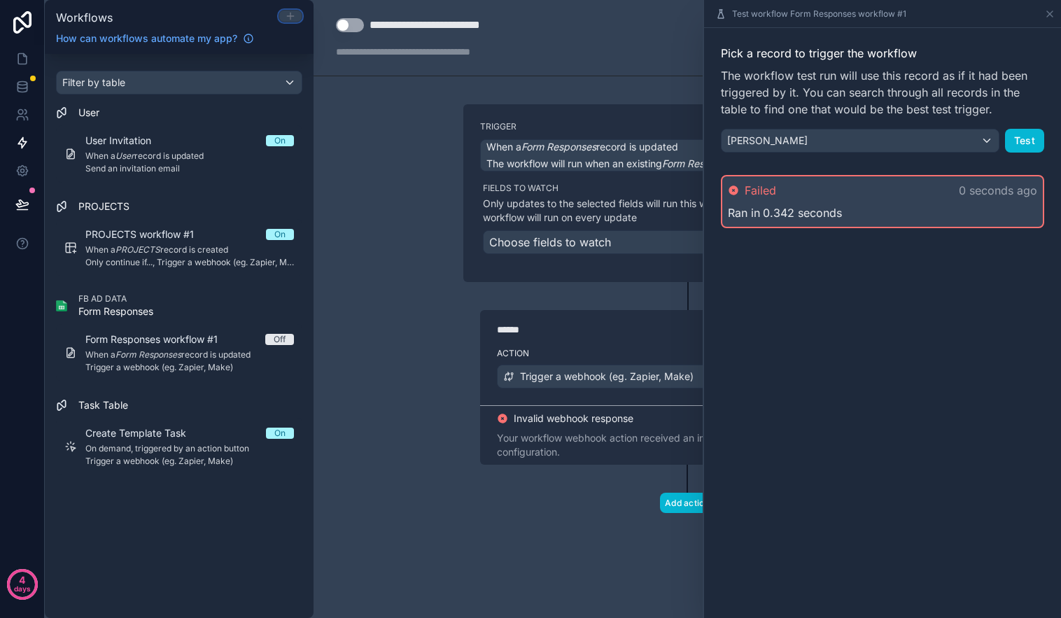
click at [291, 18] on icon at bounding box center [290, 15] width 11 height 11
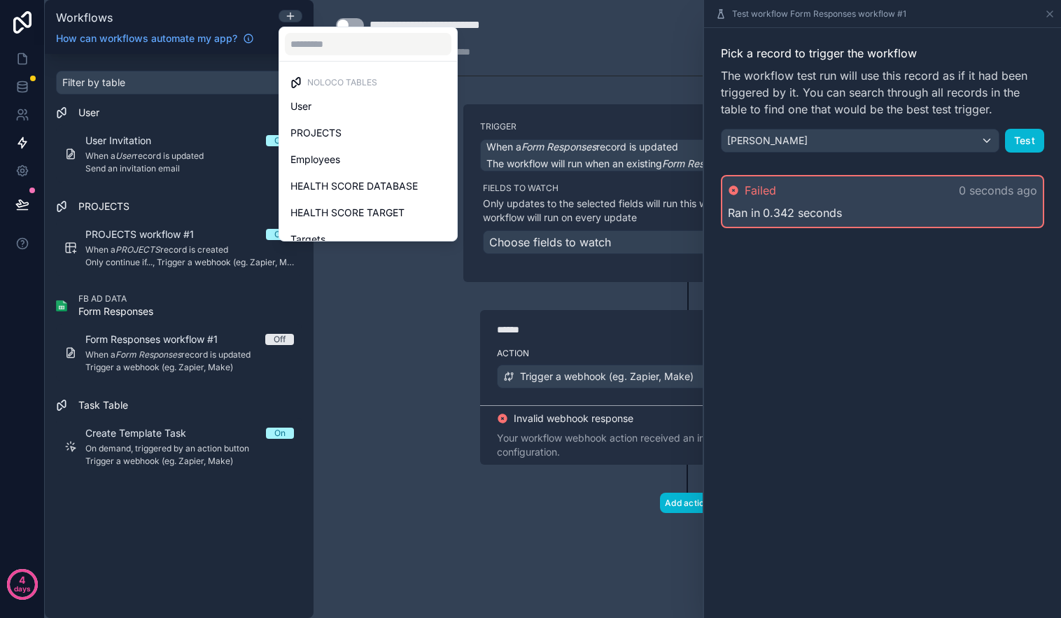
click at [405, 78] on div "Noloco tables" at bounding box center [367, 82] width 155 height 11
click at [397, 407] on div at bounding box center [530, 309] width 1061 height 618
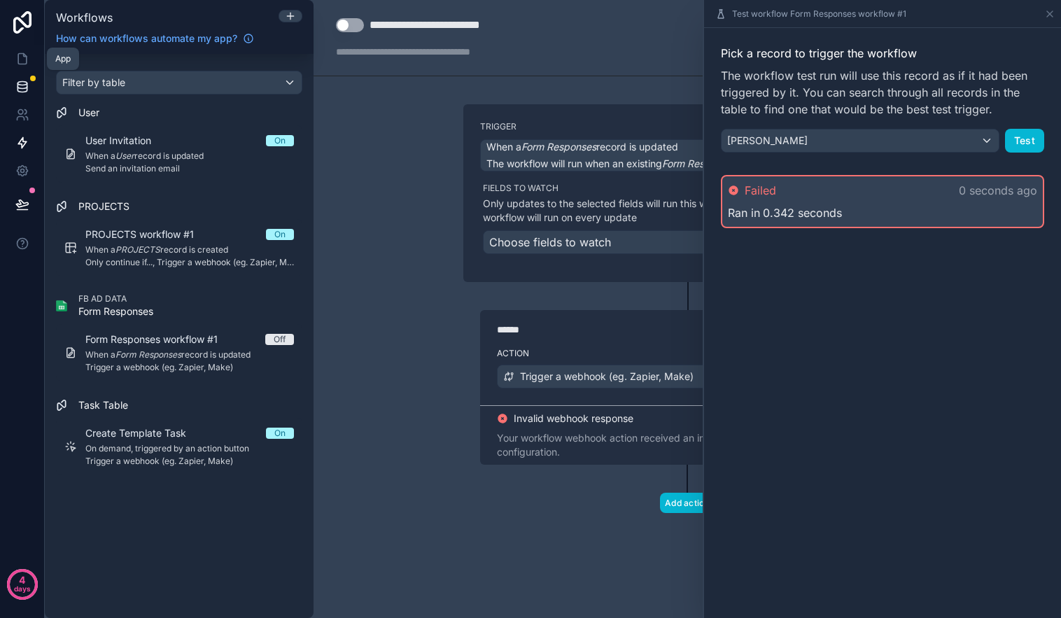
click at [23, 74] on link at bounding box center [22, 87] width 44 height 28
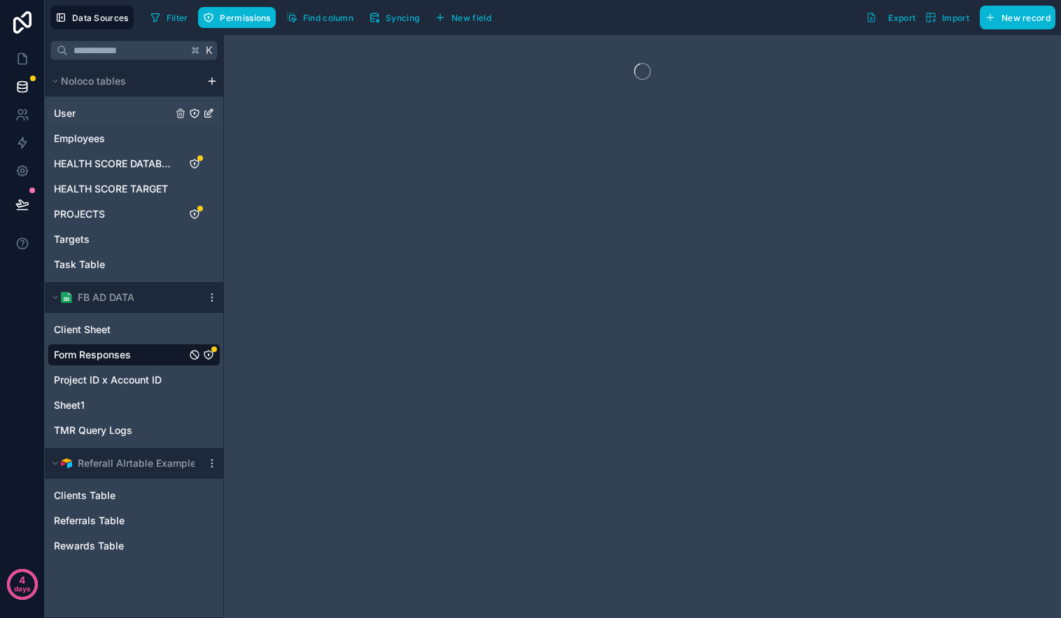
click at [89, 122] on div "User" at bounding box center [134, 113] width 173 height 22
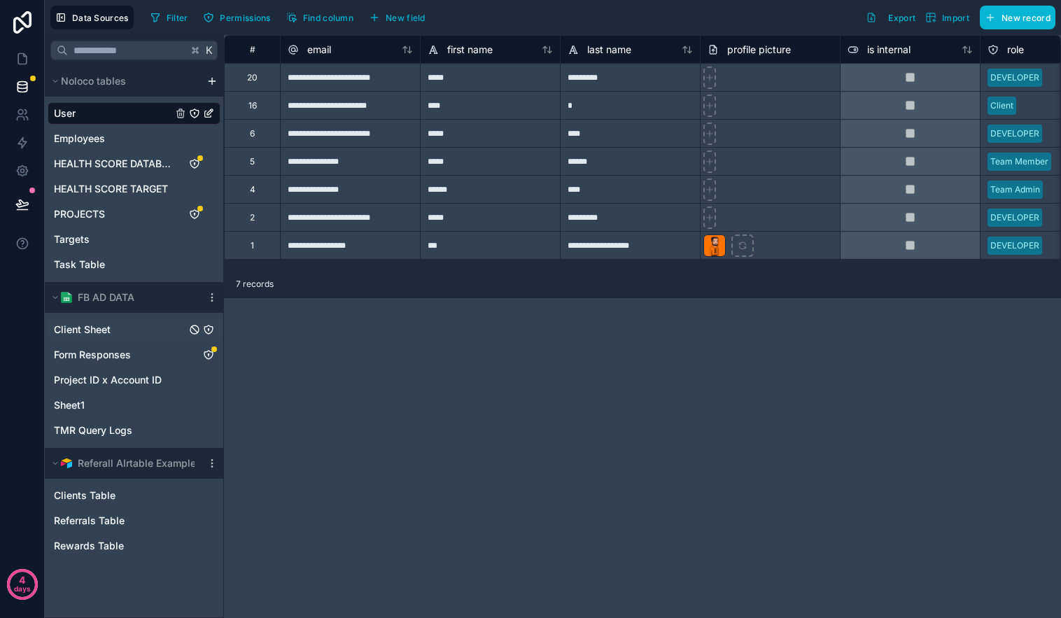
click at [92, 338] on div "Client Sheet" at bounding box center [134, 329] width 173 height 22
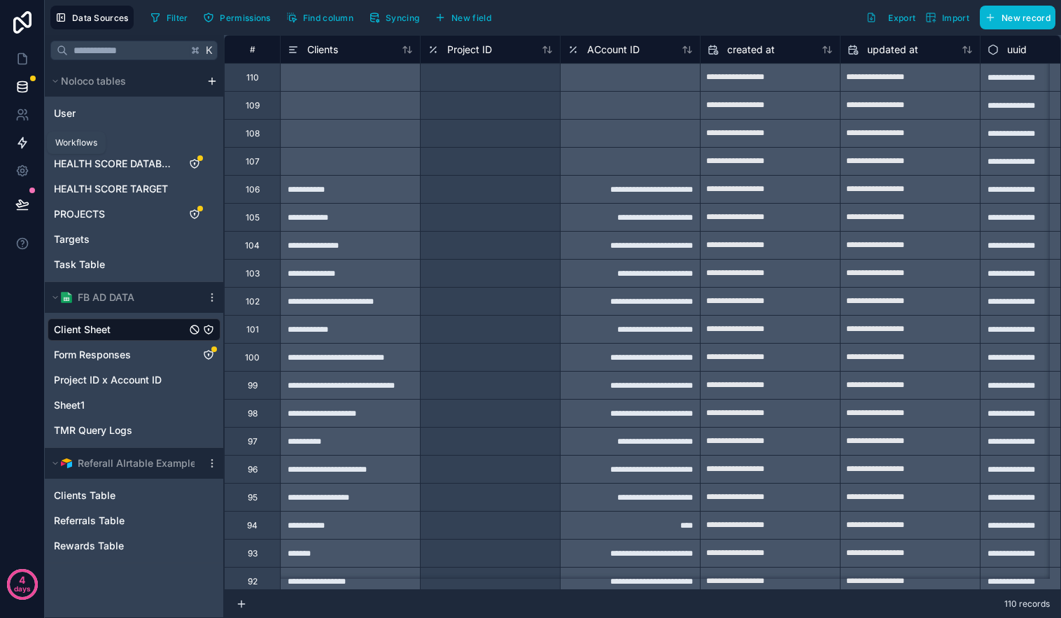
click at [22, 146] on icon at bounding box center [22, 143] width 8 height 10
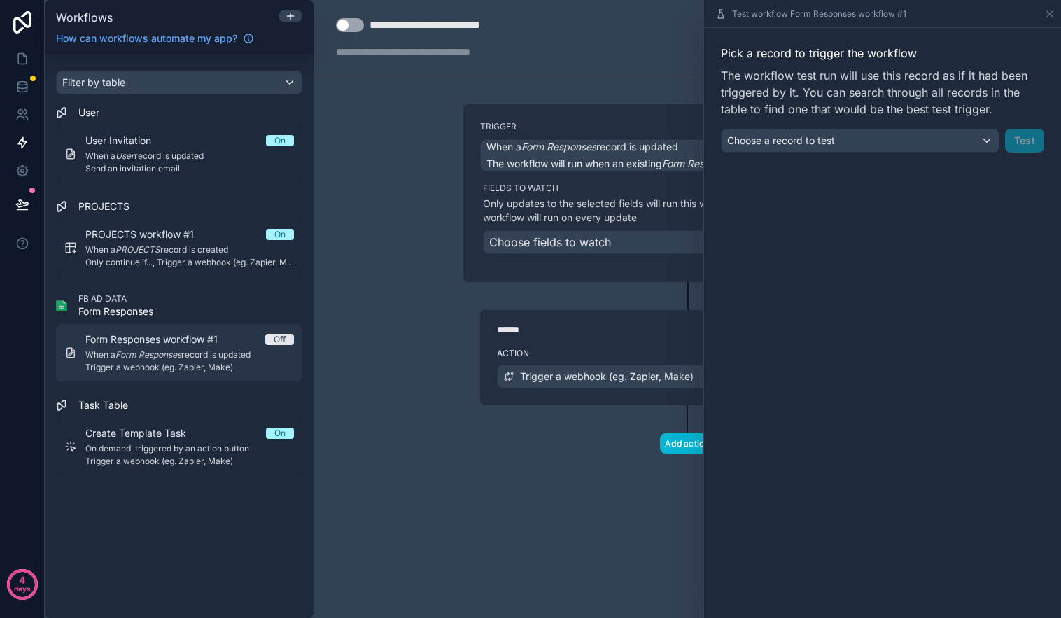
click at [216, 356] on span "When a Form Responses record is updated" at bounding box center [189, 354] width 209 height 11
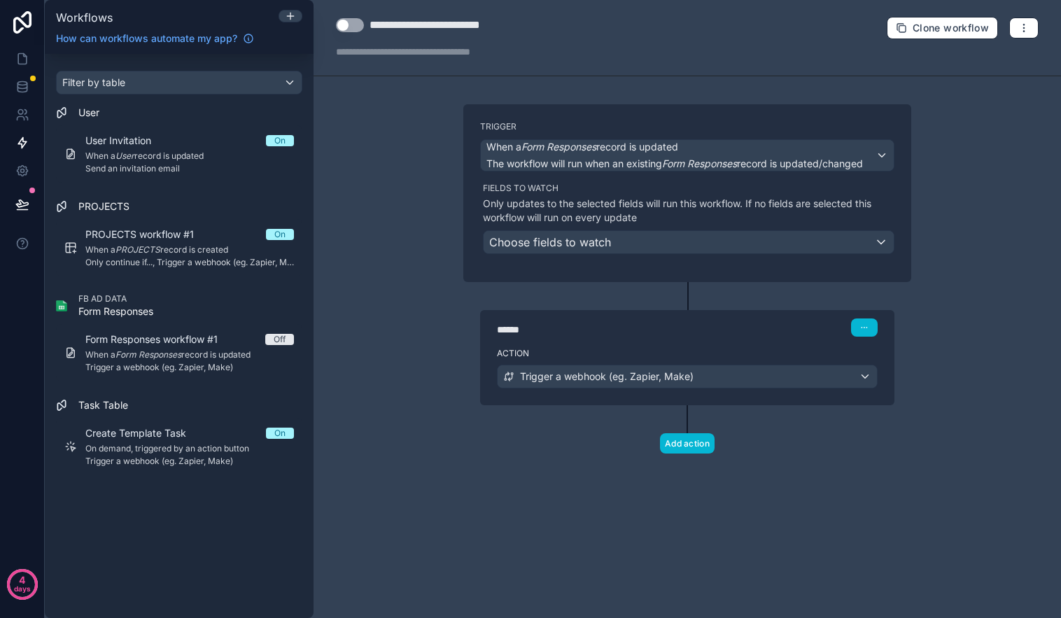
drag, startPoint x: 691, startPoint y: 265, endPoint x: 680, endPoint y: 246, distance: 22.2
click at [691, 265] on div "Trigger When a Form Responses record is updated The workflow will run when an e…" at bounding box center [687, 193] width 448 height 178
click at [680, 246] on div "Choose fields to watch" at bounding box center [689, 242] width 410 height 22
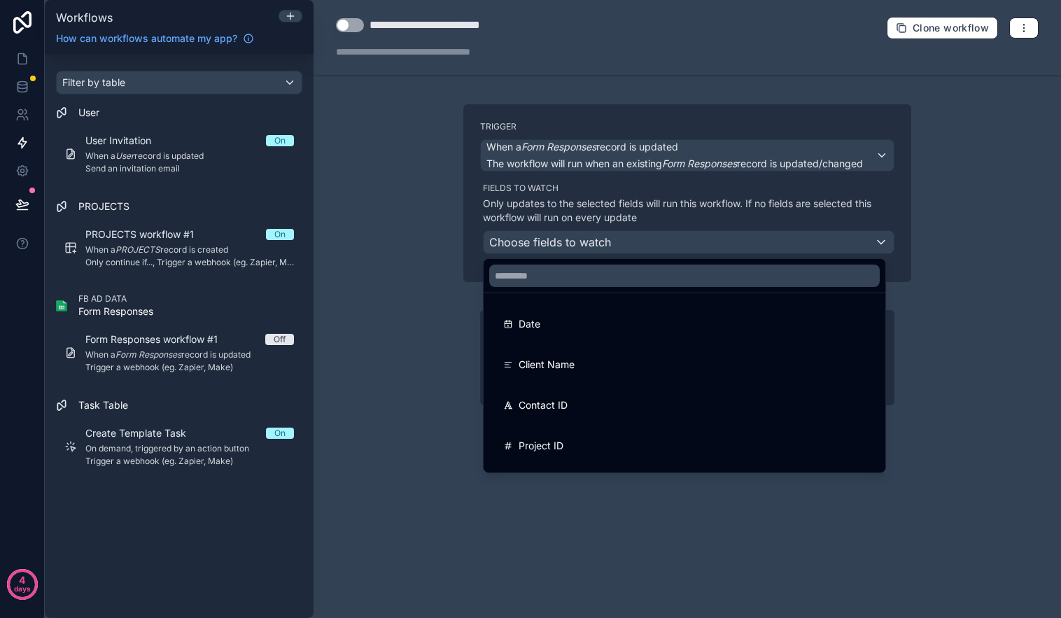
click at [920, 344] on div at bounding box center [530, 309] width 1061 height 618
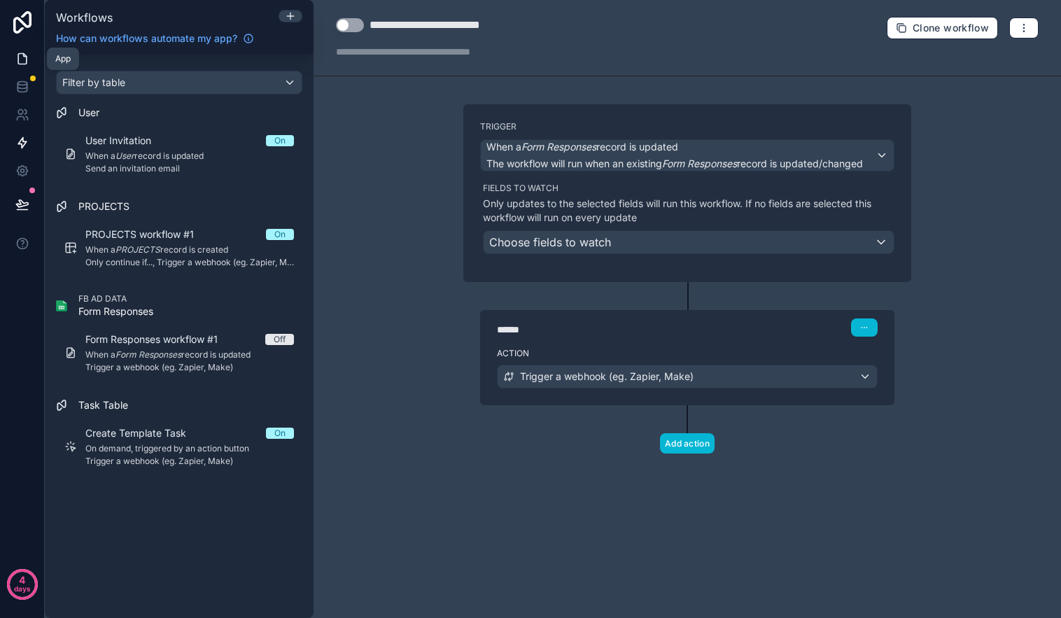
click at [21, 59] on icon at bounding box center [22, 59] width 14 height 14
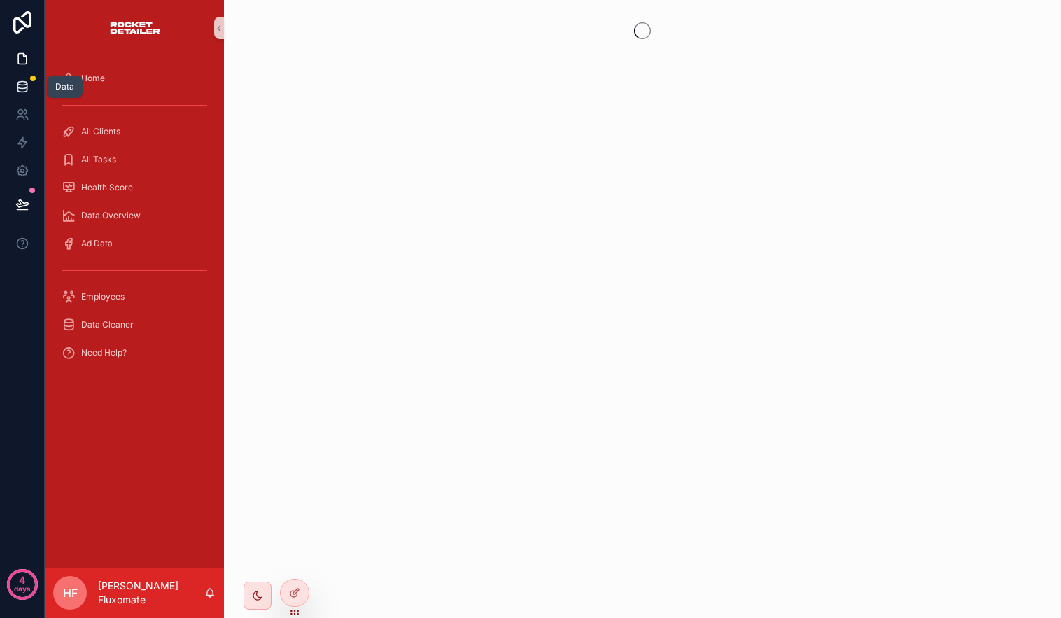
click at [21, 92] on icon at bounding box center [22, 87] width 14 height 14
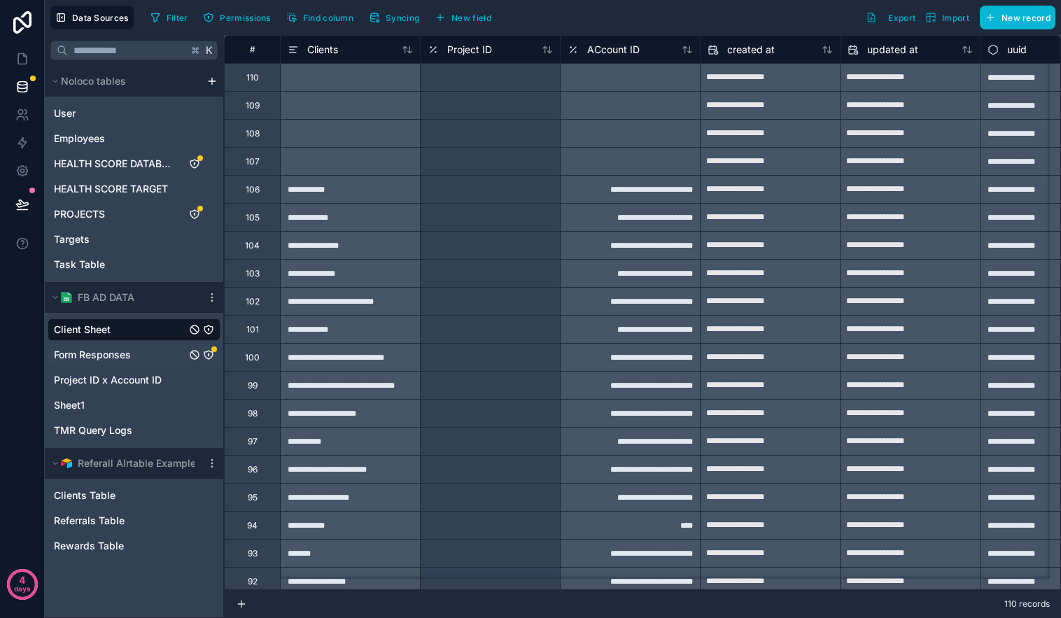
click at [110, 359] on span "Form Responses" at bounding box center [92, 355] width 77 height 14
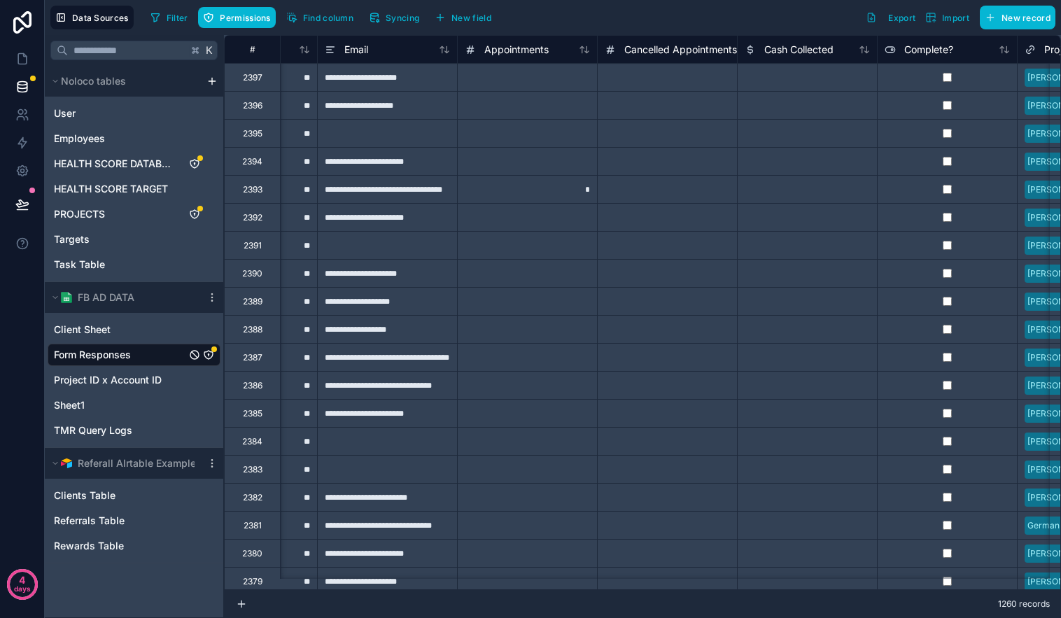
scroll to position [0, 574]
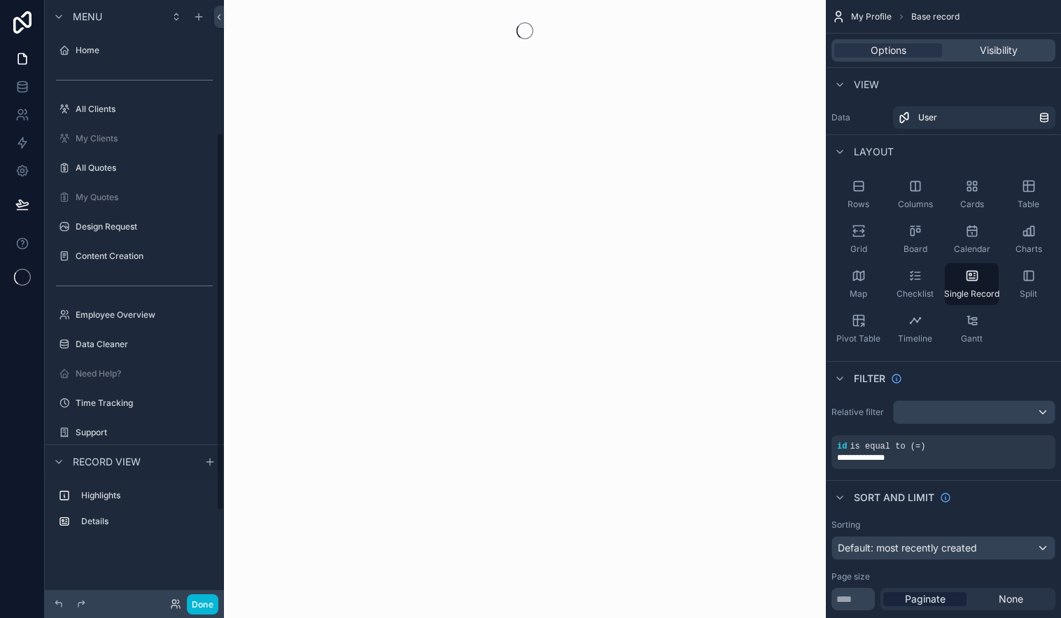
scroll to position [209, 0]
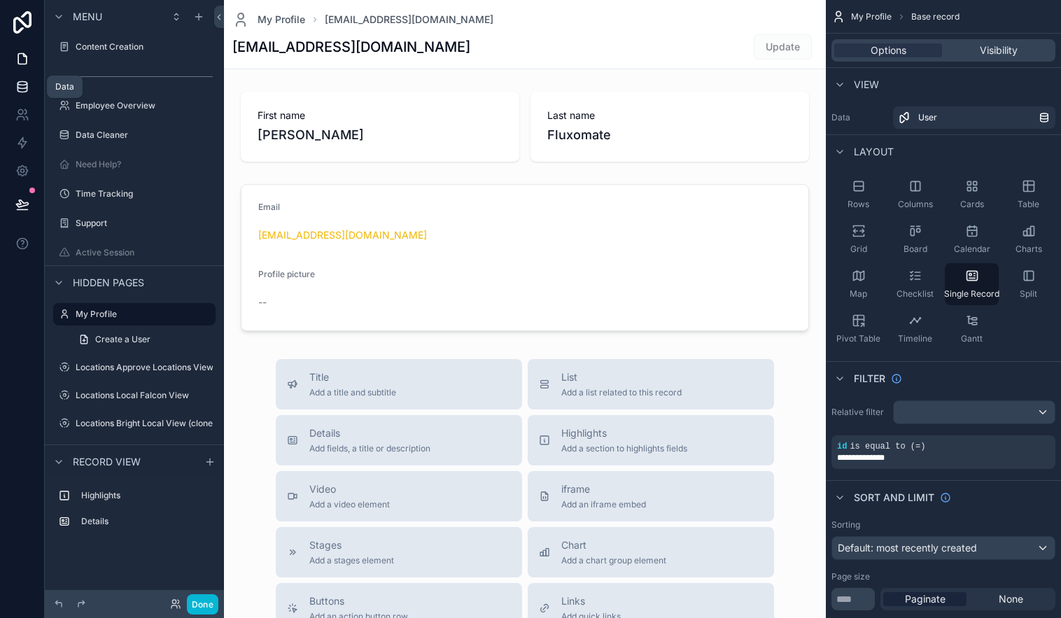
click at [26, 93] on icon at bounding box center [22, 87] width 14 height 14
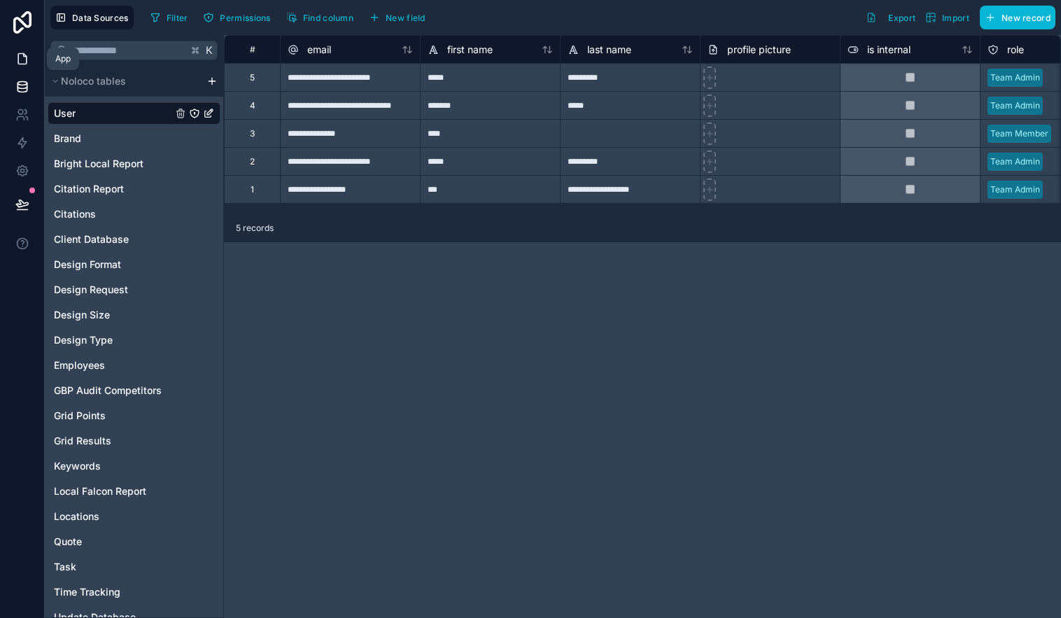
click at [27, 56] on icon at bounding box center [22, 59] width 14 height 14
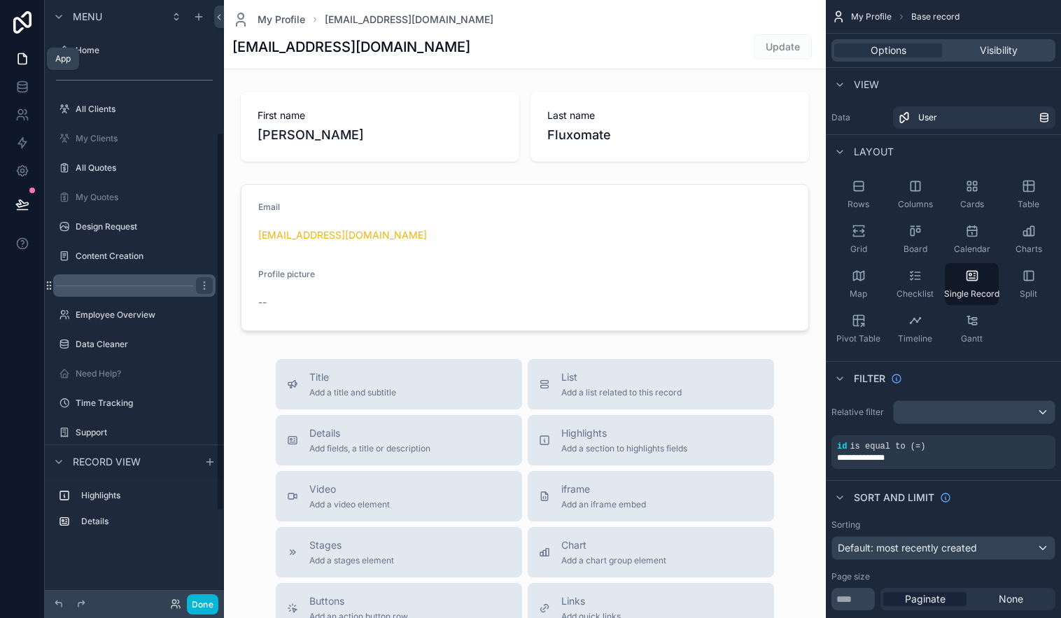
scroll to position [209, 0]
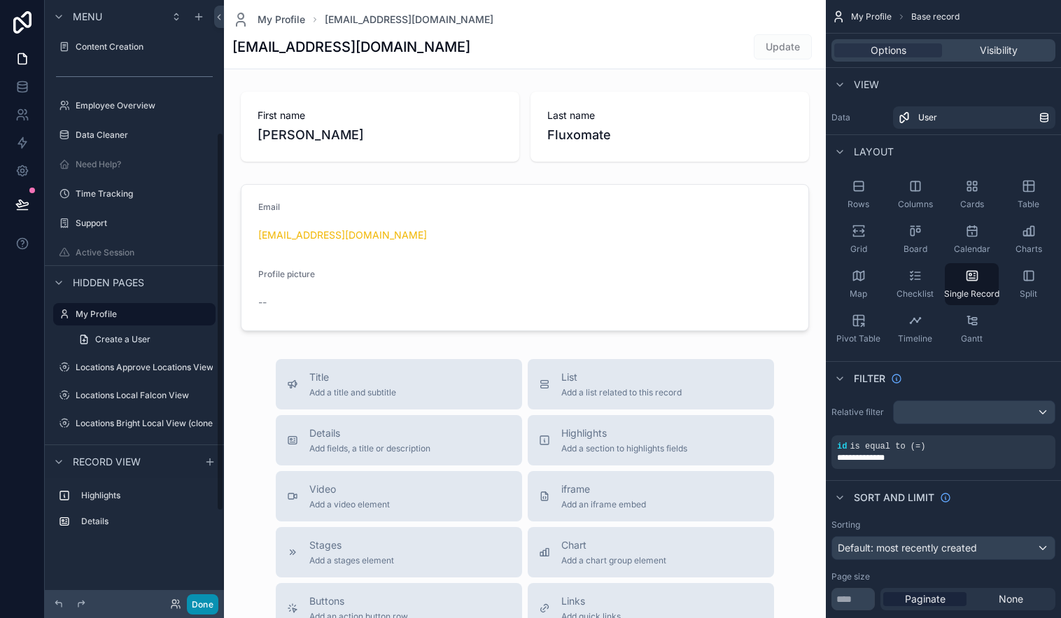
click at [201, 600] on button "Done" at bounding box center [202, 604] width 31 height 20
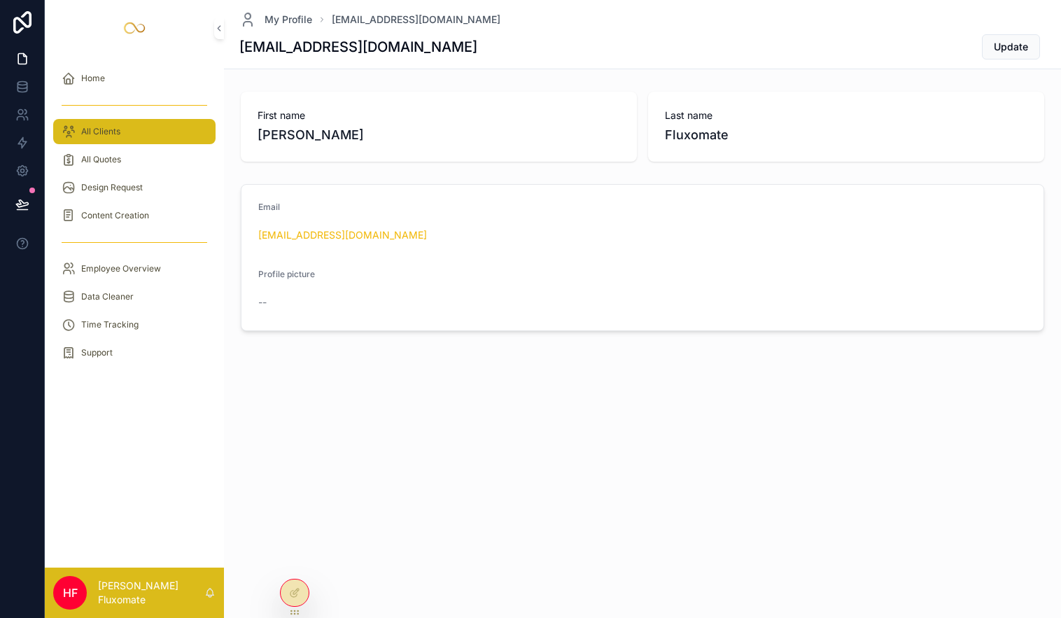
click at [111, 130] on span "All Clients" at bounding box center [100, 131] width 39 height 11
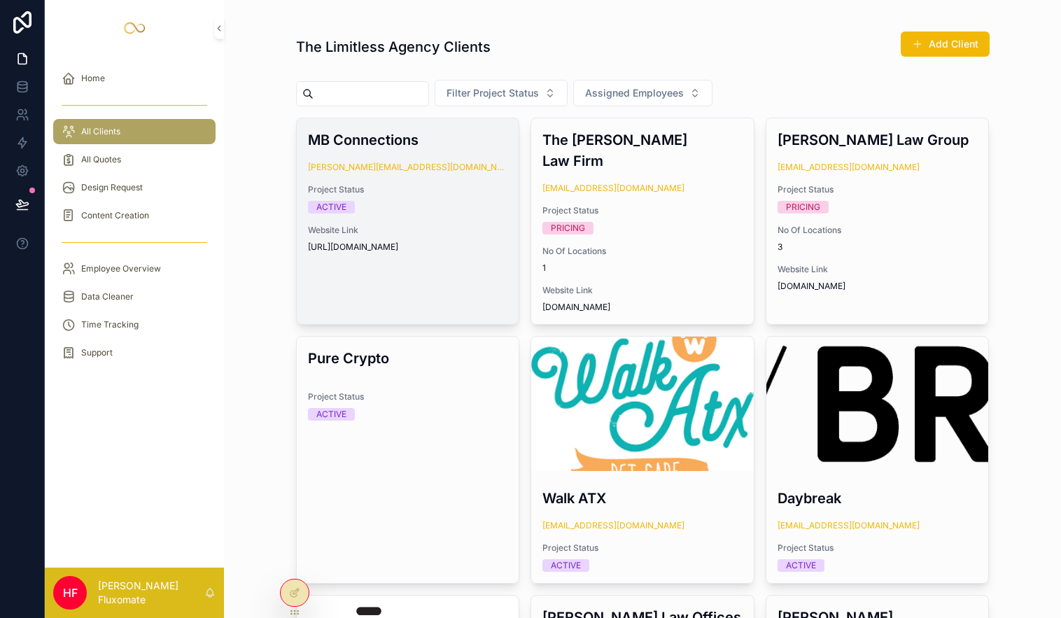
click at [468, 216] on div "MB Connections stacey@mbconnections.net Project Status ACTIVE Website Link http…" at bounding box center [408, 191] width 223 height 146
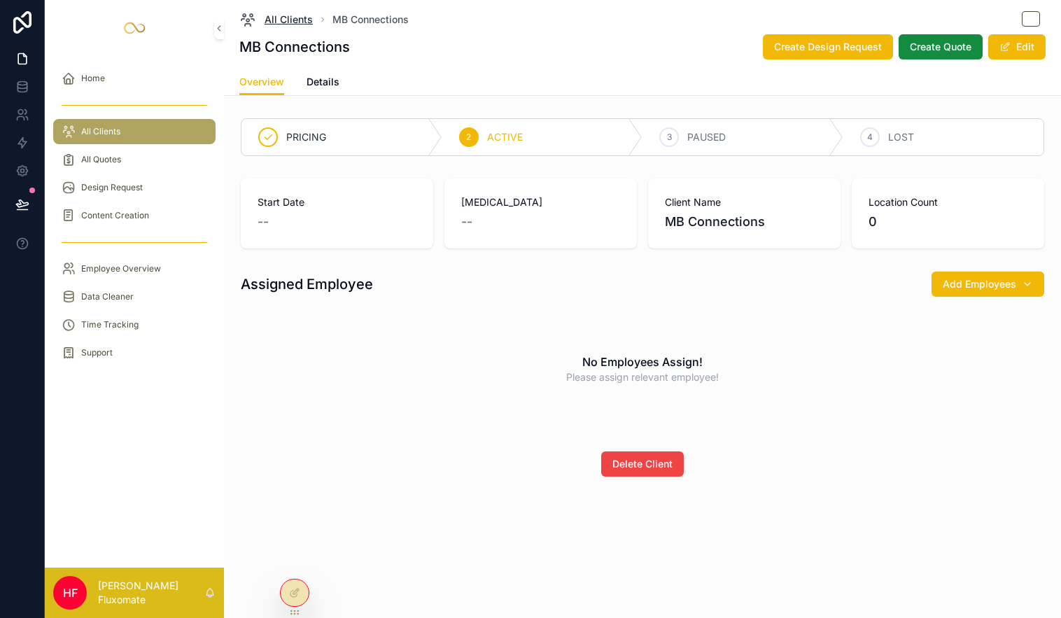
click at [275, 21] on span "All Clients" at bounding box center [289, 20] width 48 height 14
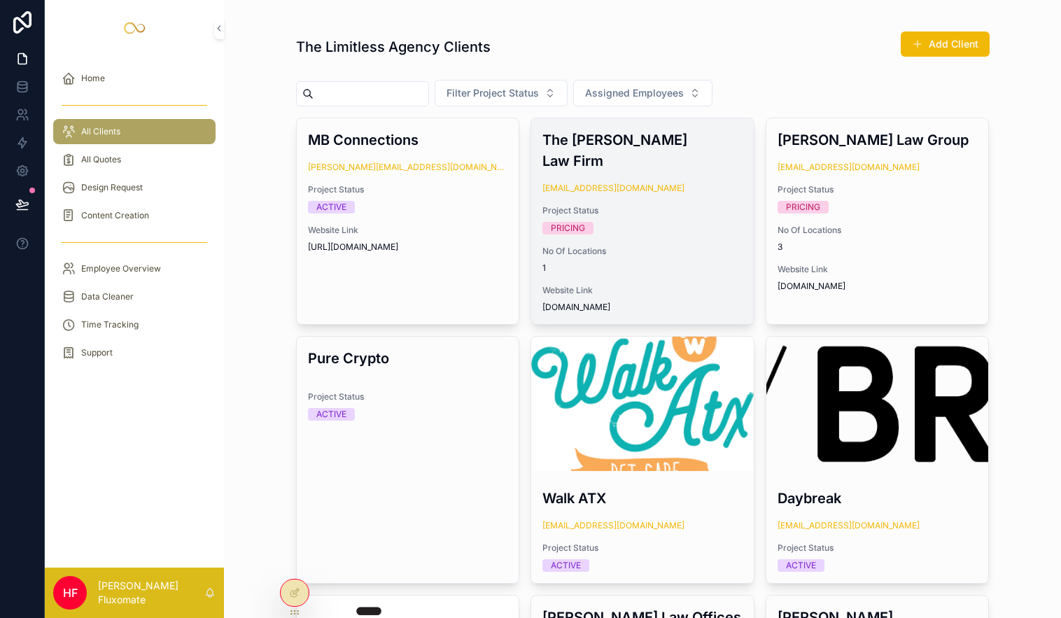
click at [670, 218] on div "The Ferraro Law Firm test123514@gmail.com Project Status PRICING No Of Location…" at bounding box center [642, 221] width 223 height 206
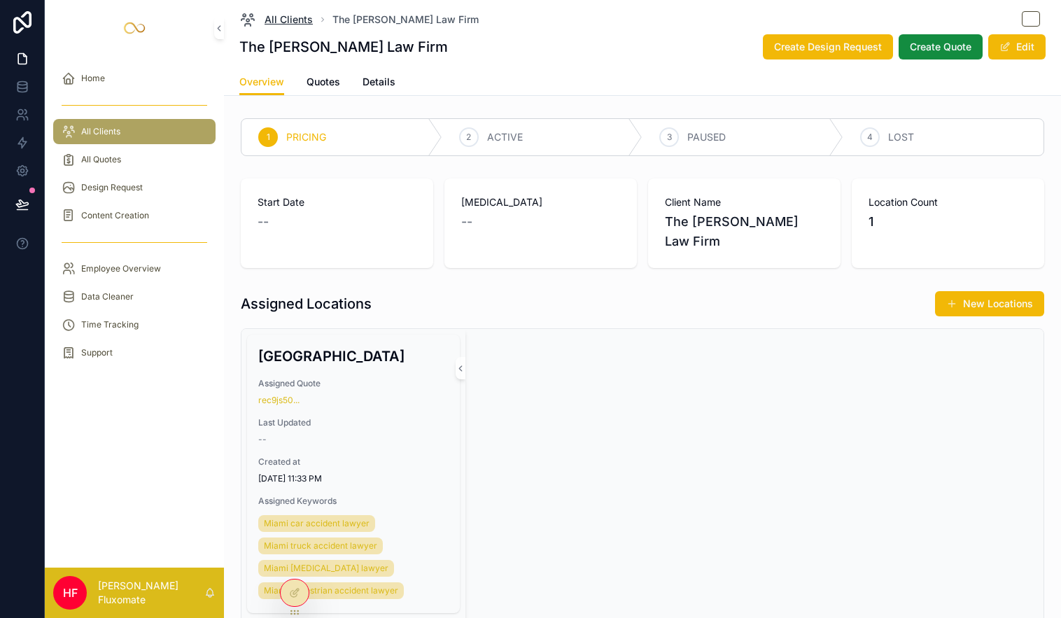
click at [283, 13] on span "All Clients" at bounding box center [289, 20] width 48 height 14
